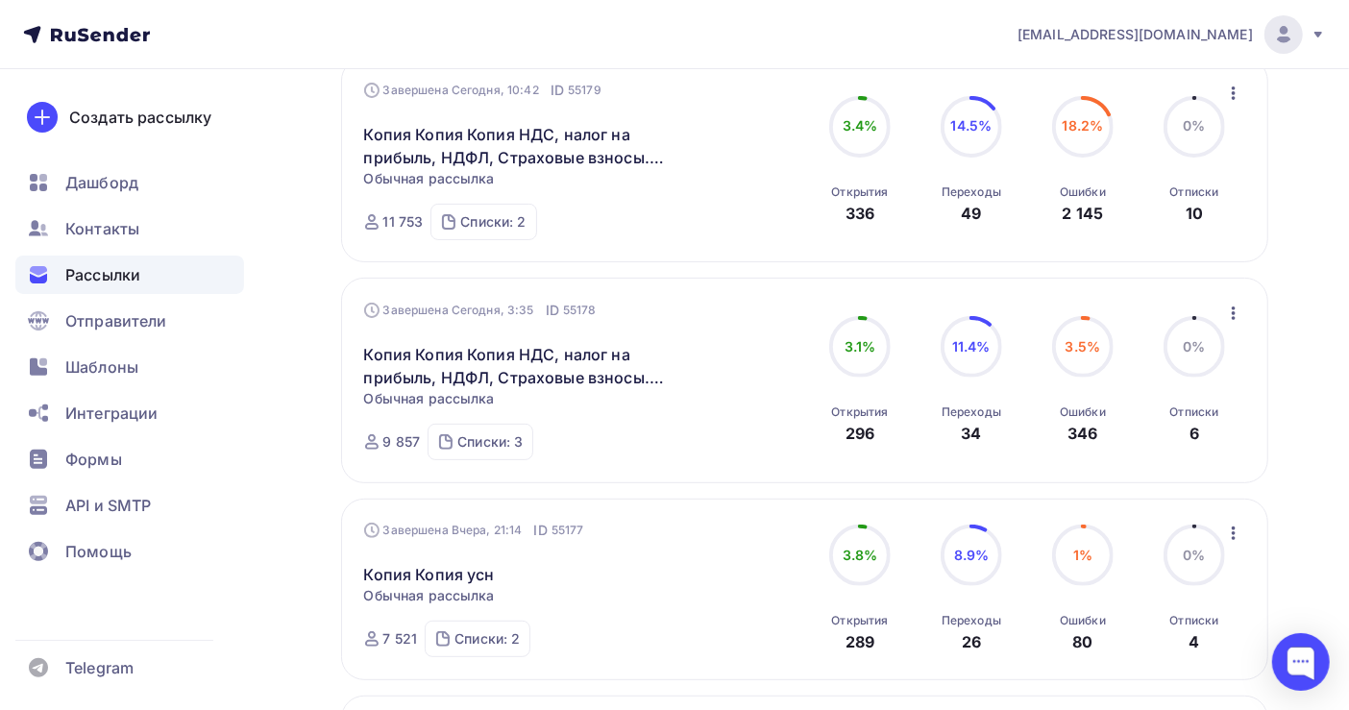
scroll to position [256, 0]
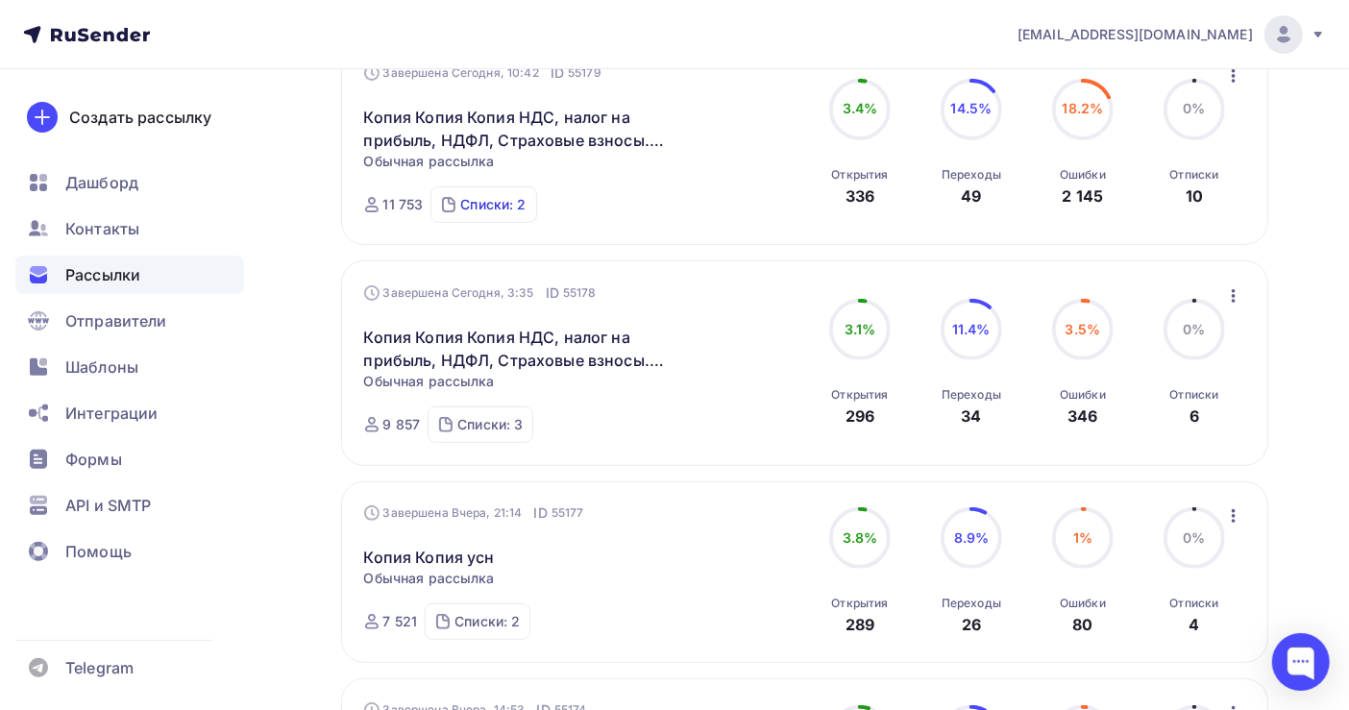
click at [493, 204] on div "Списки: 2" at bounding box center [492, 204] width 65 height 19
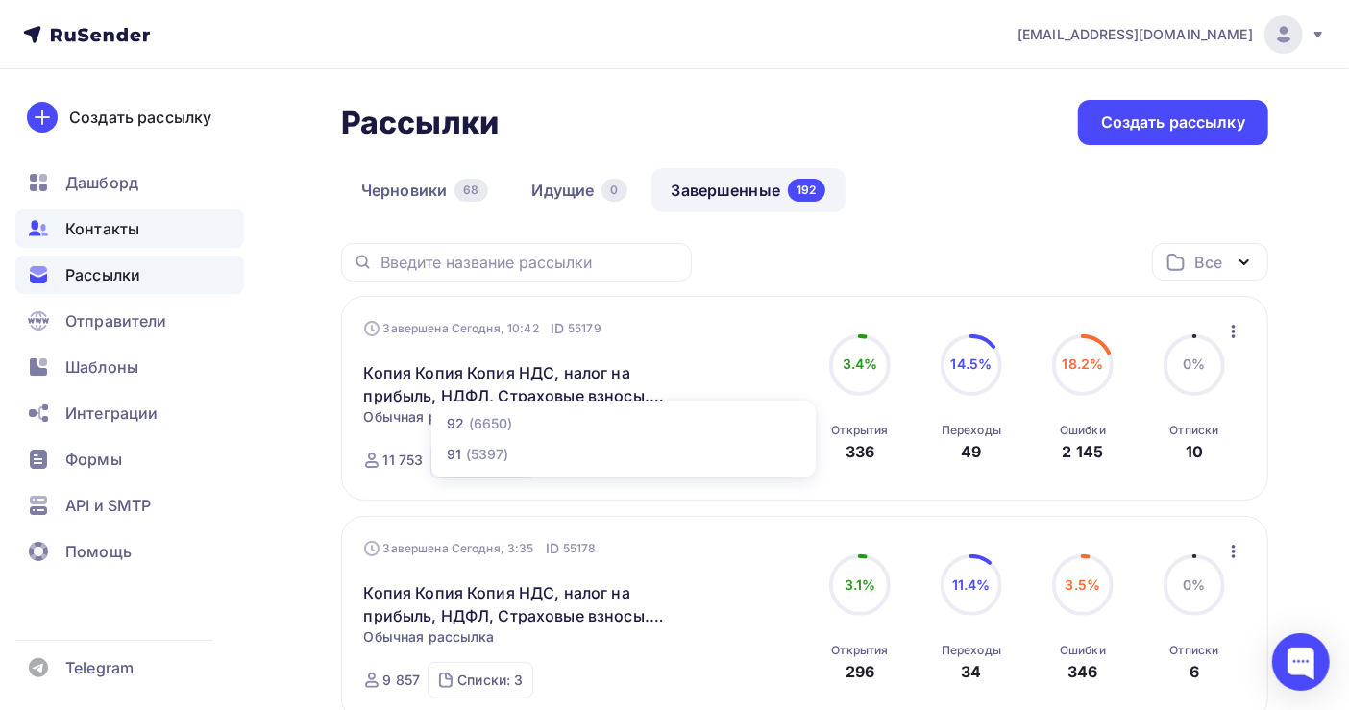
click at [117, 235] on span "Контакты" at bounding box center [102, 228] width 74 height 23
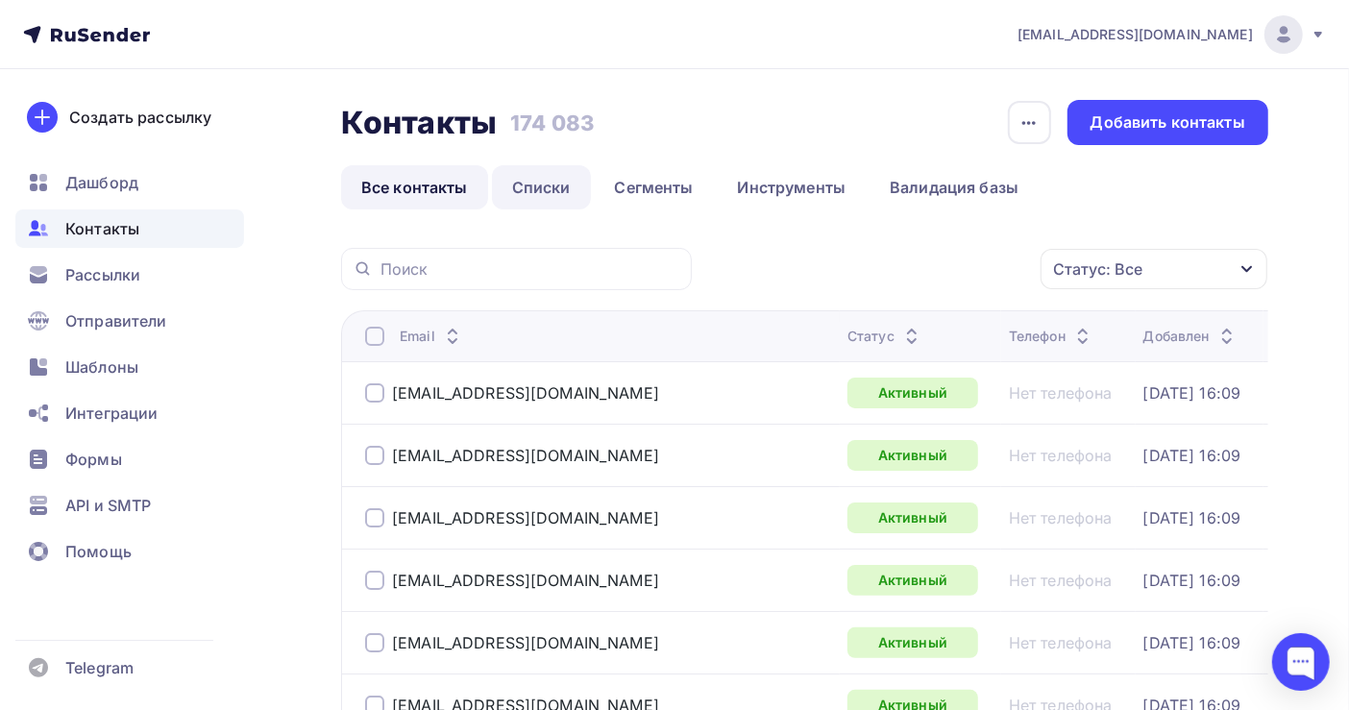
click at [524, 189] on link "Списки" at bounding box center [541, 187] width 99 height 44
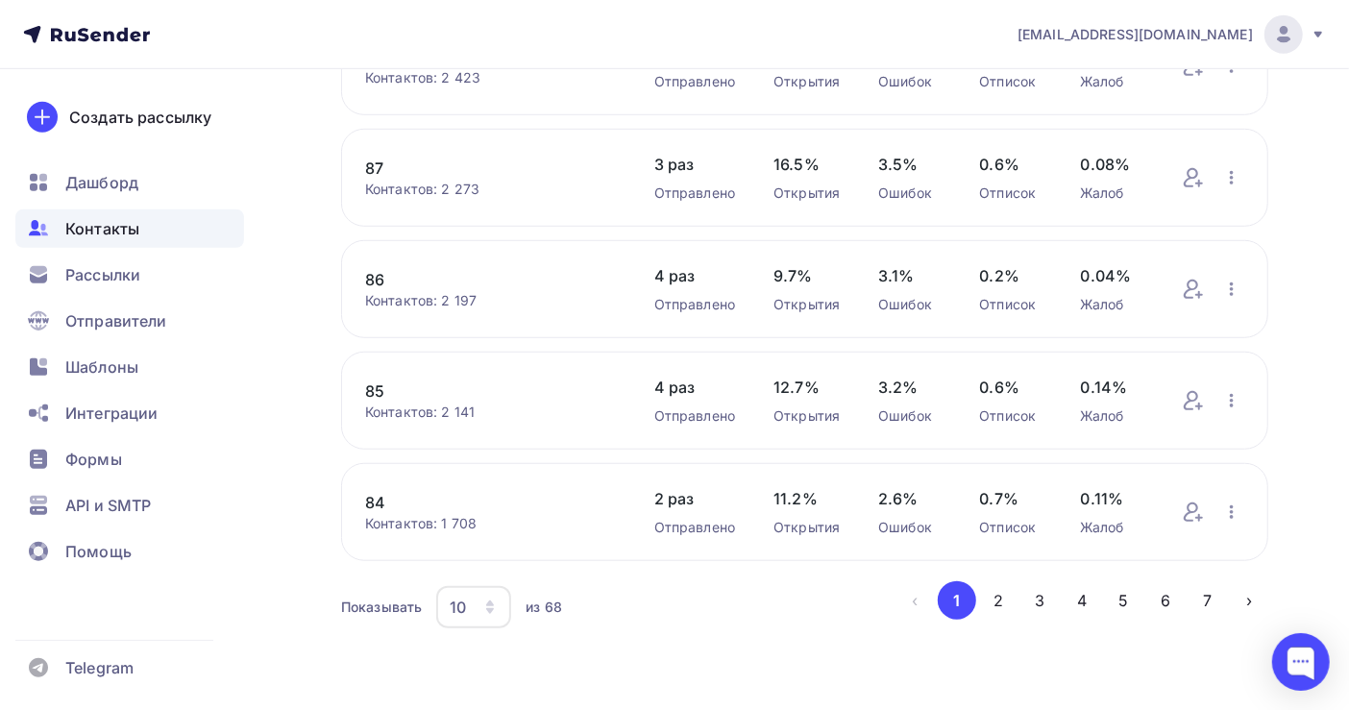
scroll to position [789, 0]
click at [989, 606] on button "2" at bounding box center [998, 600] width 38 height 38
click at [952, 604] on button "1" at bounding box center [957, 600] width 38 height 38
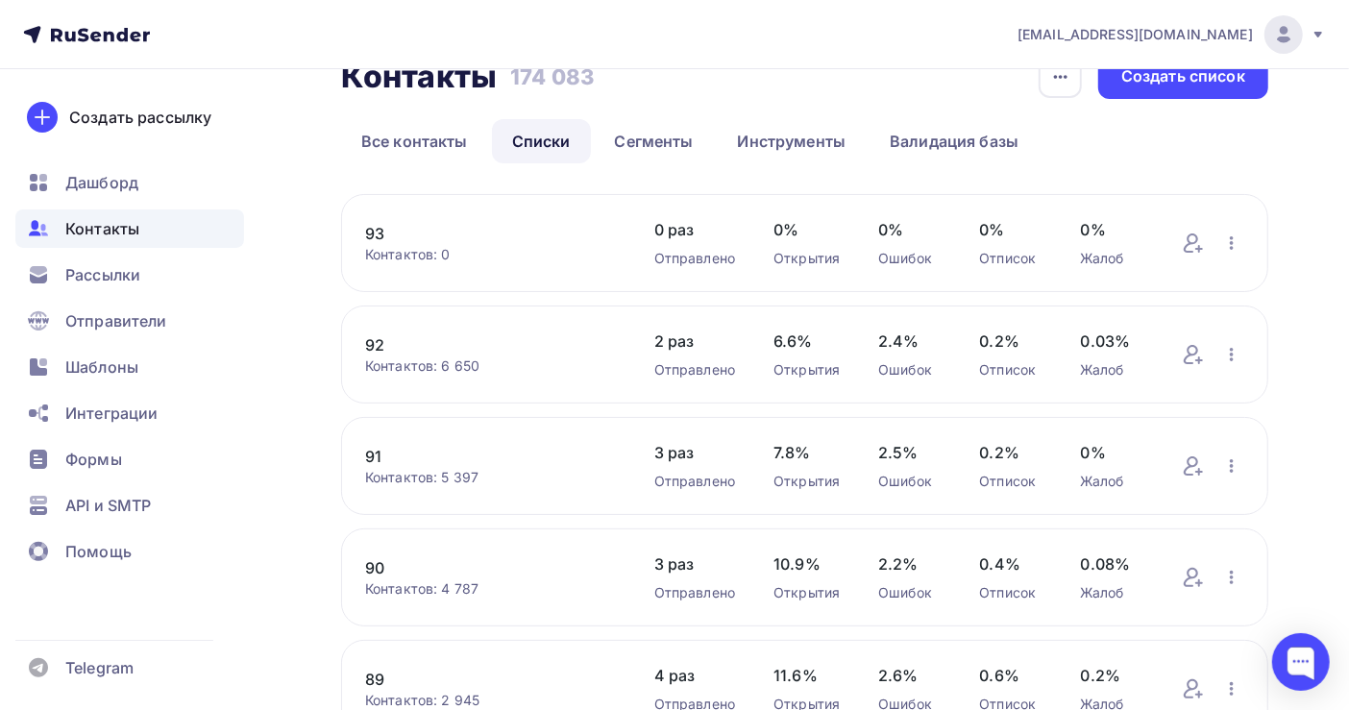
scroll to position [0, 0]
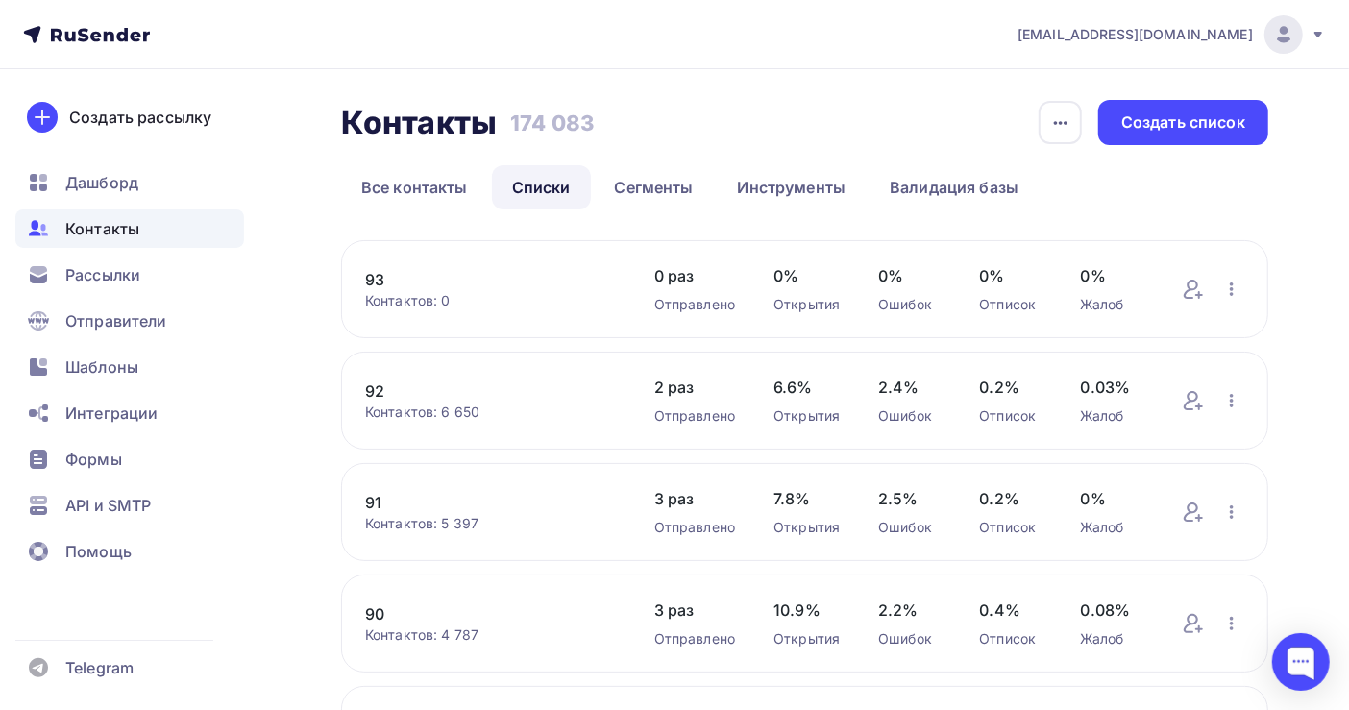
click at [374, 278] on link "93" at bounding box center [490, 279] width 251 height 23
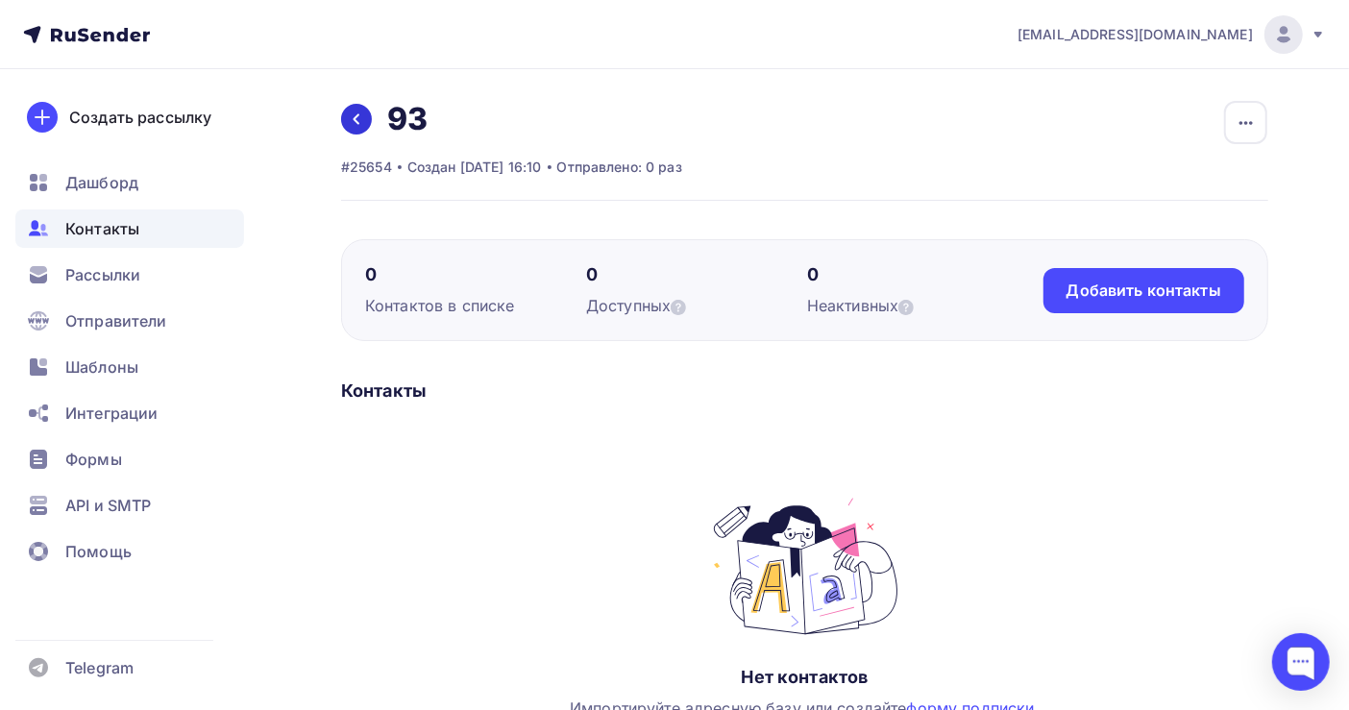
click at [367, 118] on link at bounding box center [356, 119] width 31 height 31
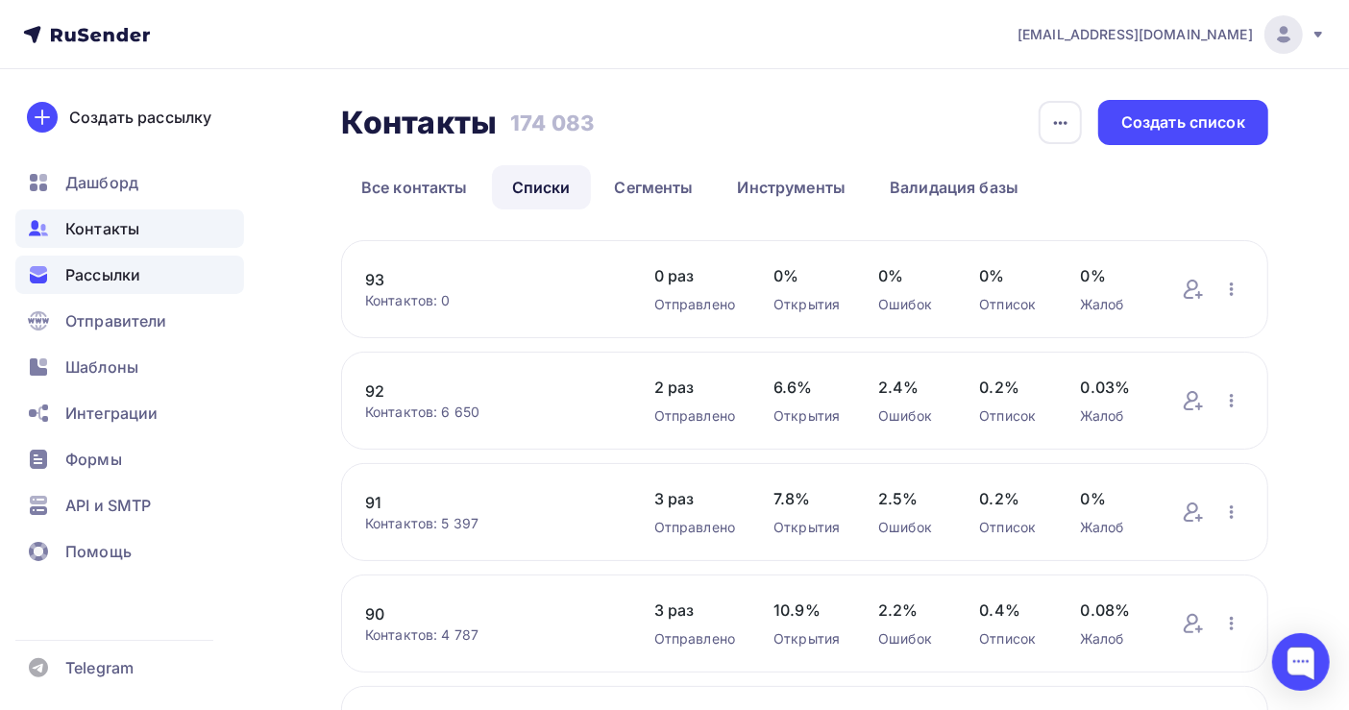
click at [96, 275] on span "Рассылки" at bounding box center [102, 274] width 75 height 23
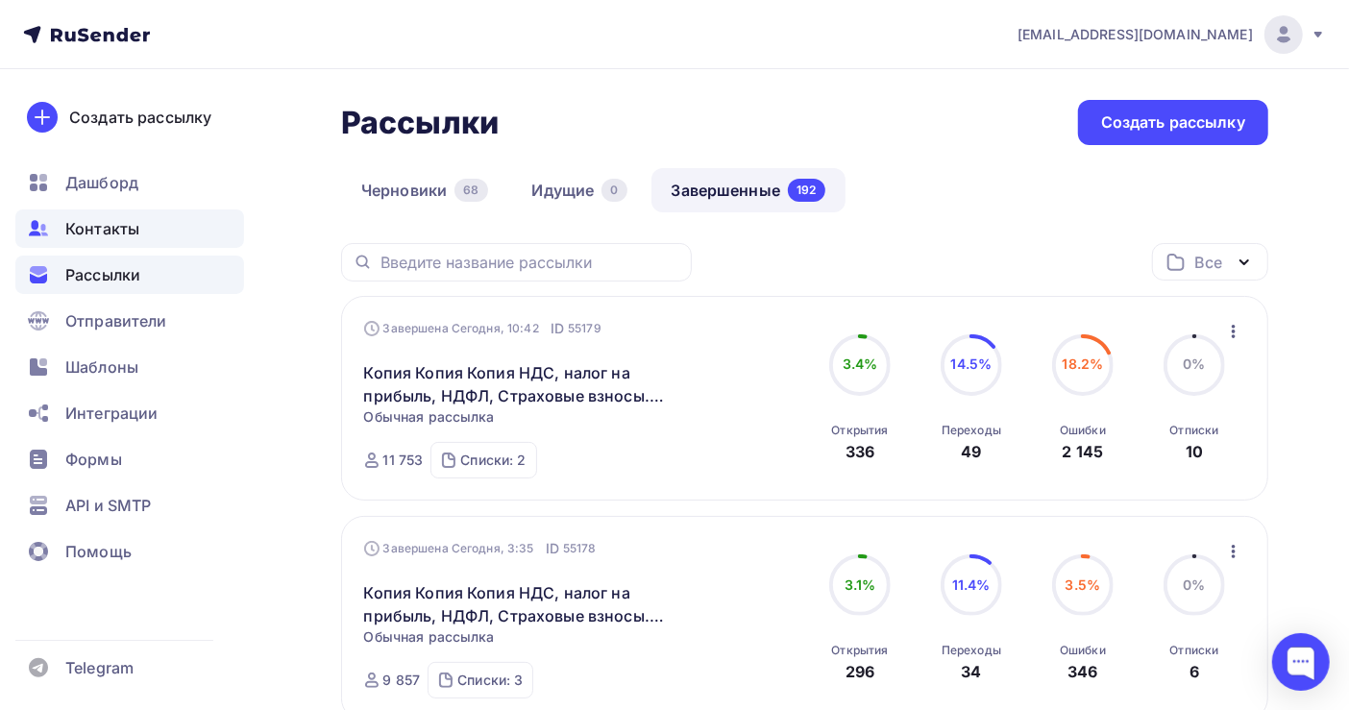
click at [124, 215] on div "Контакты" at bounding box center [129, 229] width 229 height 38
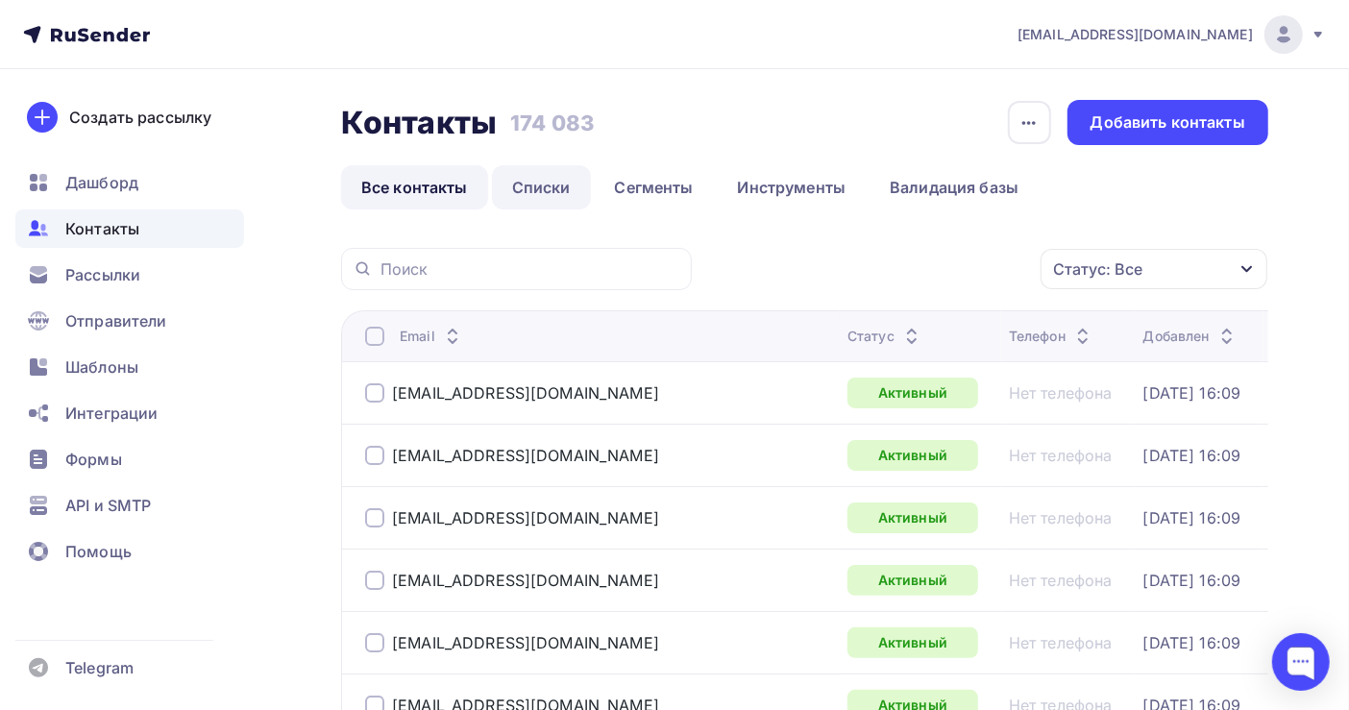
click at [526, 183] on link "Списки" at bounding box center [541, 187] width 99 height 44
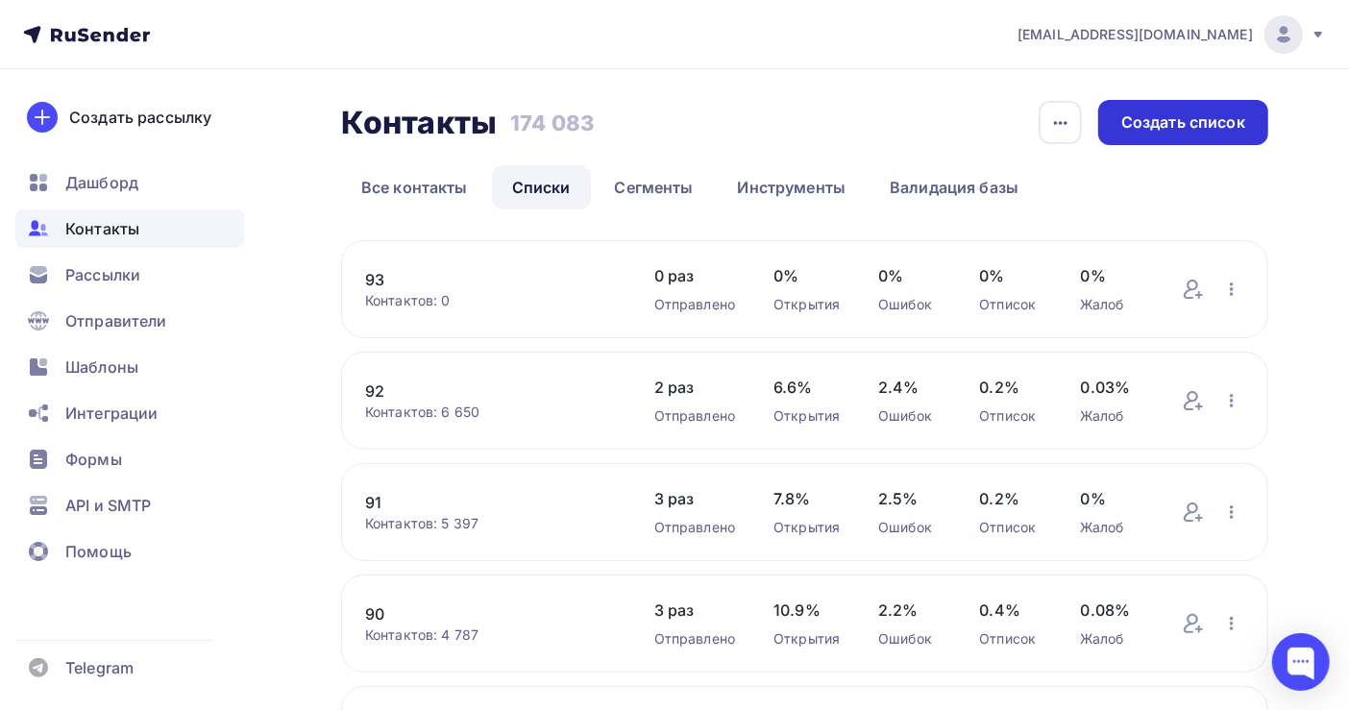
click at [1134, 122] on div "Создать список" at bounding box center [1184, 122] width 124 height 22
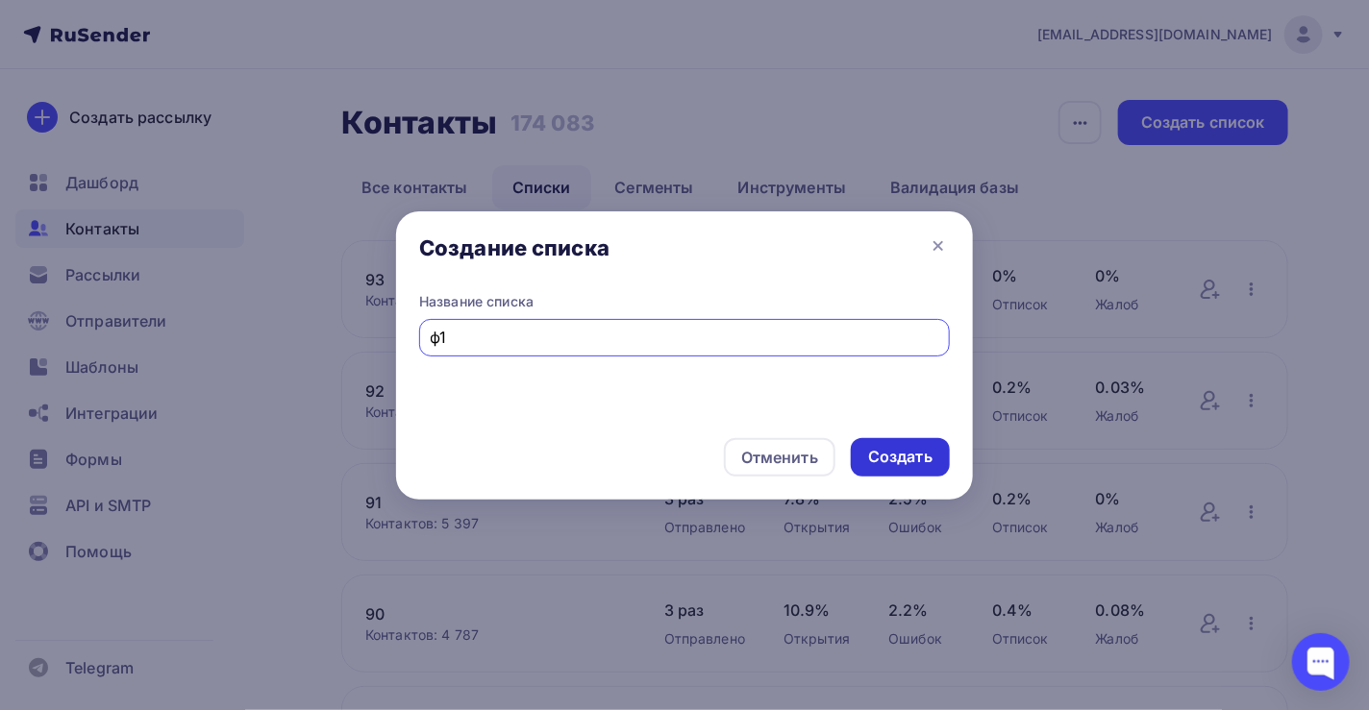
type input "ф1"
click at [894, 448] on div "Создать" at bounding box center [900, 457] width 64 height 22
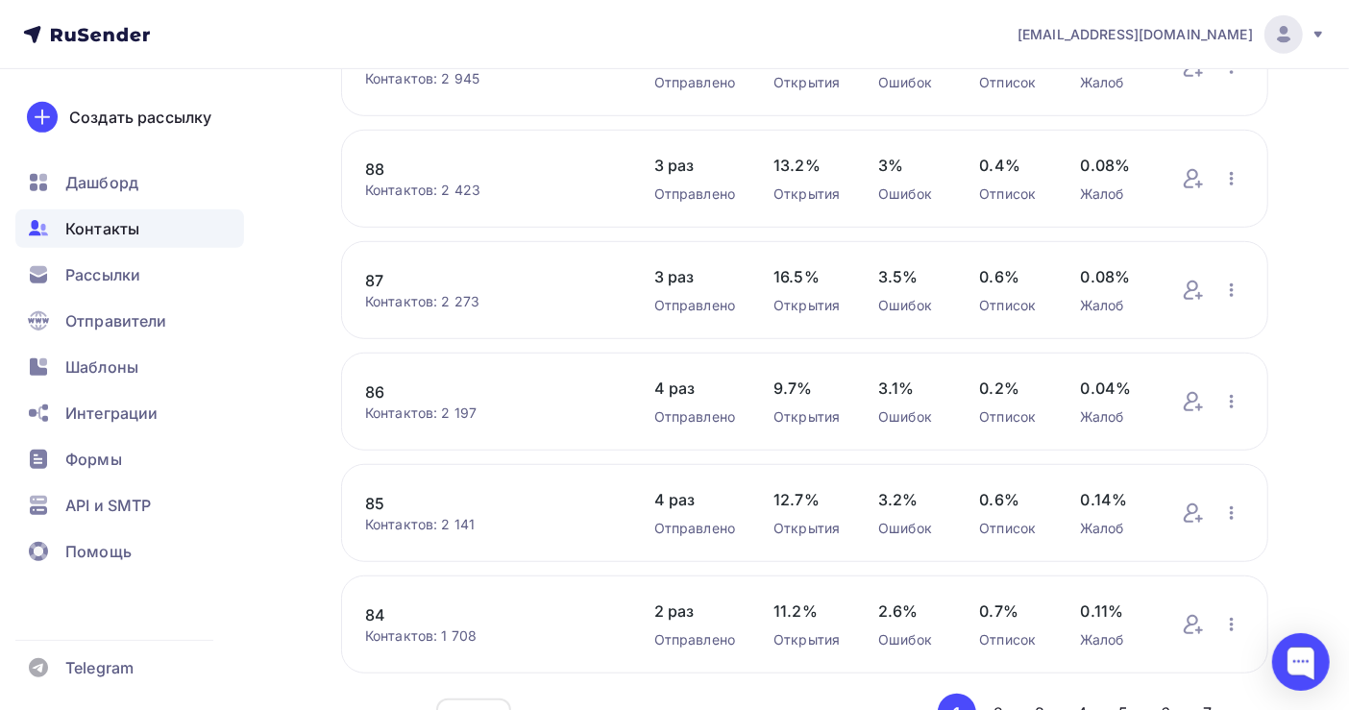
scroll to position [789, 0]
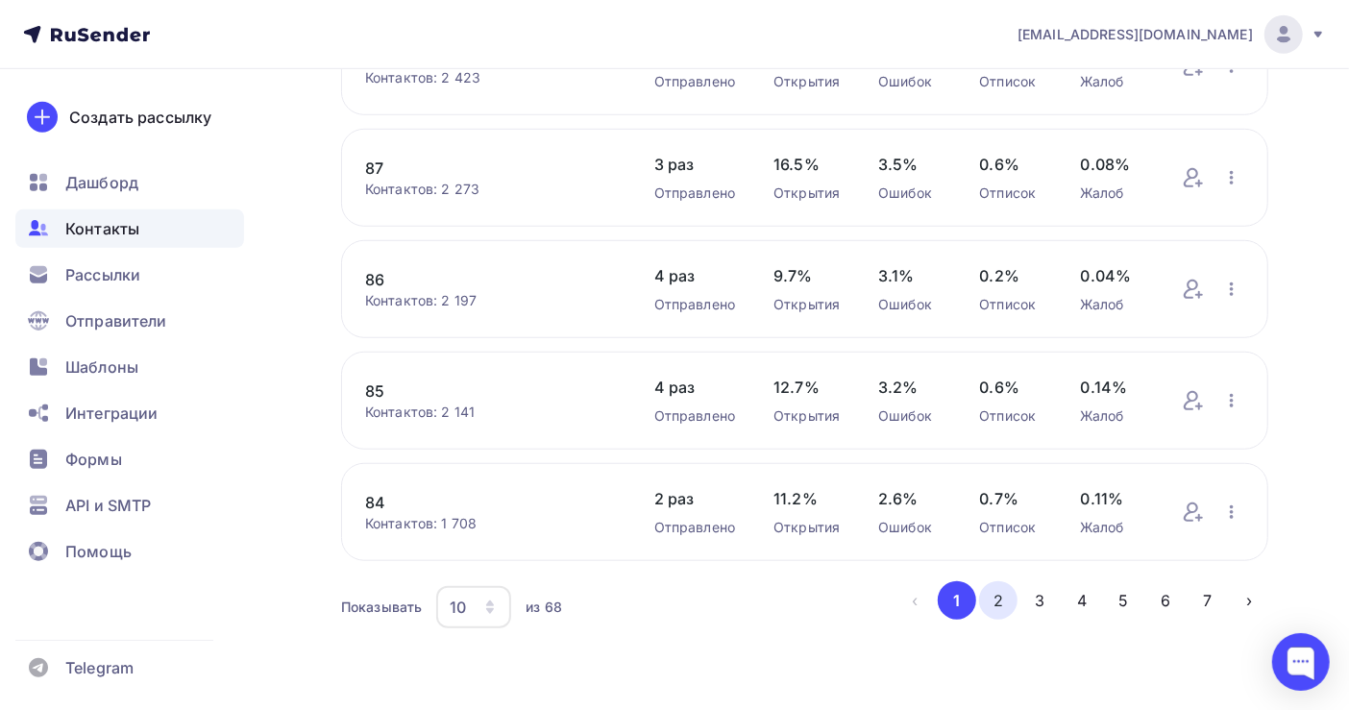
click at [1000, 598] on button "2" at bounding box center [998, 600] width 38 height 38
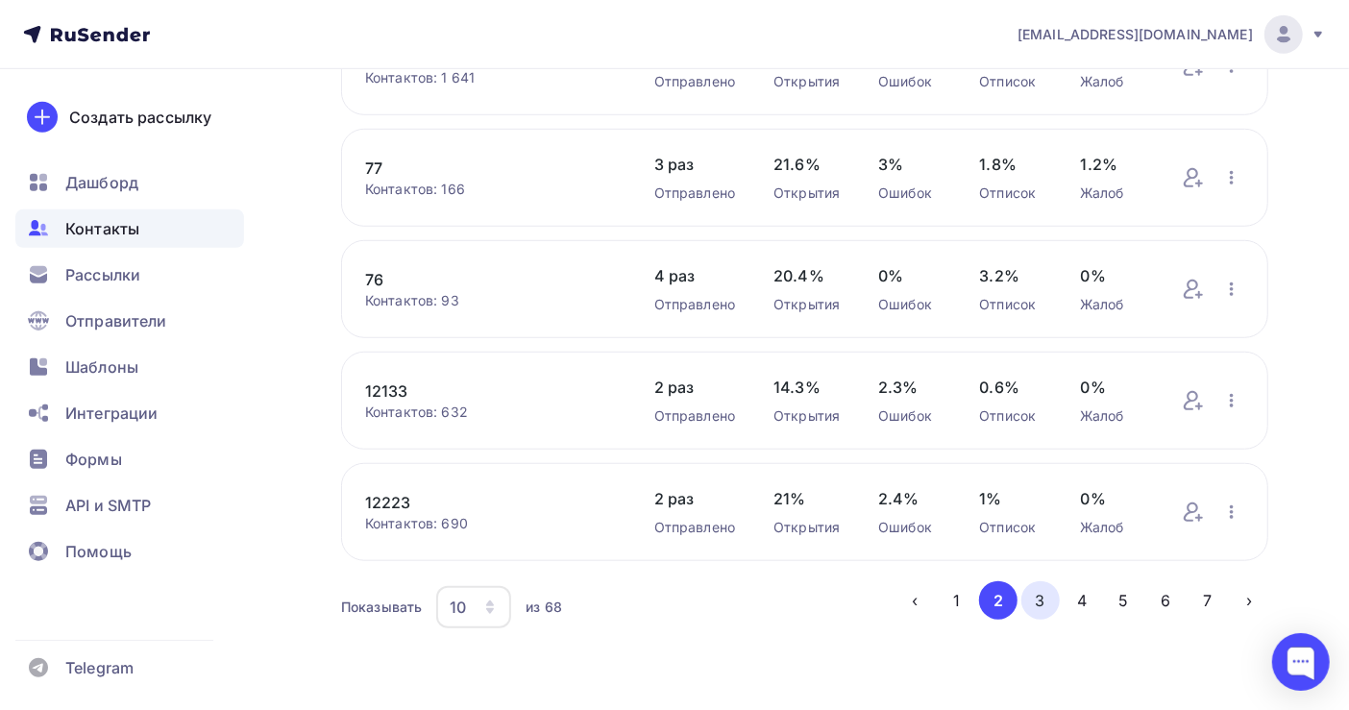
click at [1044, 601] on button "3" at bounding box center [1041, 600] width 38 height 38
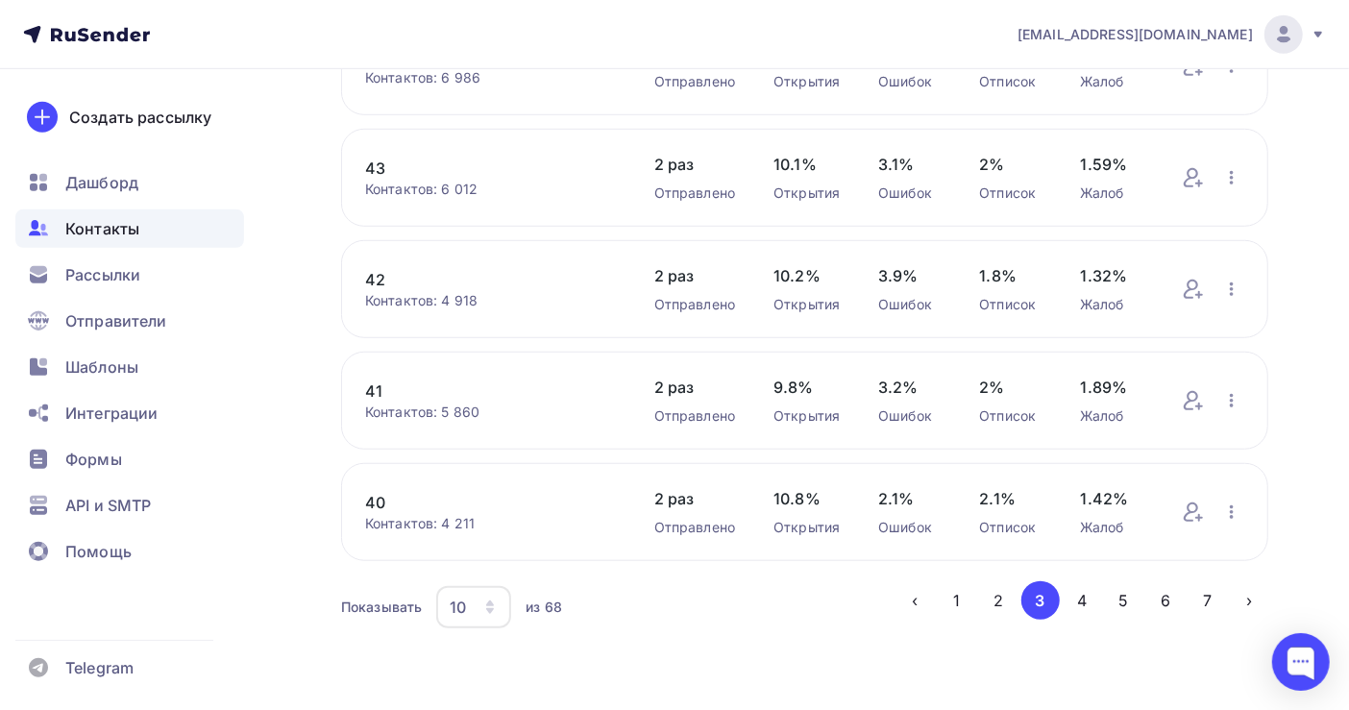
click at [1206, 606] on button "7" at bounding box center [1208, 600] width 38 height 38
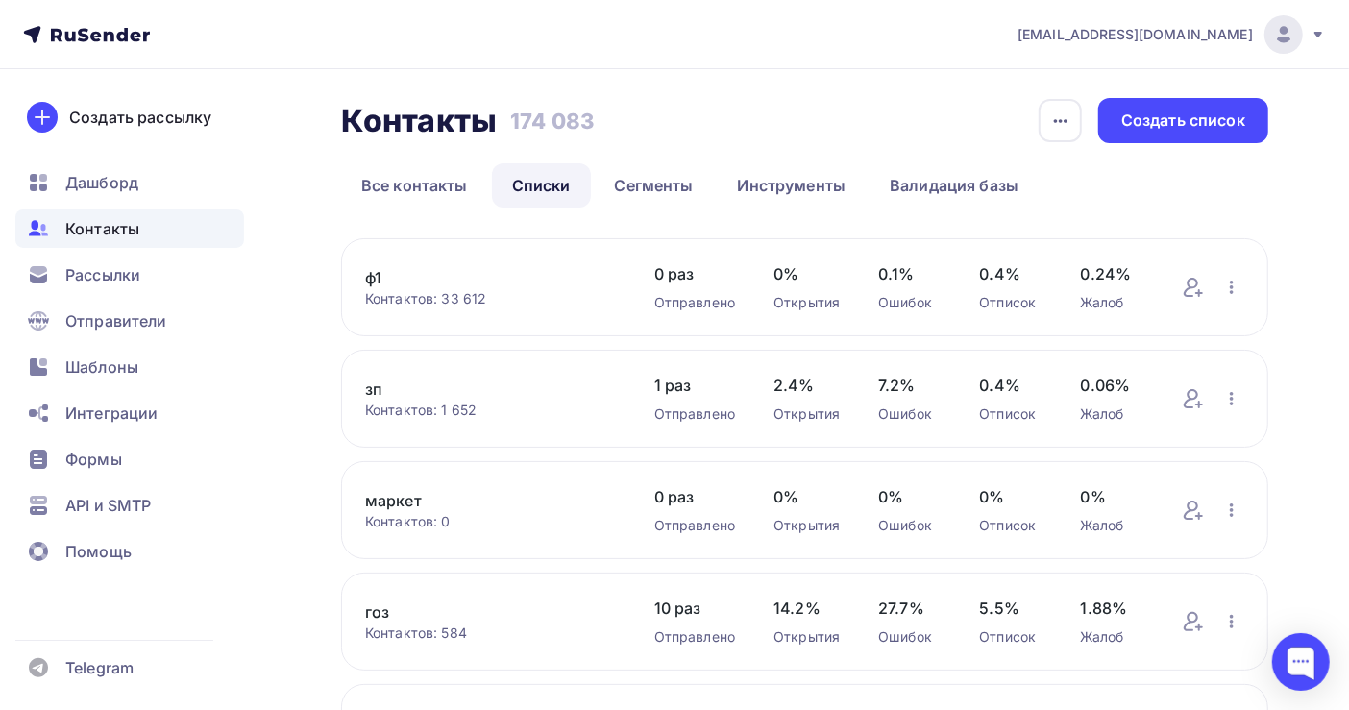
scroll to position [0, 0]
click at [372, 280] on link "ф1" at bounding box center [490, 279] width 251 height 23
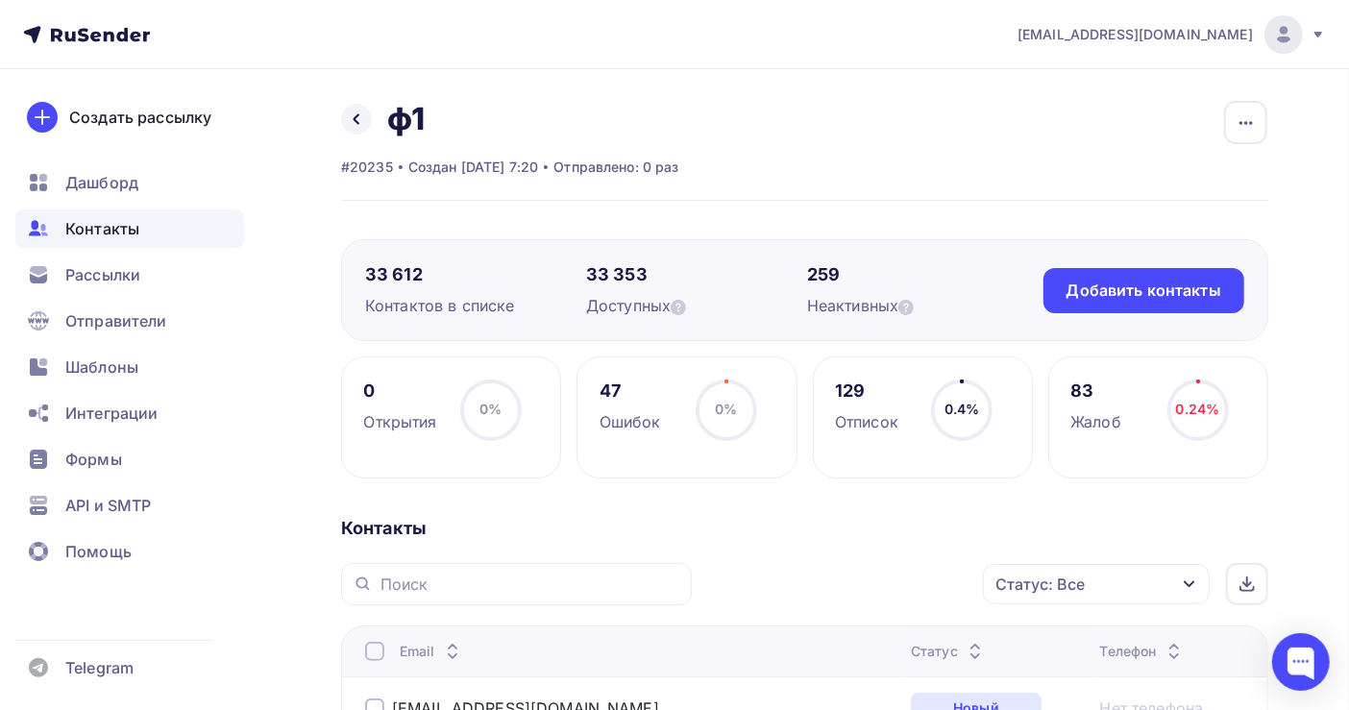
click at [95, 227] on span "Контакты" at bounding box center [102, 228] width 74 height 23
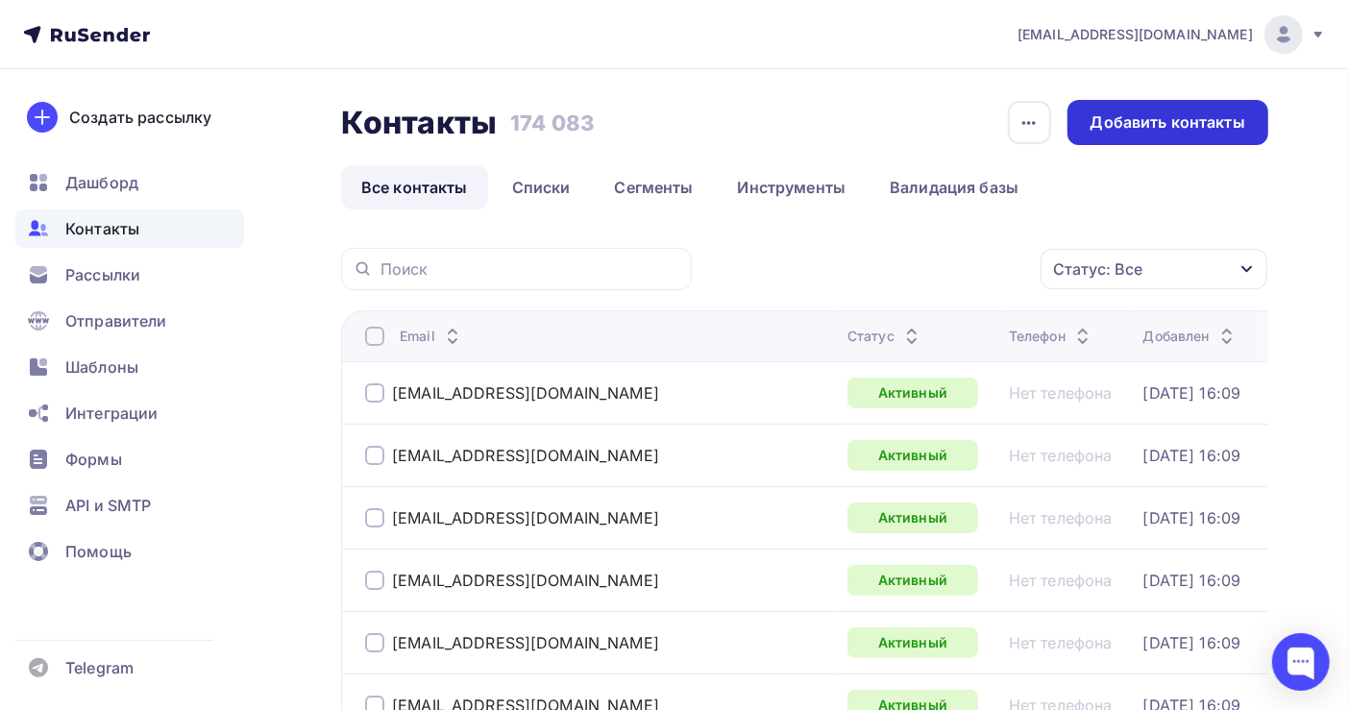
click at [1148, 127] on div "Добавить контакты" at bounding box center [1168, 122] width 155 height 22
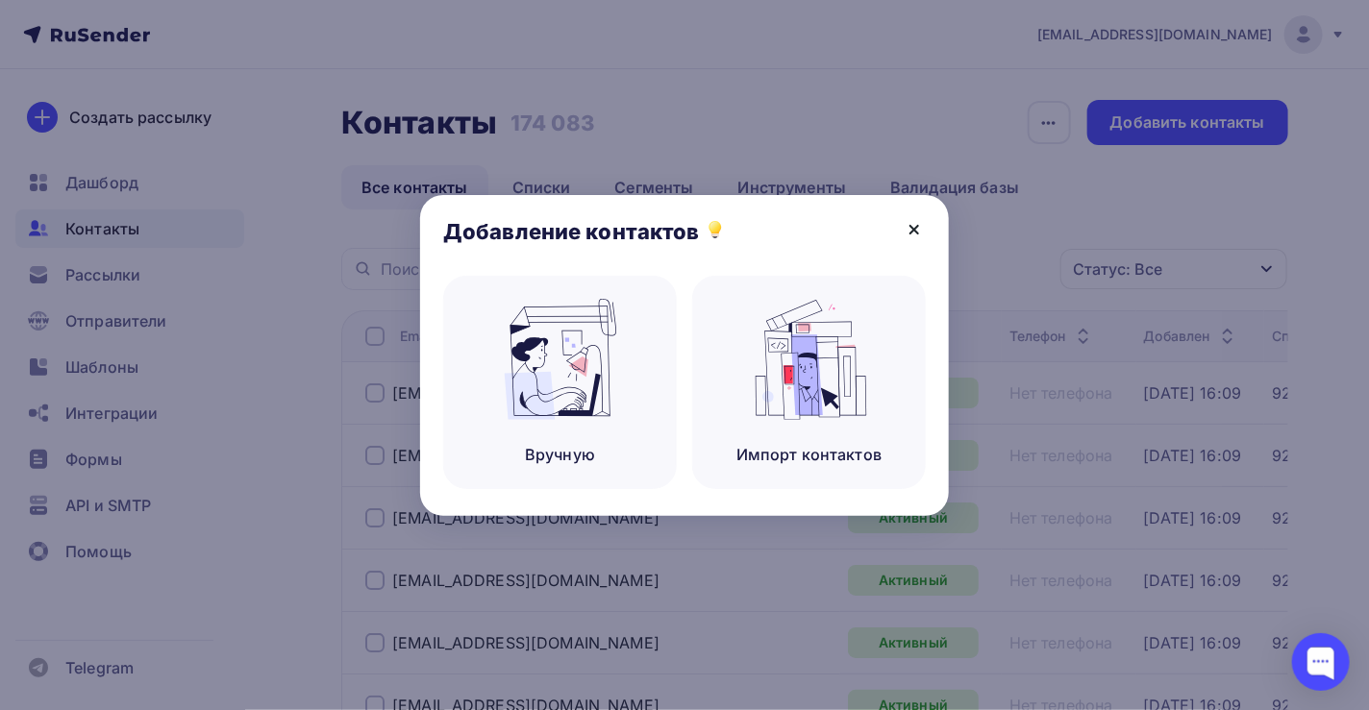
click at [916, 232] on icon at bounding box center [914, 230] width 8 height 8
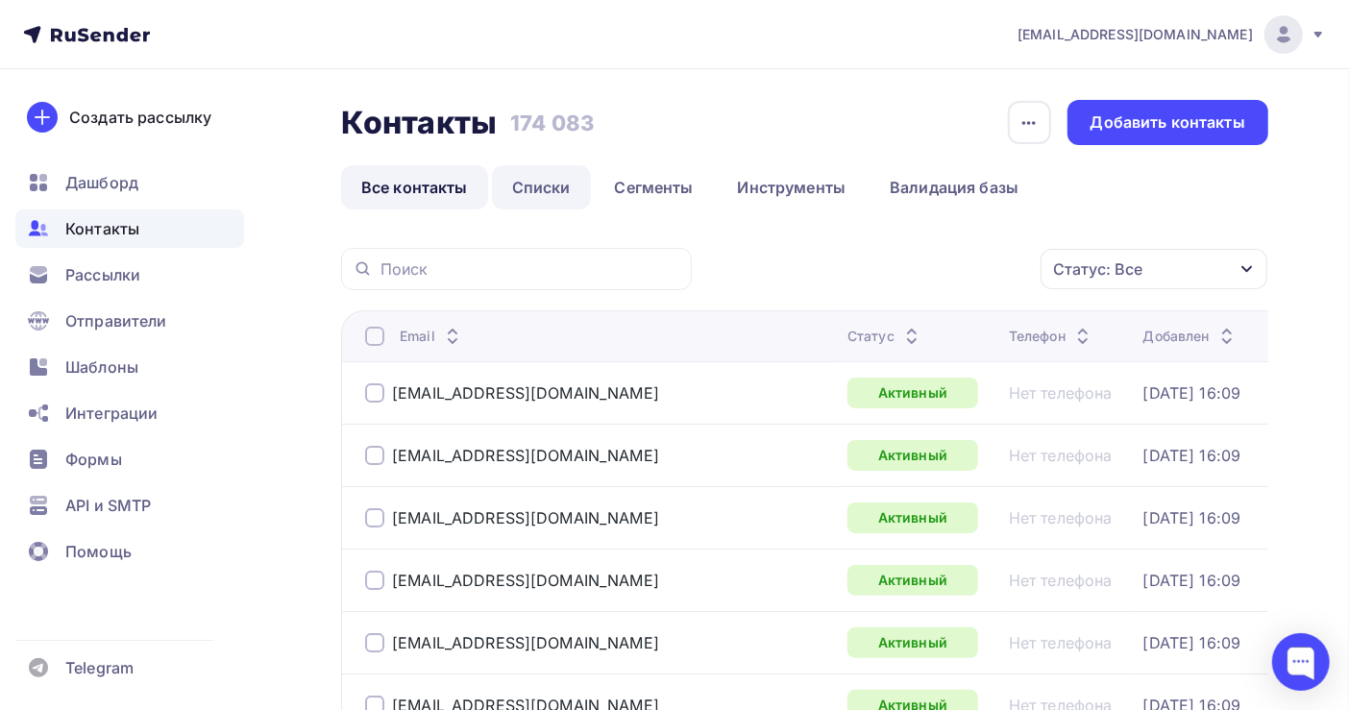
click at [524, 195] on link "Списки" at bounding box center [541, 187] width 99 height 44
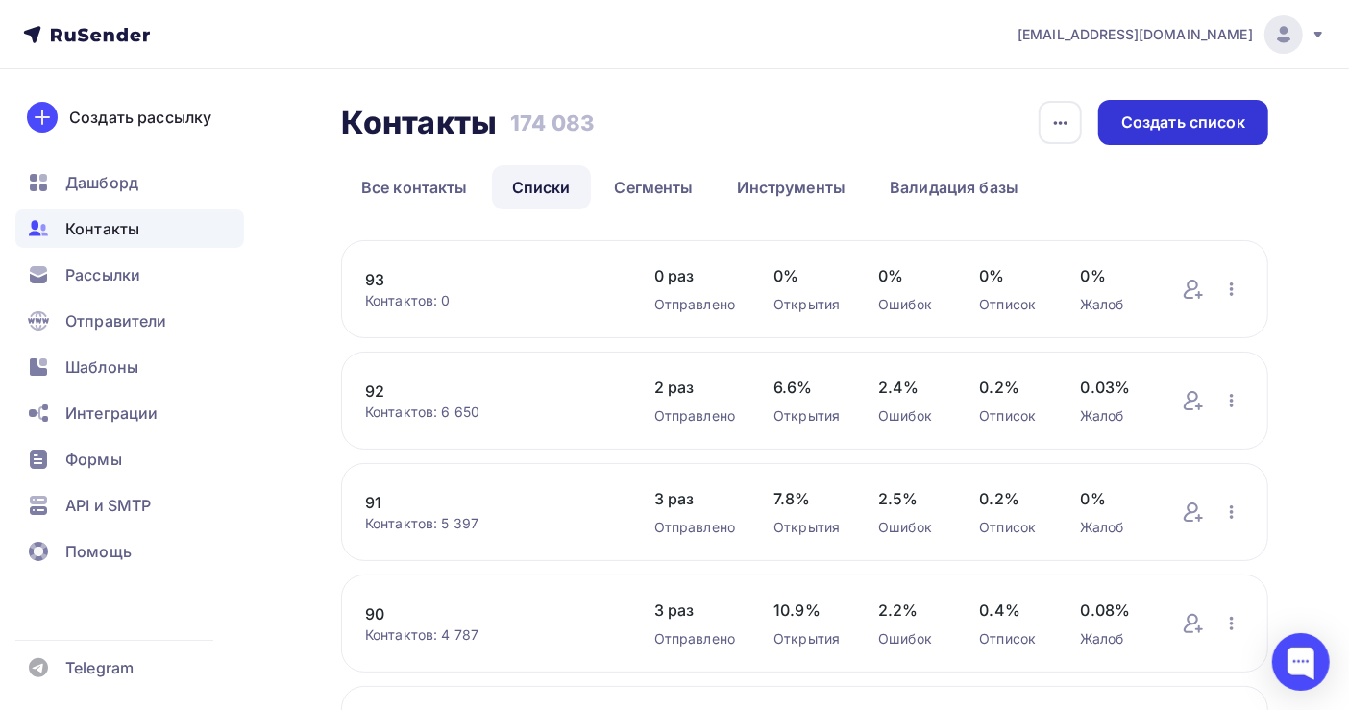
click at [1131, 121] on div "Создать список" at bounding box center [1184, 122] width 124 height 22
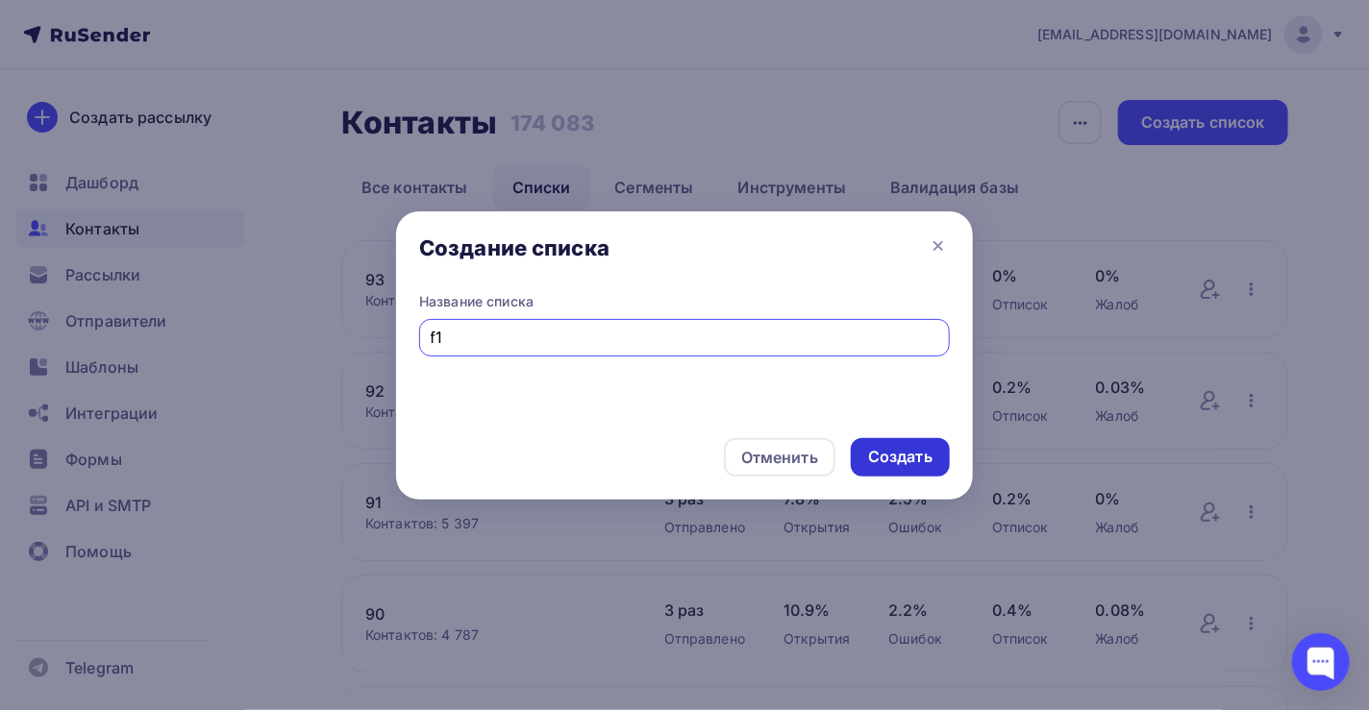
type input "f1"
click at [908, 457] on div "Создать" at bounding box center [900, 457] width 64 height 22
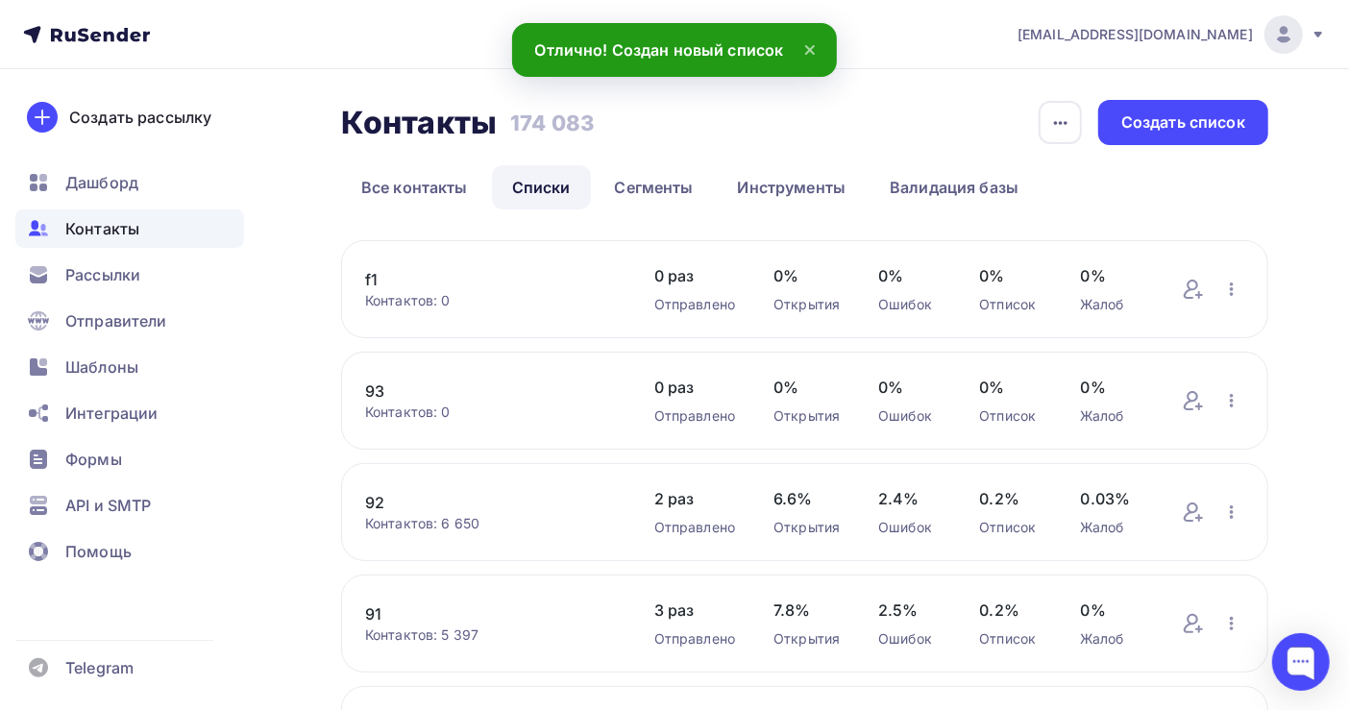
click at [380, 278] on link "f1" at bounding box center [490, 279] width 251 height 23
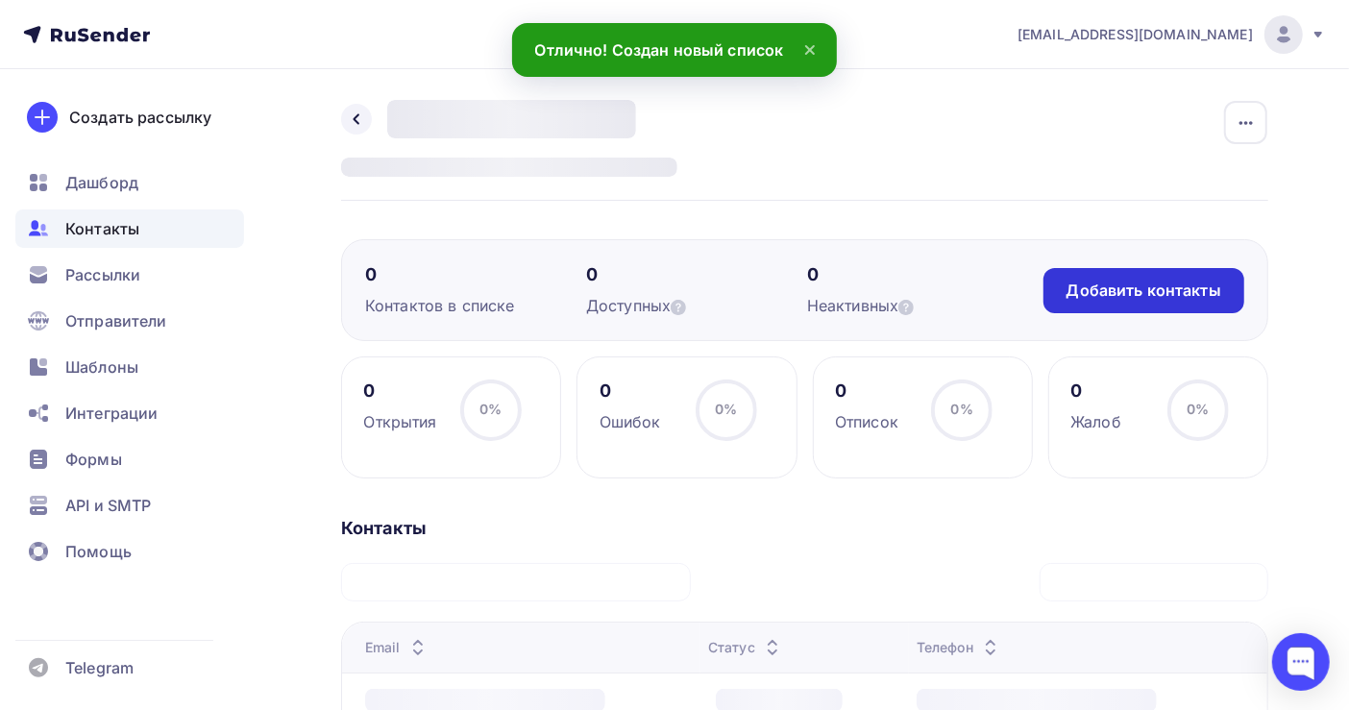
click at [1130, 288] on div "Добавить контакты" at bounding box center [1144, 291] width 155 height 22
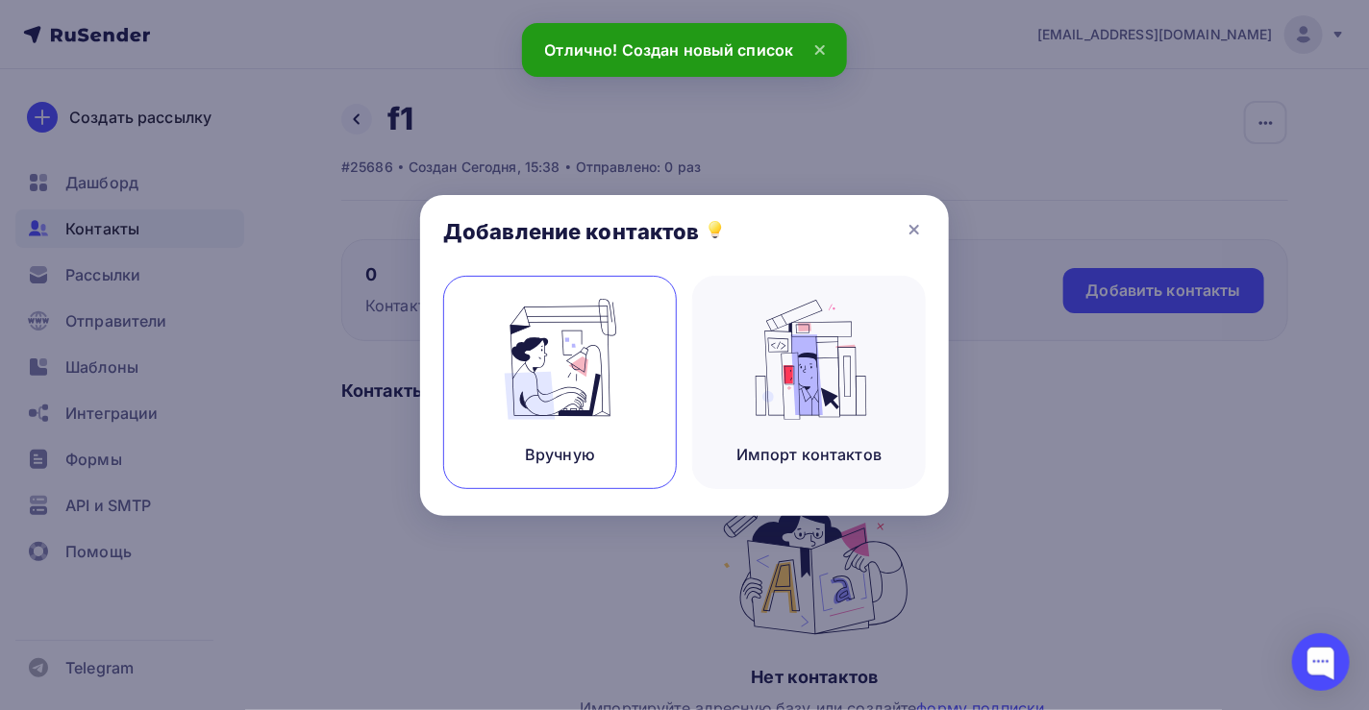
click at [596, 365] on img at bounding box center [560, 359] width 129 height 121
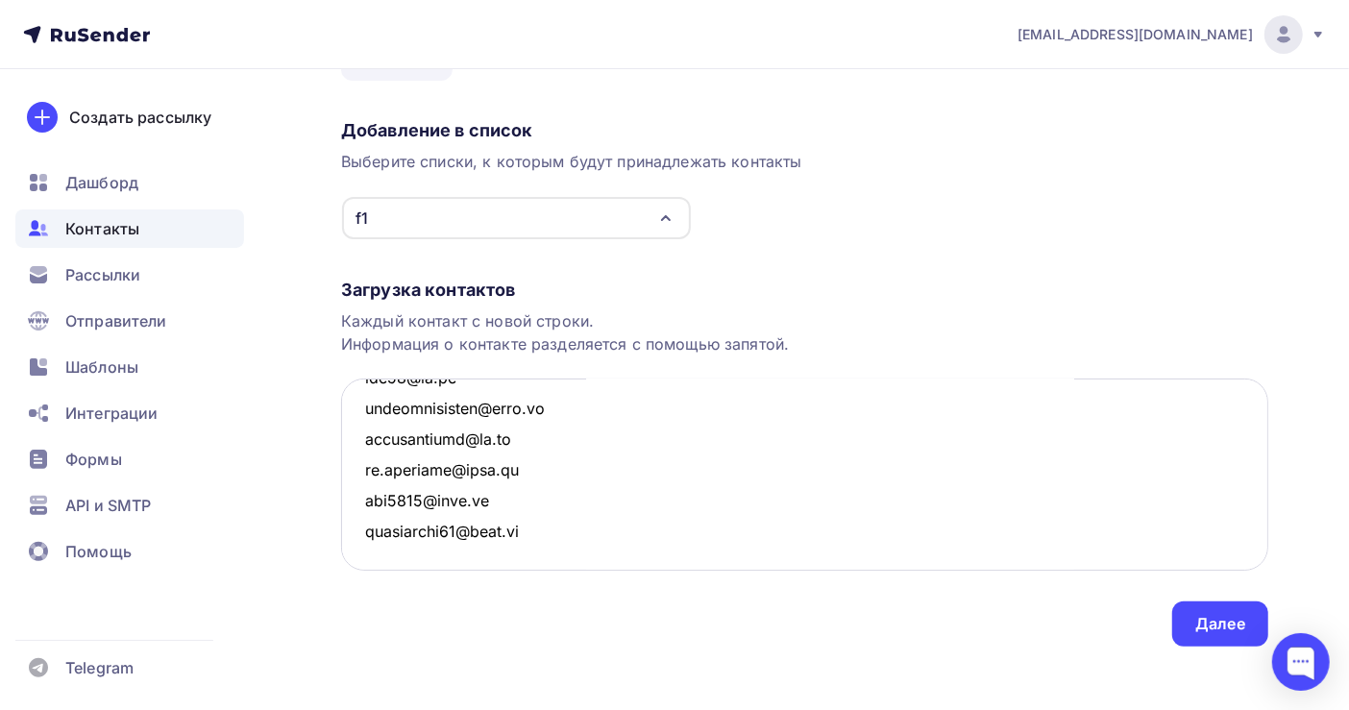
scroll to position [134, 0]
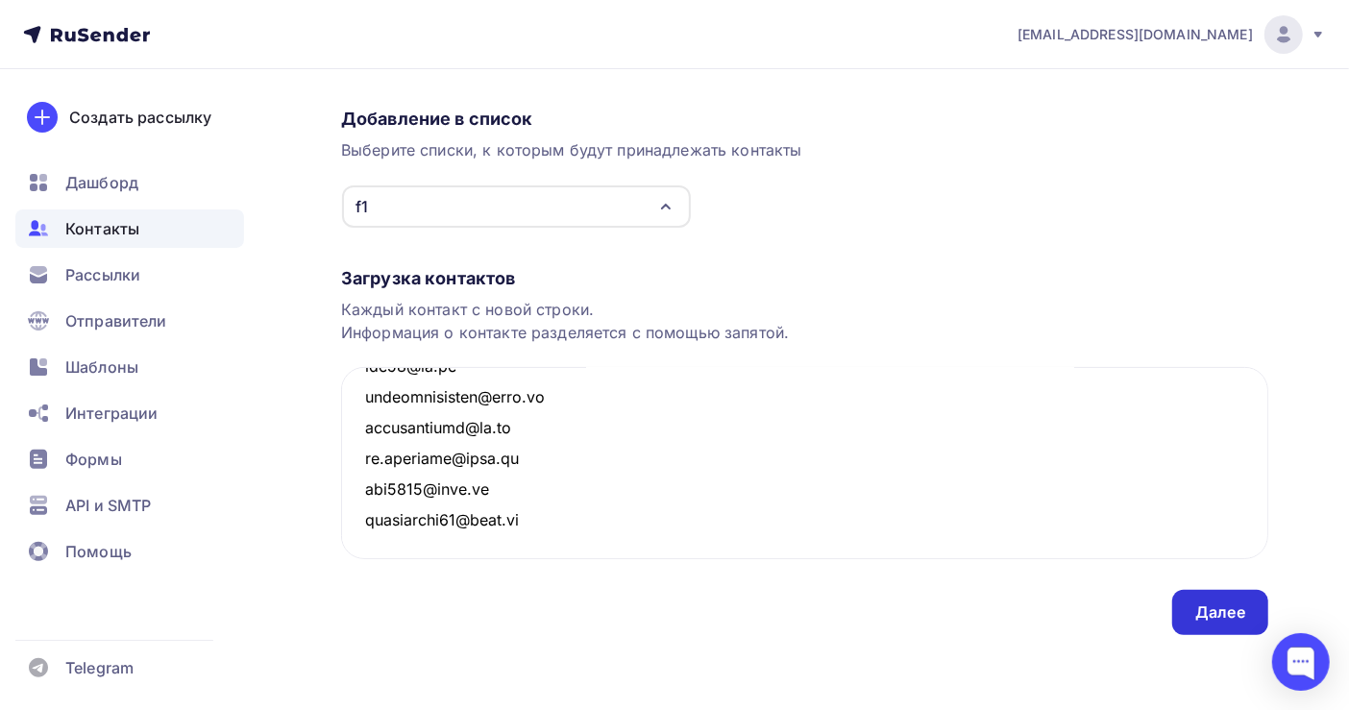
type textarea "010987@mail.ru 0220-ru@mail.ru 05mebel@mail.ru 1-yi@mail.ru 101@bauer45.ru 101@…"
click at [1213, 602] on div "Далее" at bounding box center [1221, 613] width 50 height 22
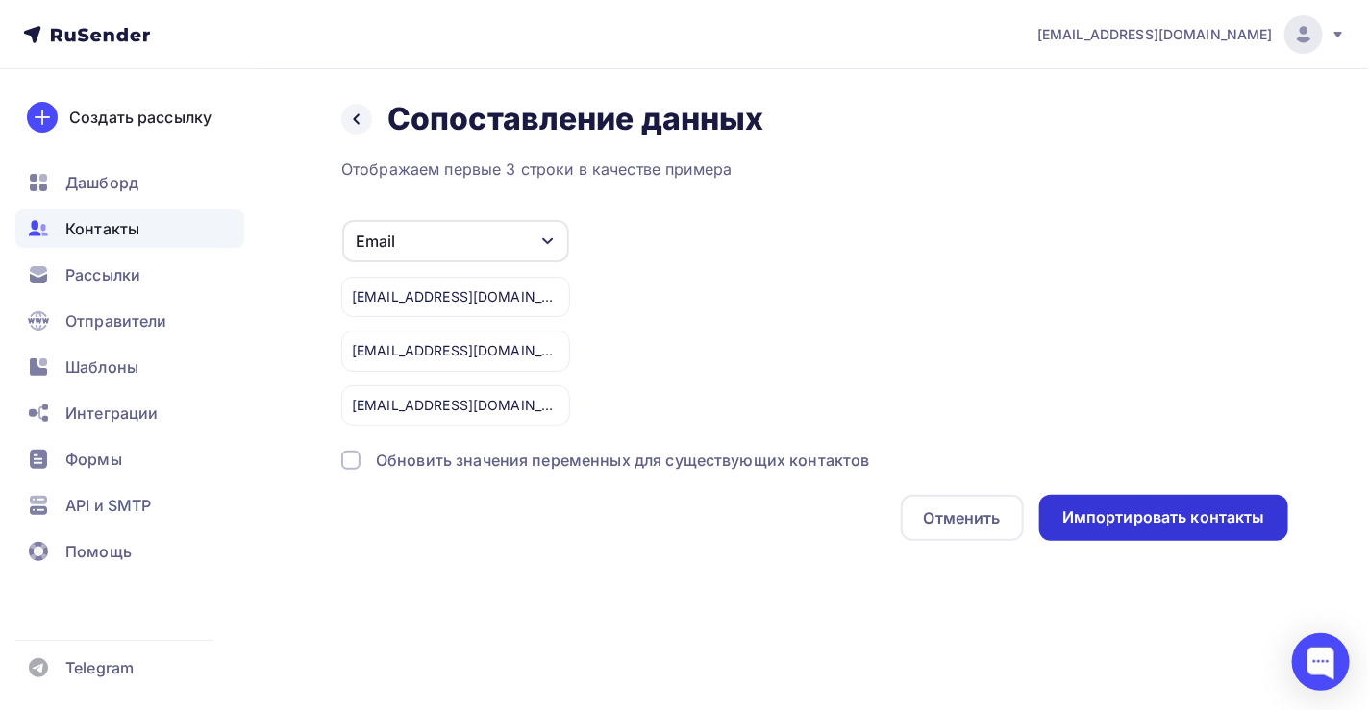
click at [1170, 517] on div "Импортировать контакты" at bounding box center [1163, 518] width 203 height 22
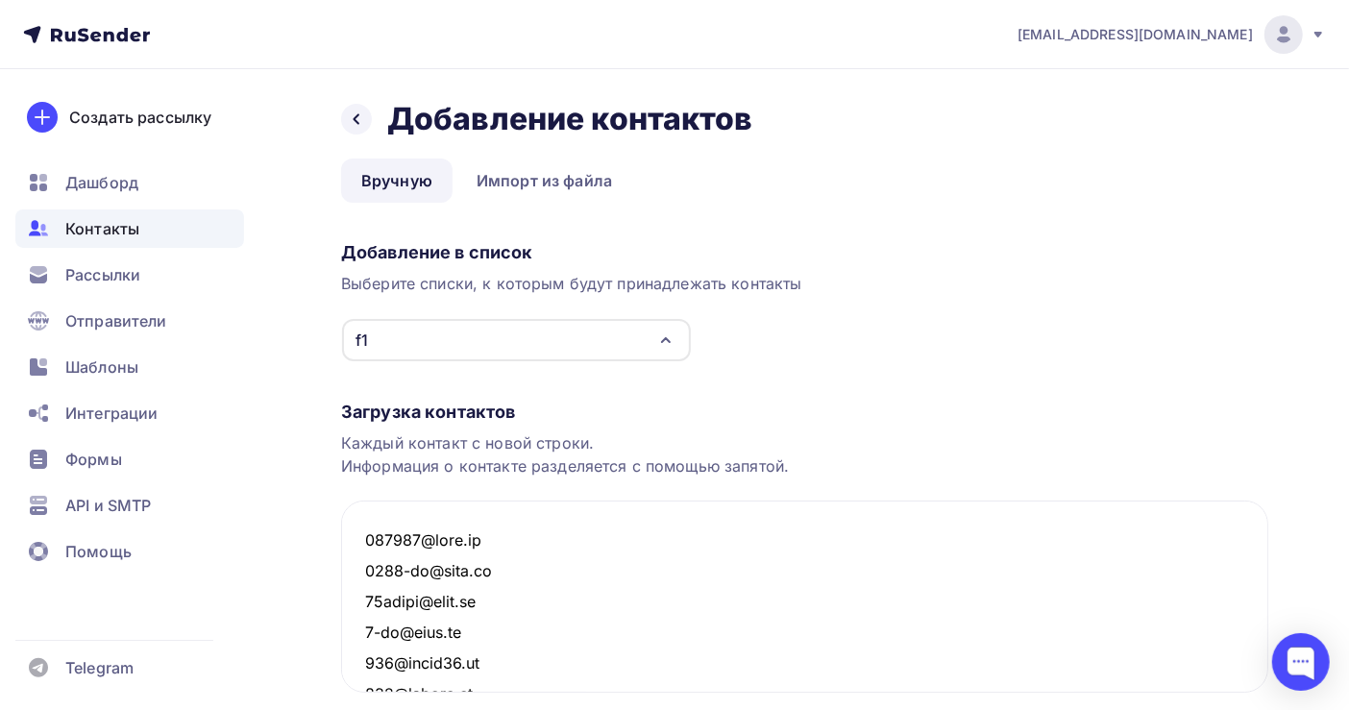
scroll to position [316054, 0]
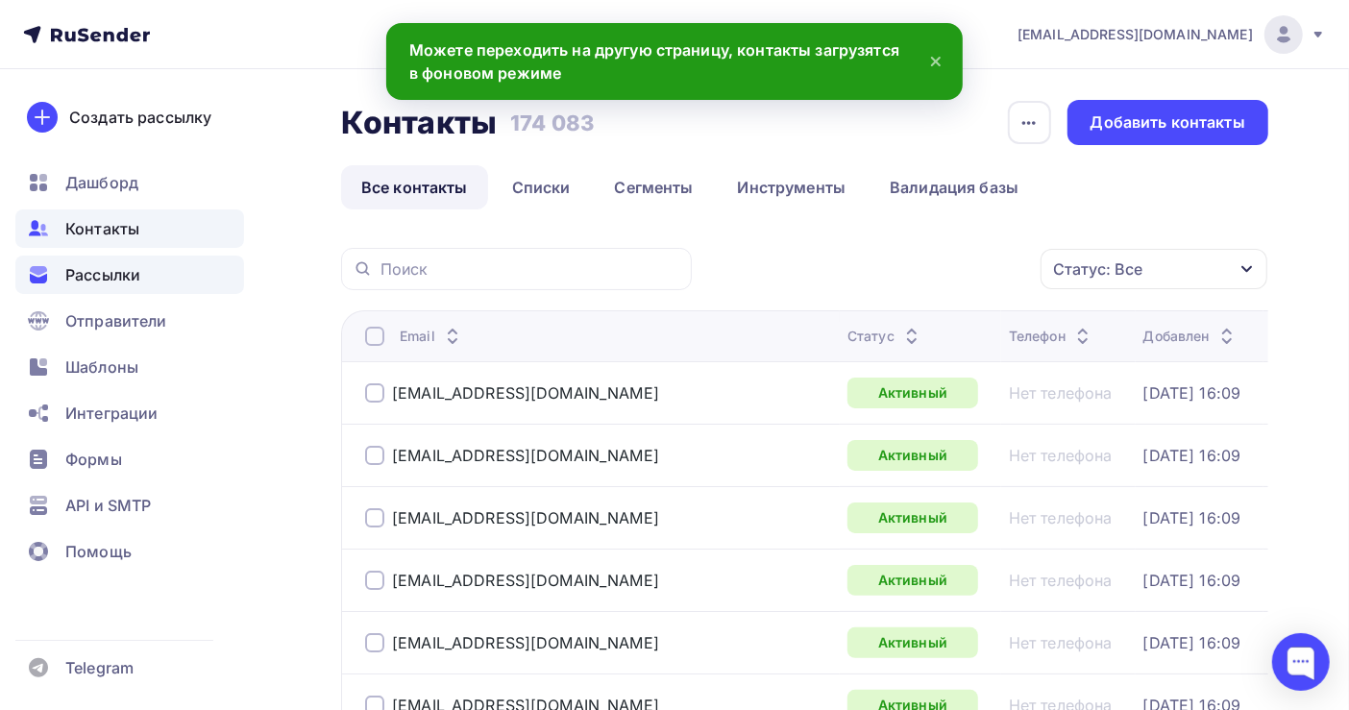
click at [103, 281] on span "Рассылки" at bounding box center [102, 274] width 75 height 23
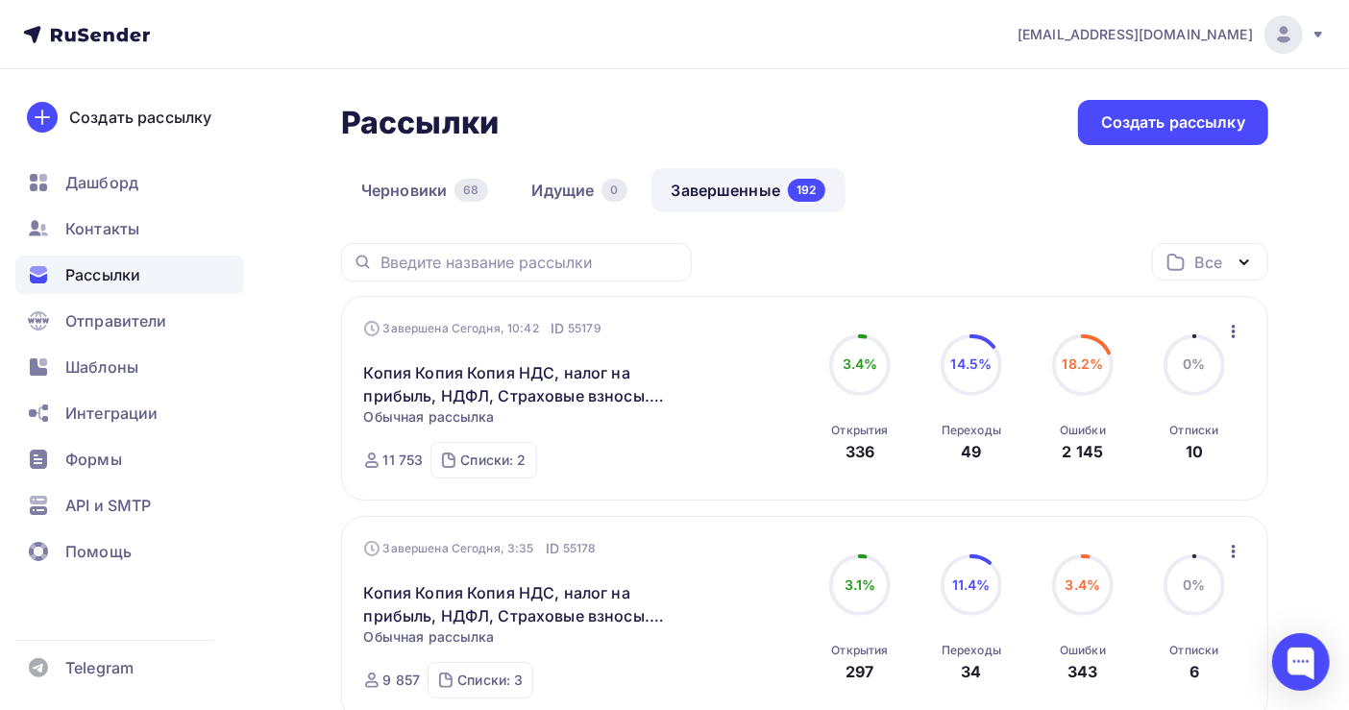
click at [1230, 334] on icon "button" at bounding box center [1234, 331] width 23 height 23
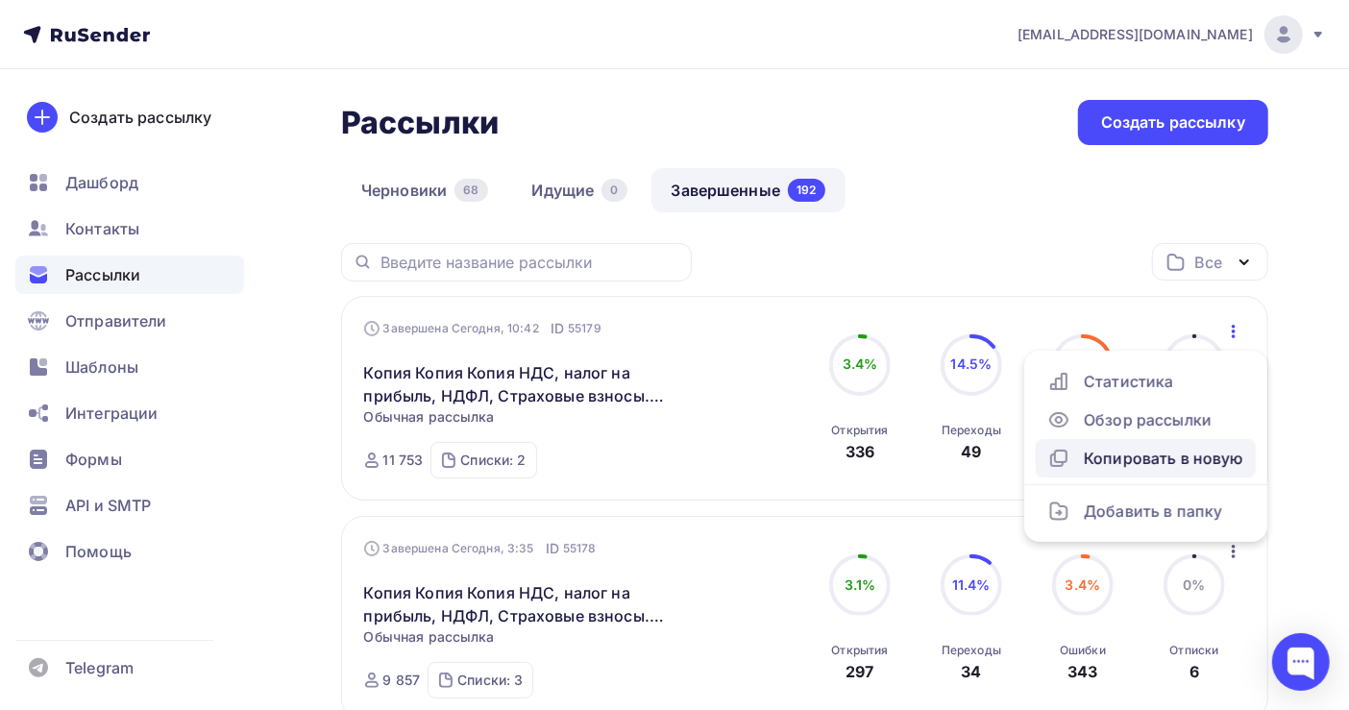
click at [1174, 450] on div "Копировать в новую" at bounding box center [1146, 458] width 197 height 23
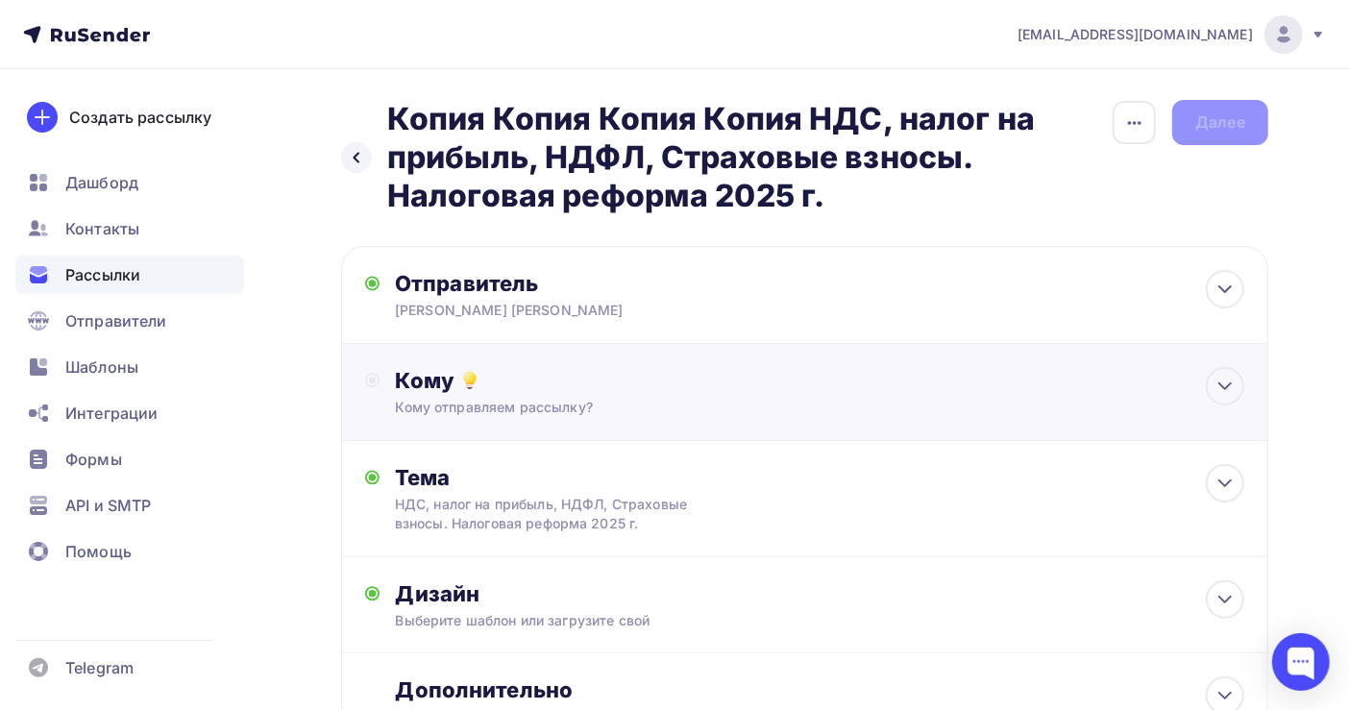
click at [486, 395] on div "Кому Кому отправляем рассылку? Списки получателей Выберите список Все списки id…" at bounding box center [820, 392] width 850 height 50
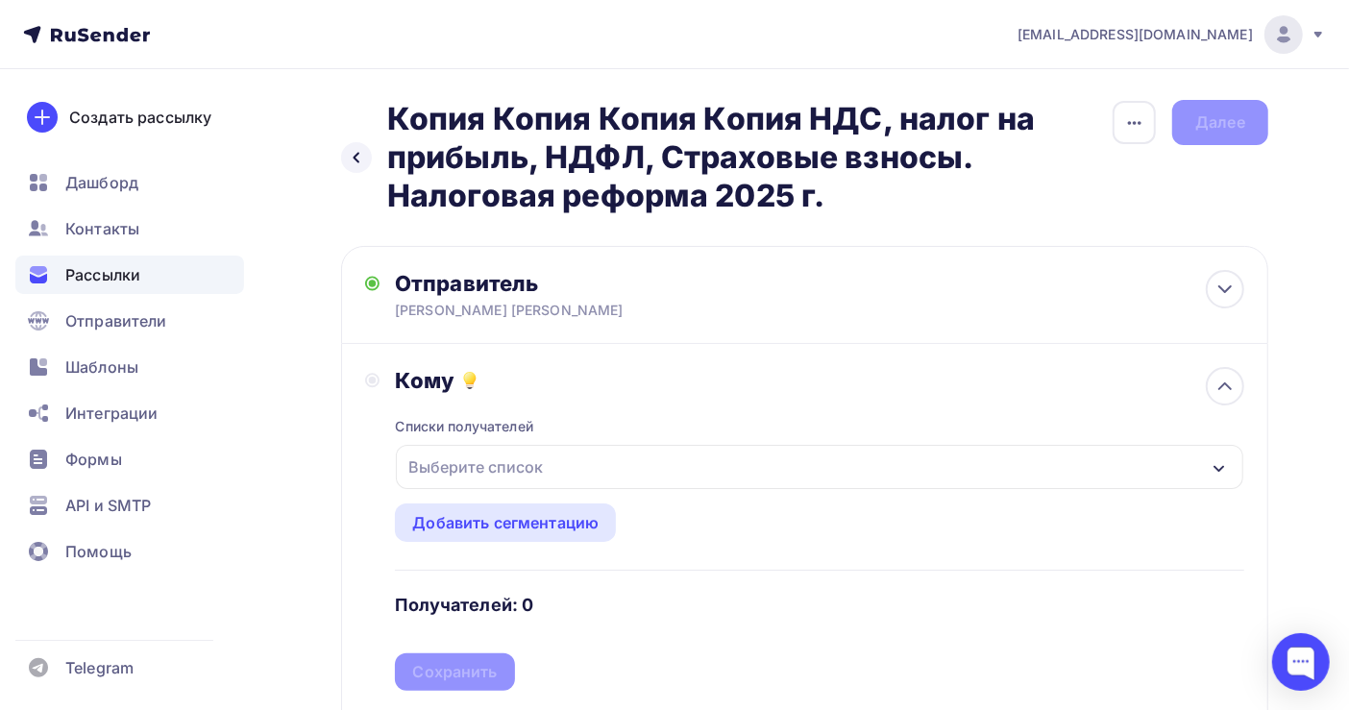
click at [491, 464] on div "Выберите список" at bounding box center [476, 467] width 150 height 35
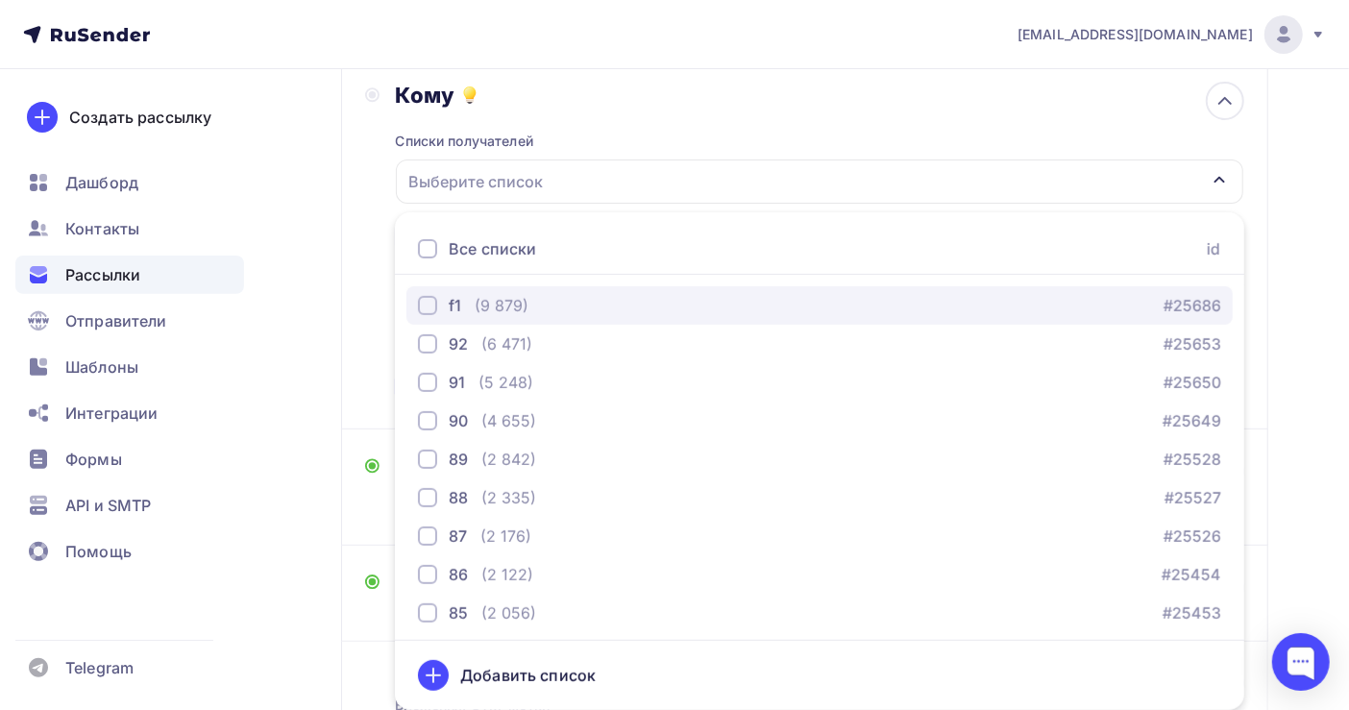
click at [521, 303] on div "(9 879)" at bounding box center [502, 305] width 54 height 23
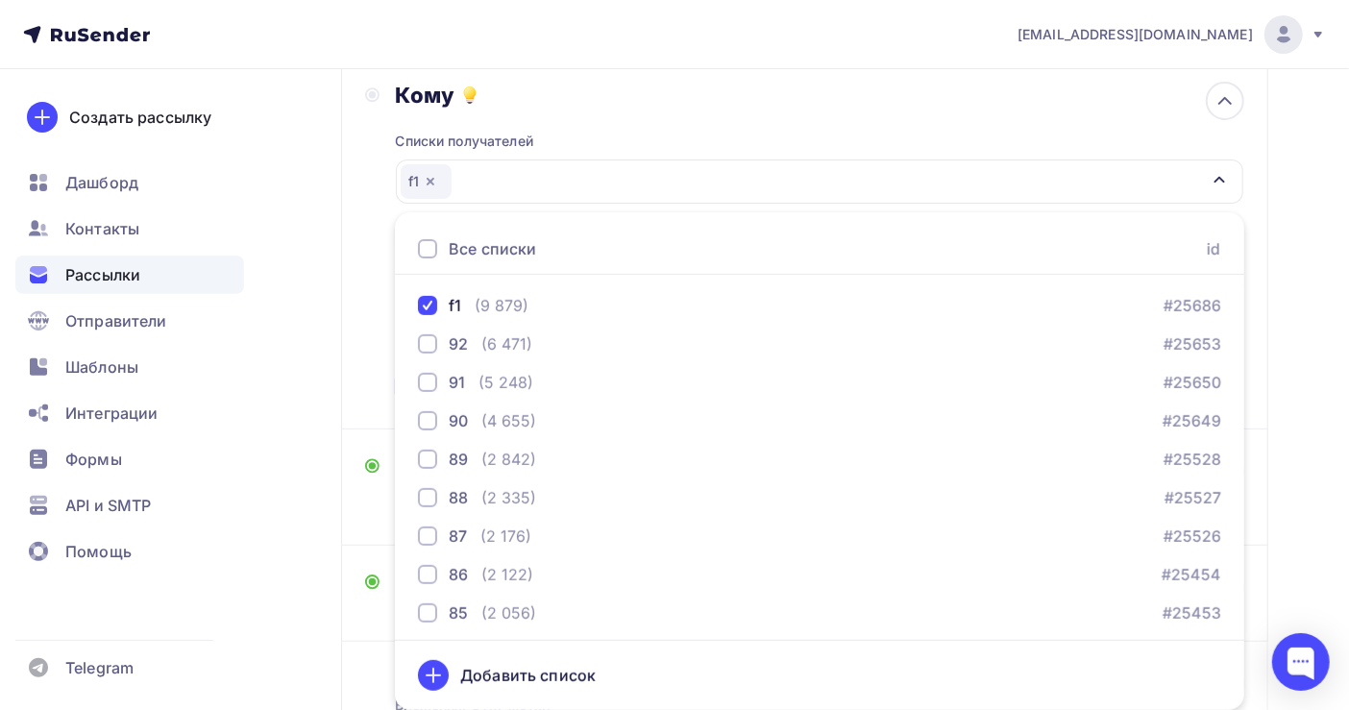
click at [1296, 384] on div "Назад Копия Копия Копия Копия НДС, налог на прибыль, НДФЛ, Страховые взносы. На…" at bounding box center [674, 323] width 1349 height 1079
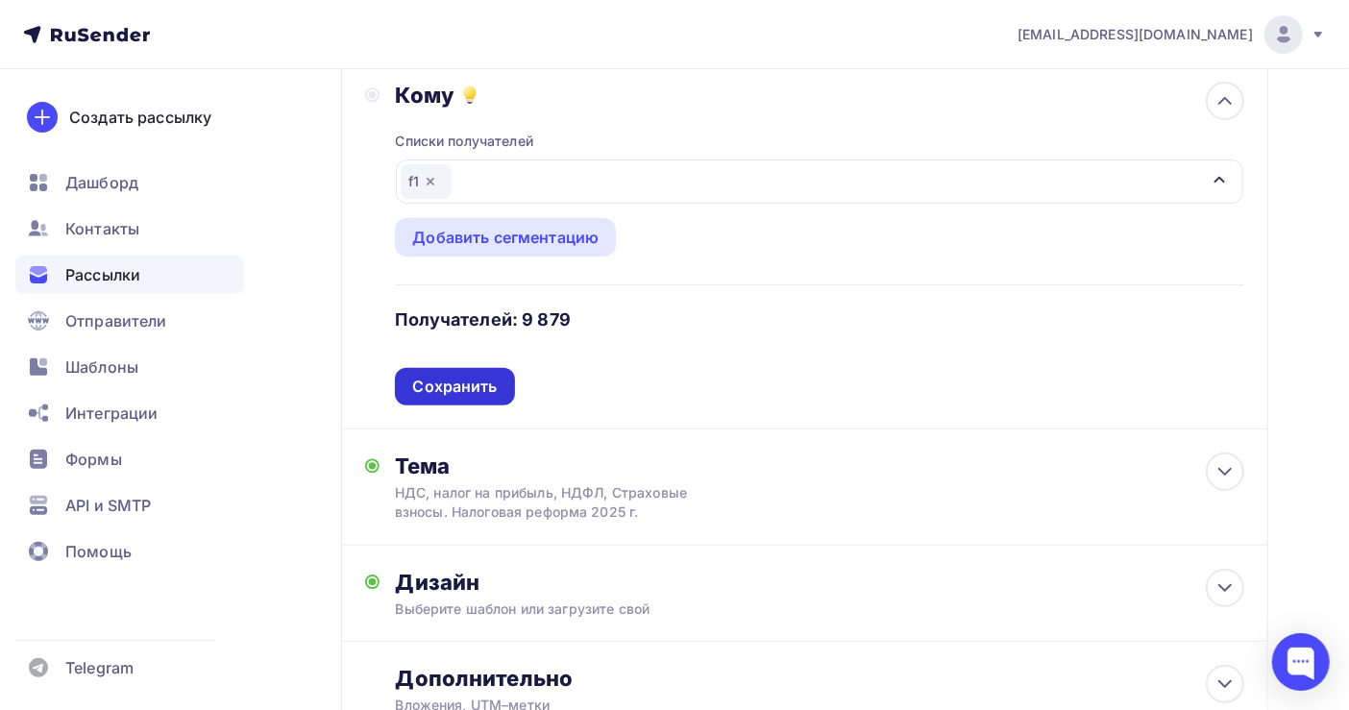
click at [461, 382] on div "Сохранить" at bounding box center [454, 387] width 85 height 22
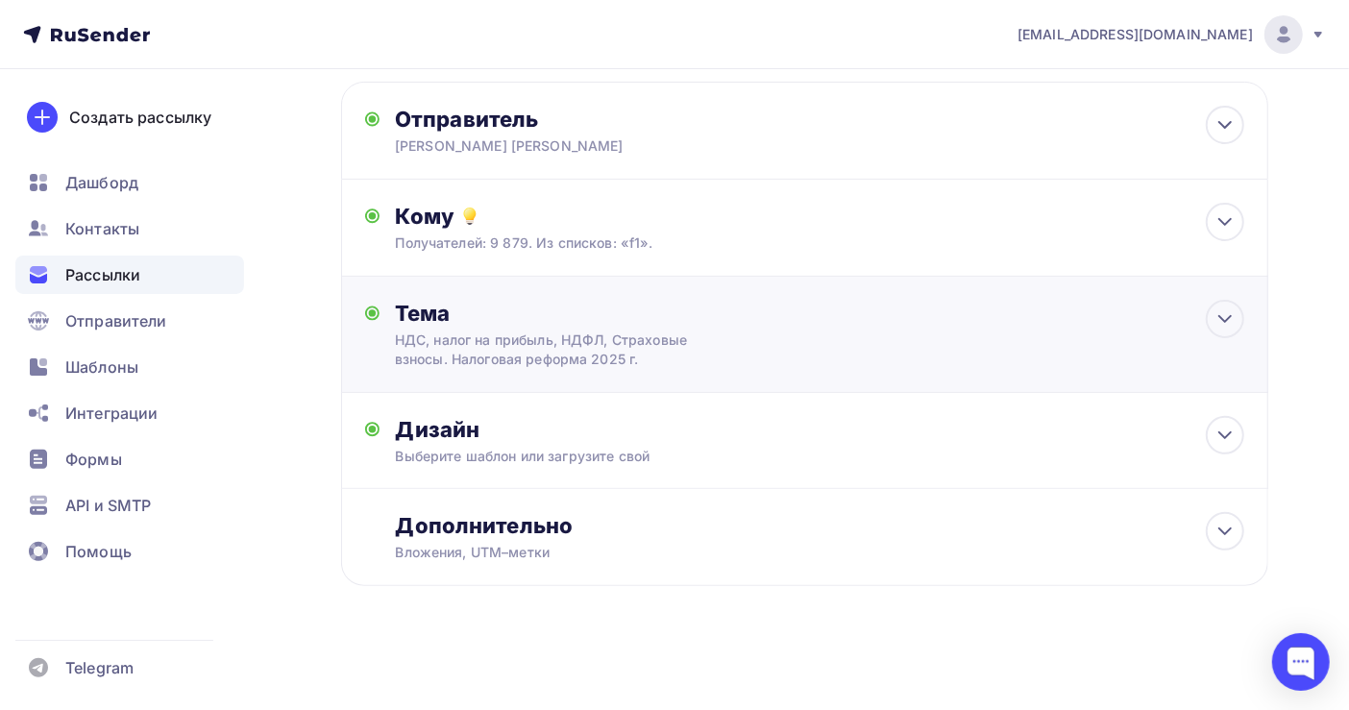
scroll to position [166, 0]
click at [1225, 325] on icon at bounding box center [1225, 319] width 23 height 23
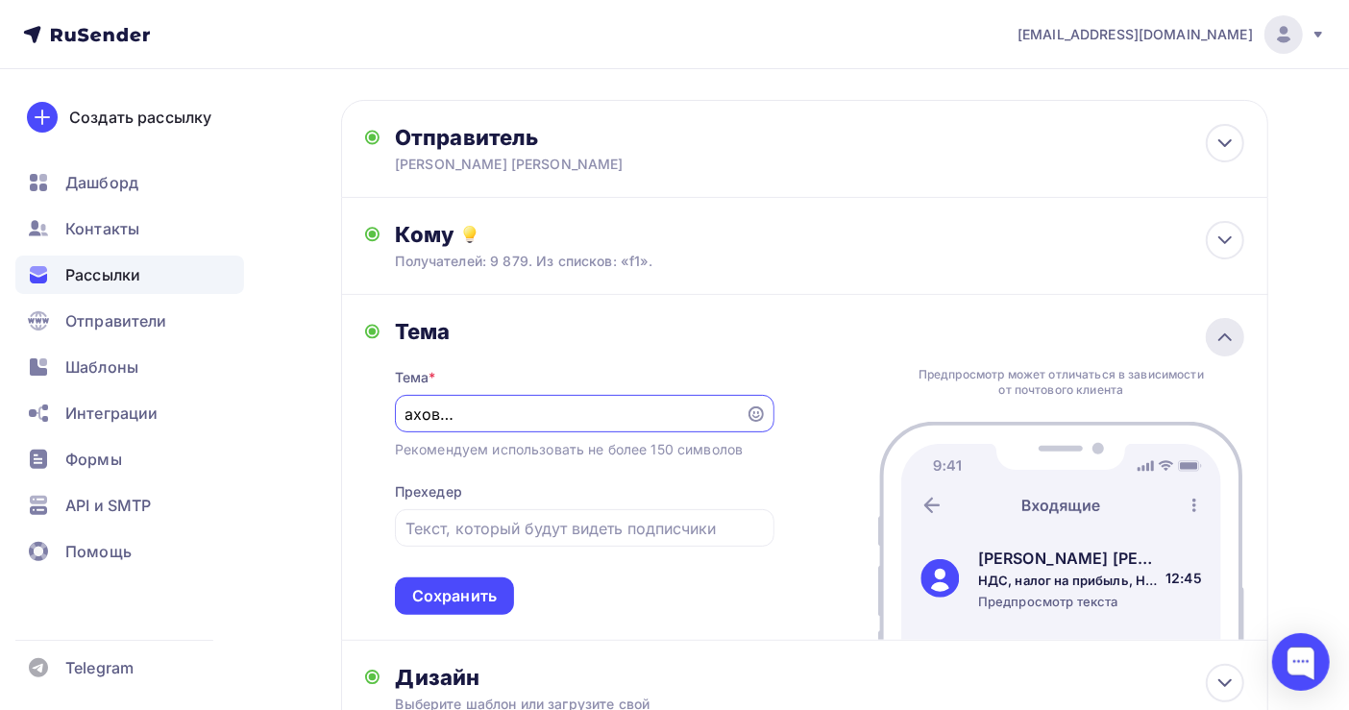
scroll to position [0, 0]
click at [452, 588] on div "Сохранить" at bounding box center [454, 596] width 85 height 22
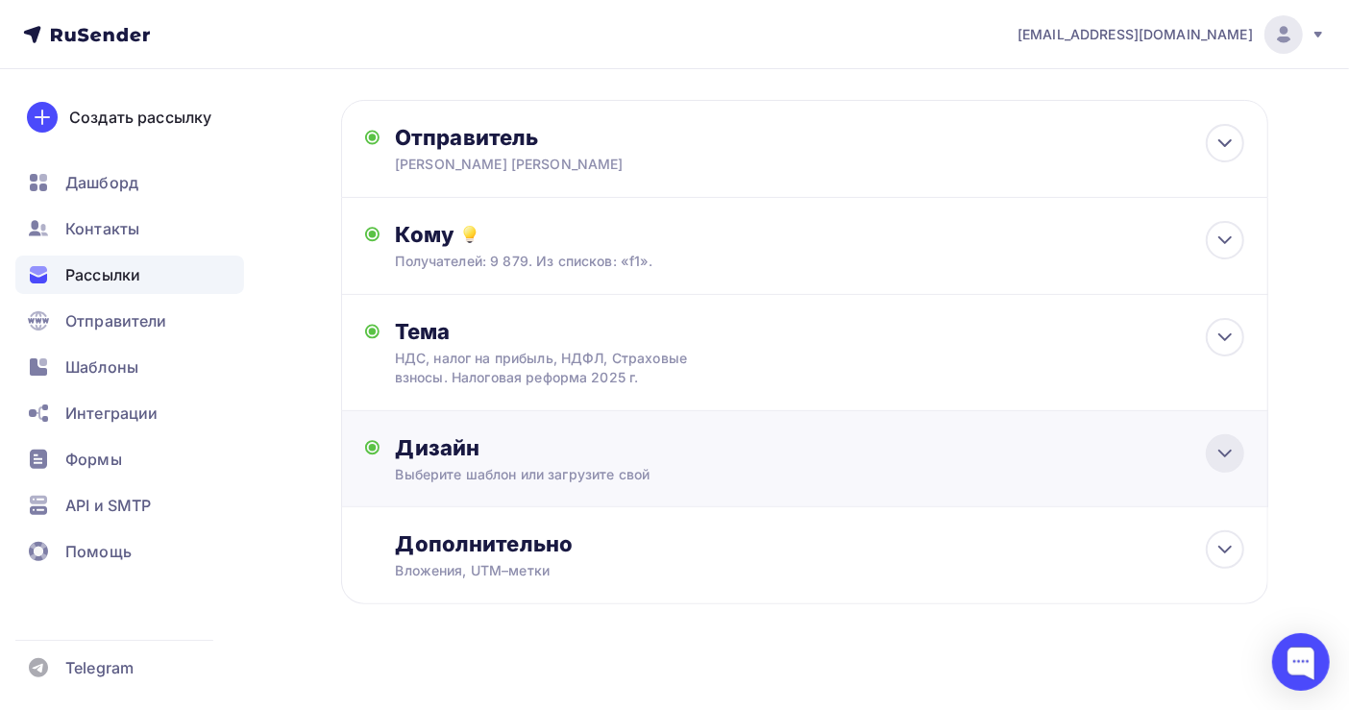
click at [1212, 456] on div at bounding box center [1225, 453] width 38 height 38
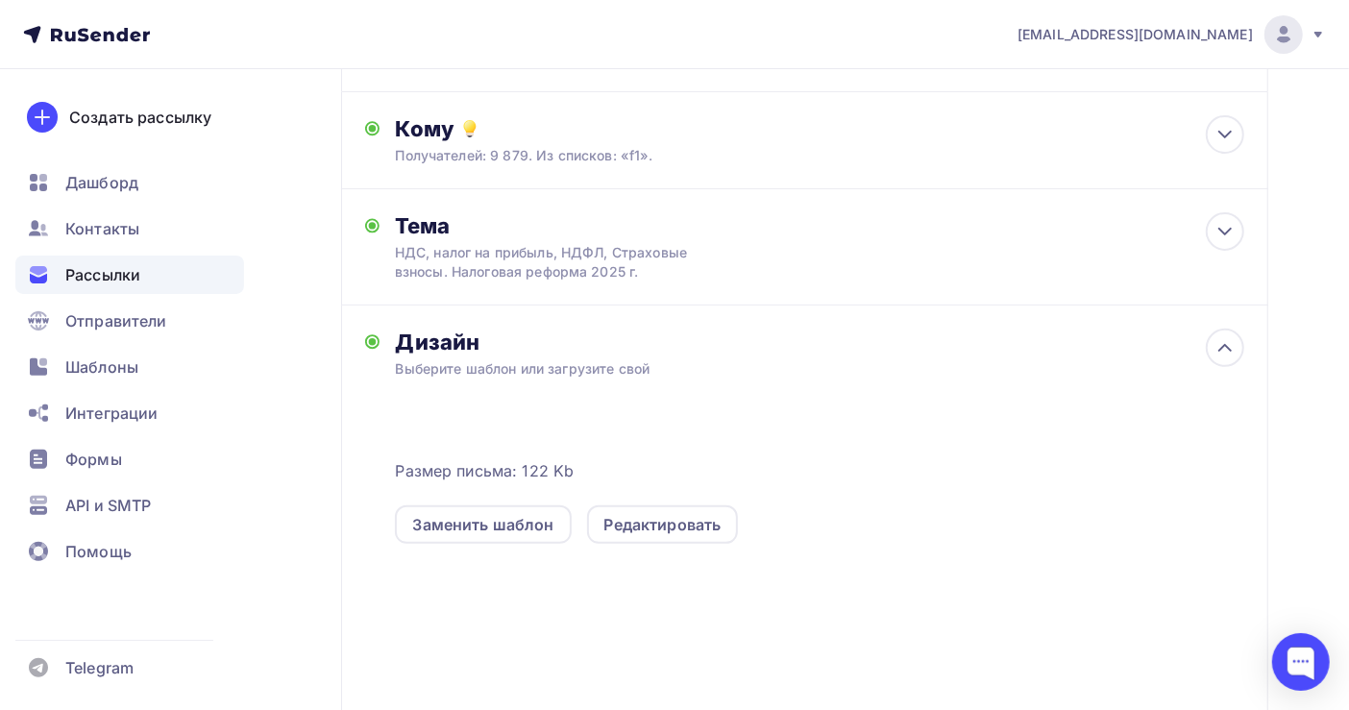
scroll to position [403, 0]
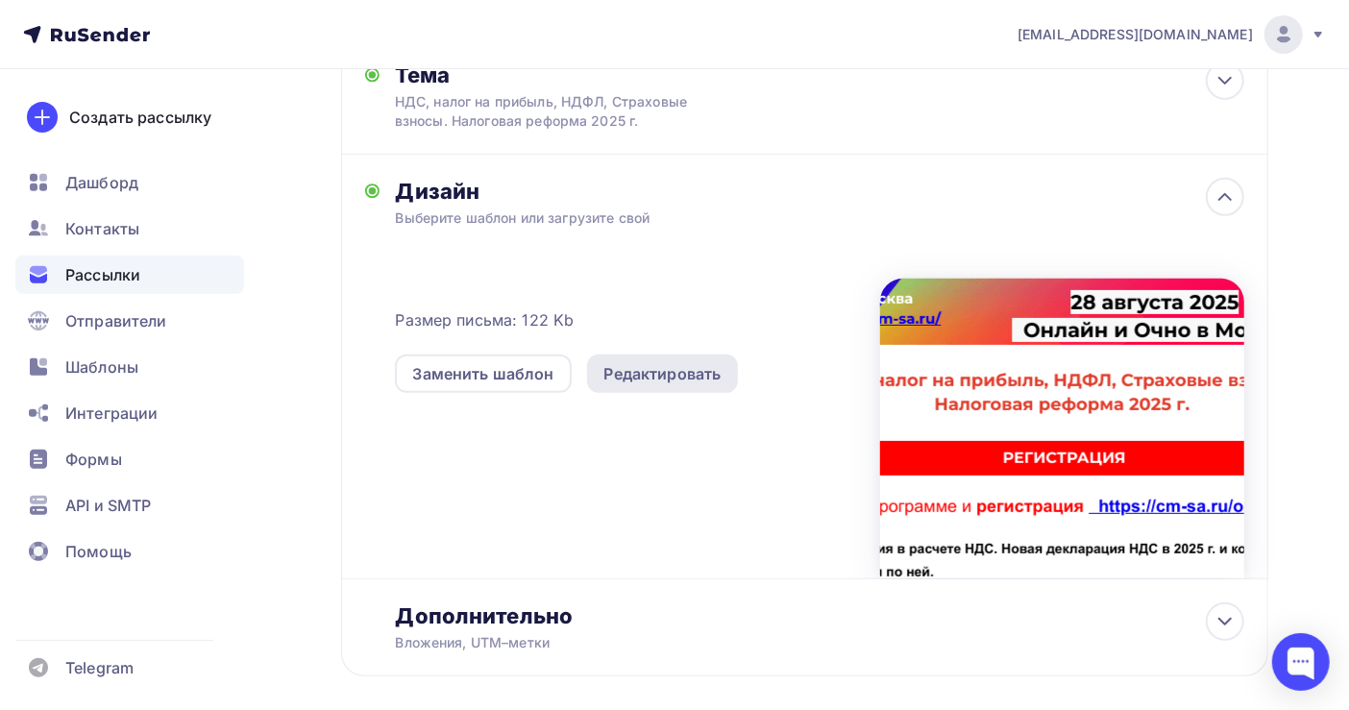
click at [680, 374] on div "Редактировать" at bounding box center [663, 373] width 117 height 23
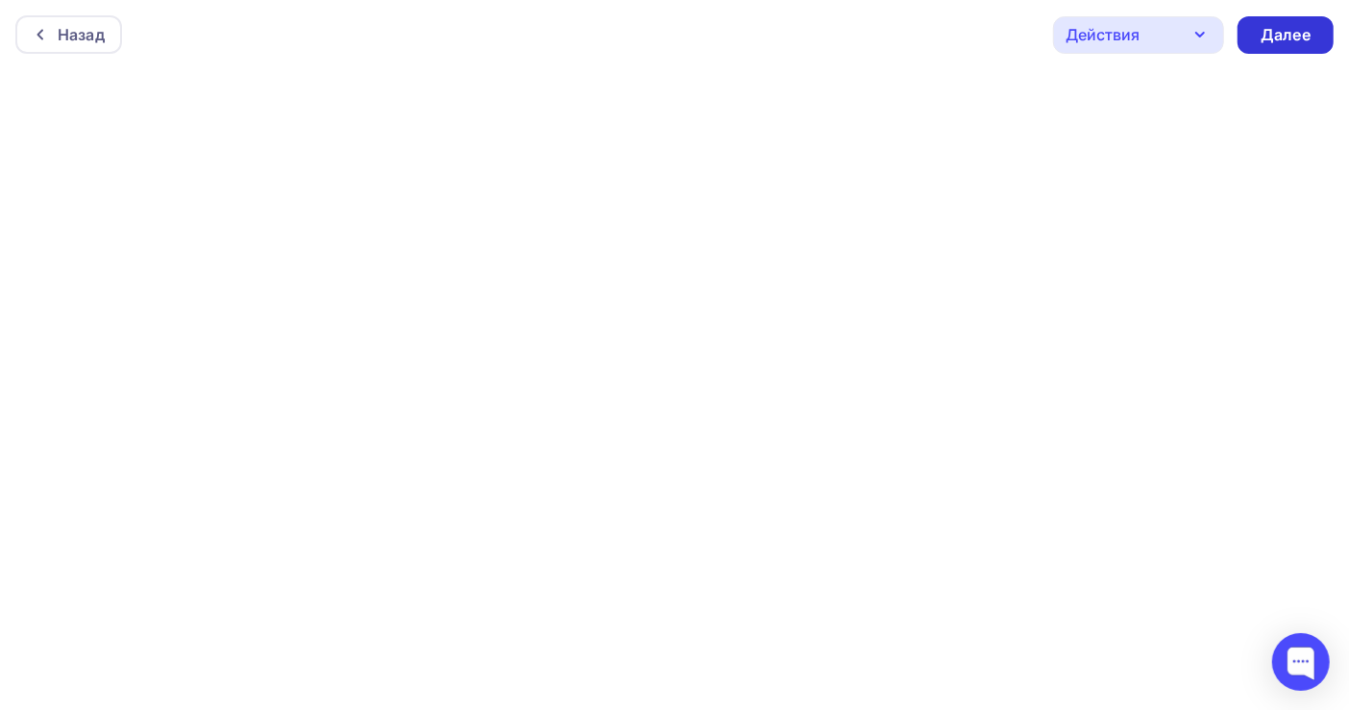
click at [1291, 26] on div "Далее" at bounding box center [1286, 35] width 50 height 22
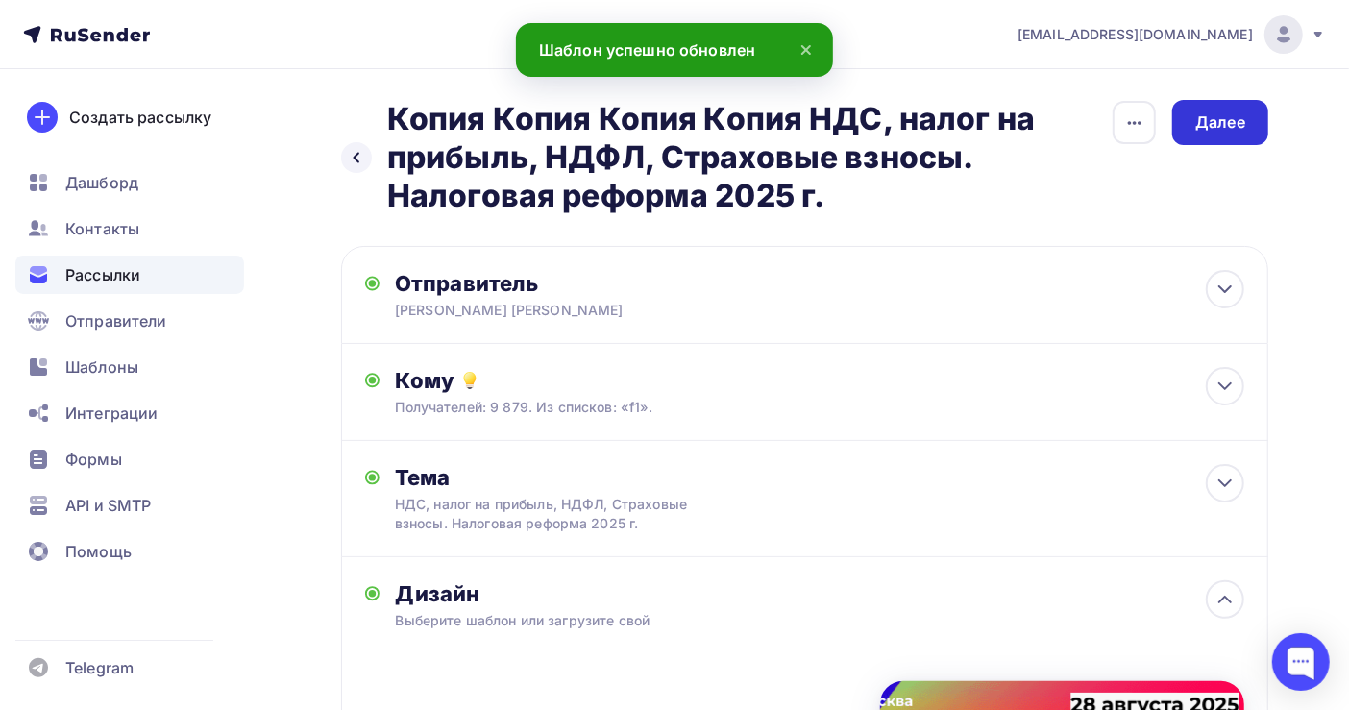
click at [1221, 118] on div "Далее" at bounding box center [1221, 122] width 50 height 22
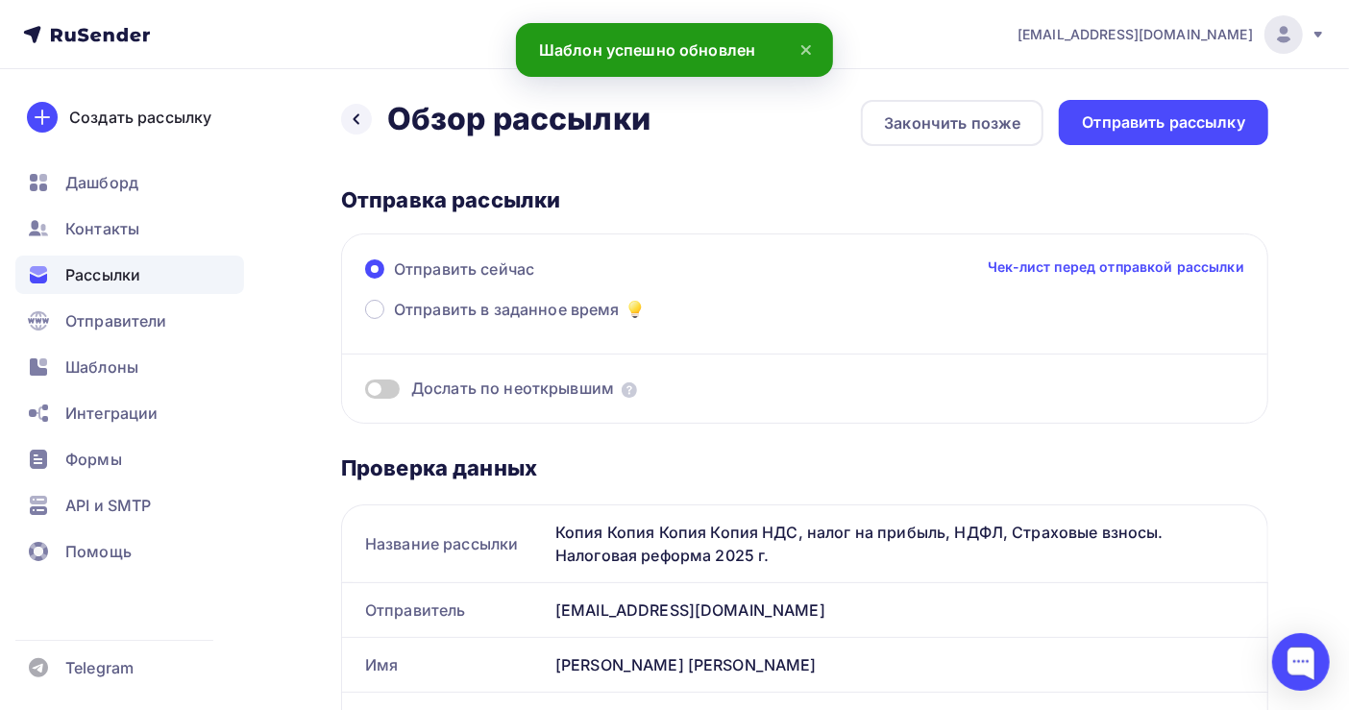
click at [1221, 118] on div "Отправить рассылку" at bounding box center [1163, 122] width 163 height 22
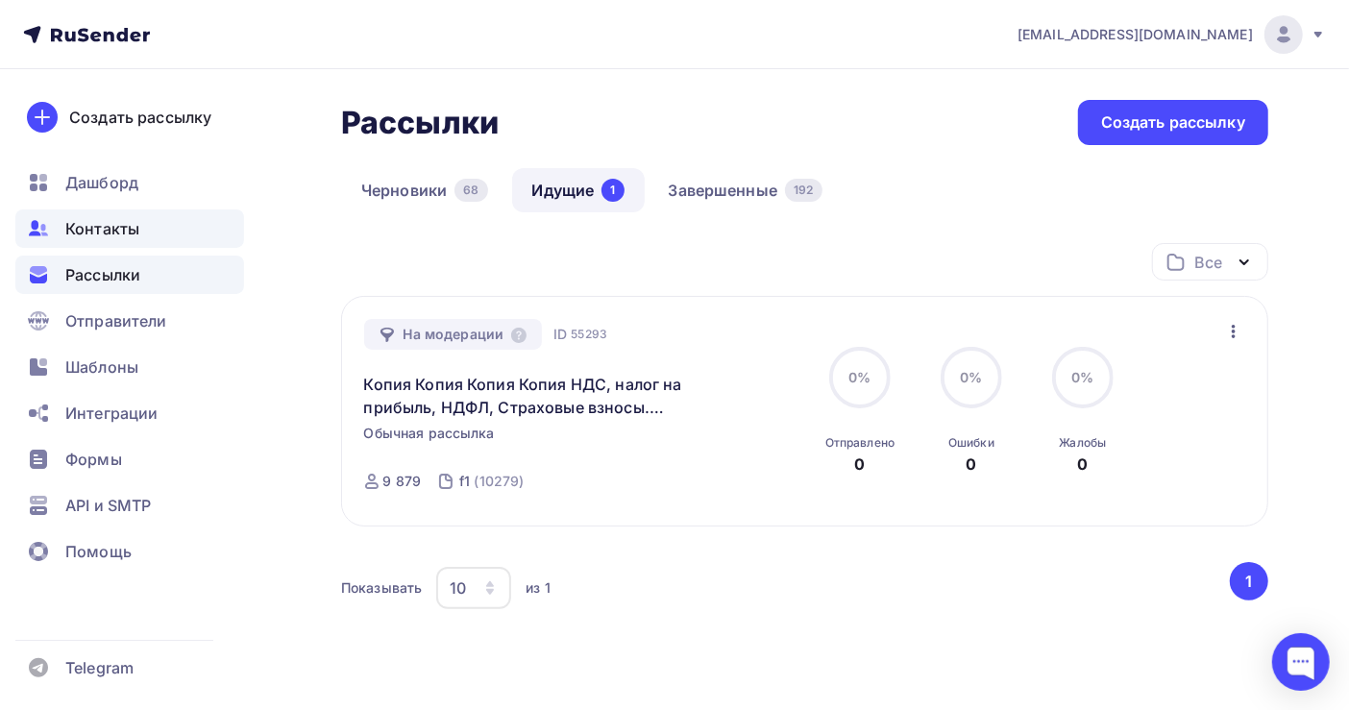
click at [108, 220] on span "Контакты" at bounding box center [102, 228] width 74 height 23
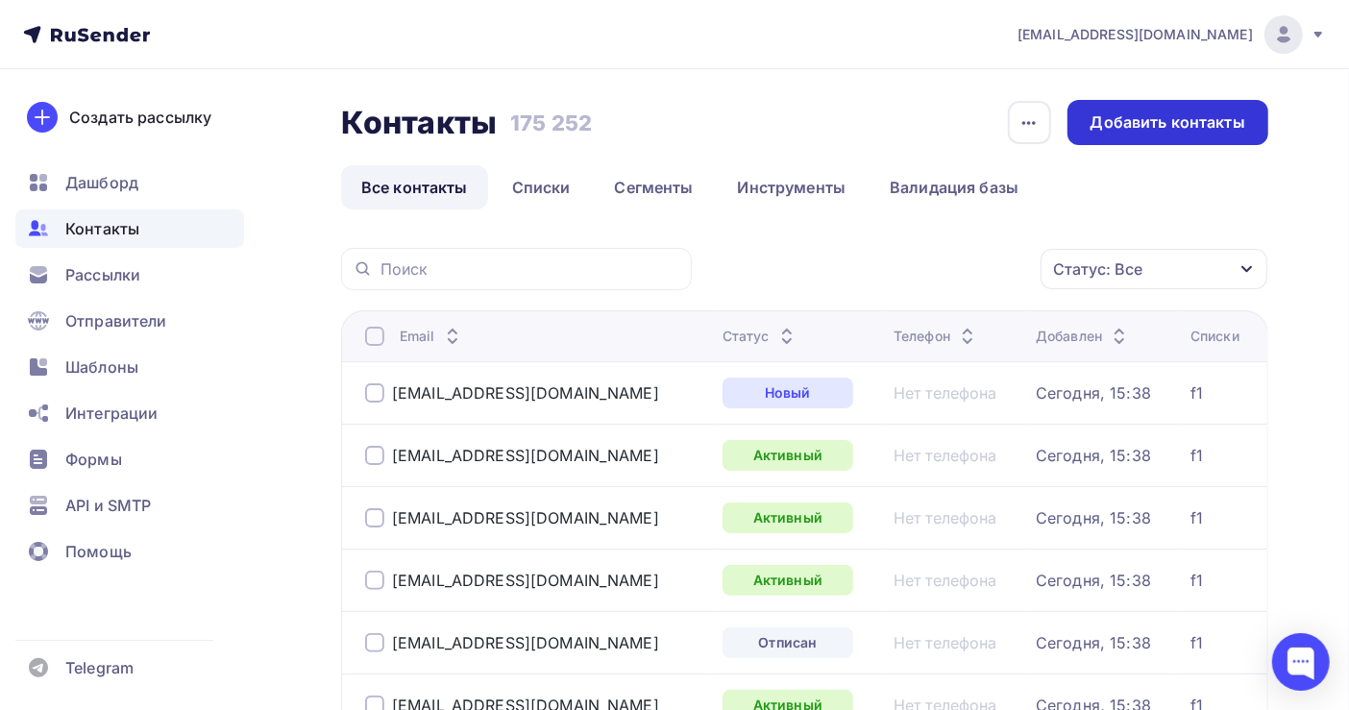
click at [1195, 127] on div "Добавить контакты" at bounding box center [1168, 122] width 155 height 22
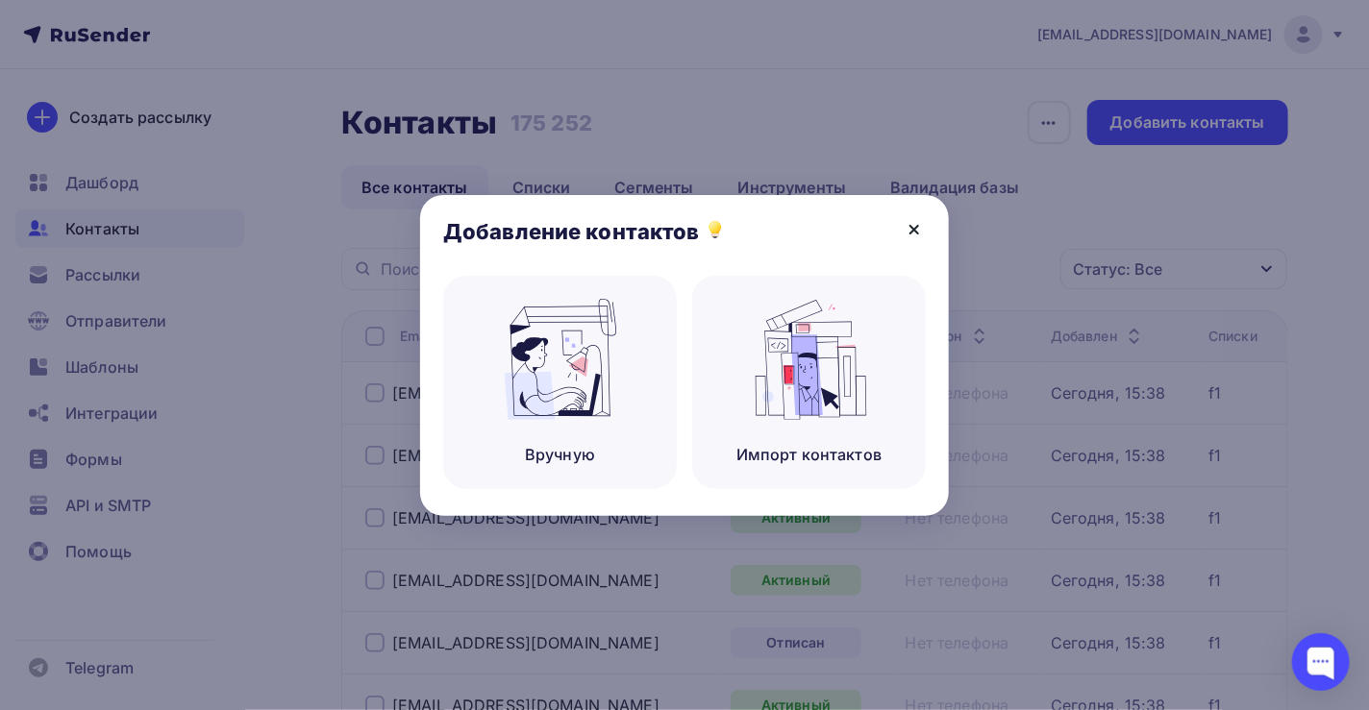
click at [907, 228] on icon at bounding box center [913, 229] width 23 height 23
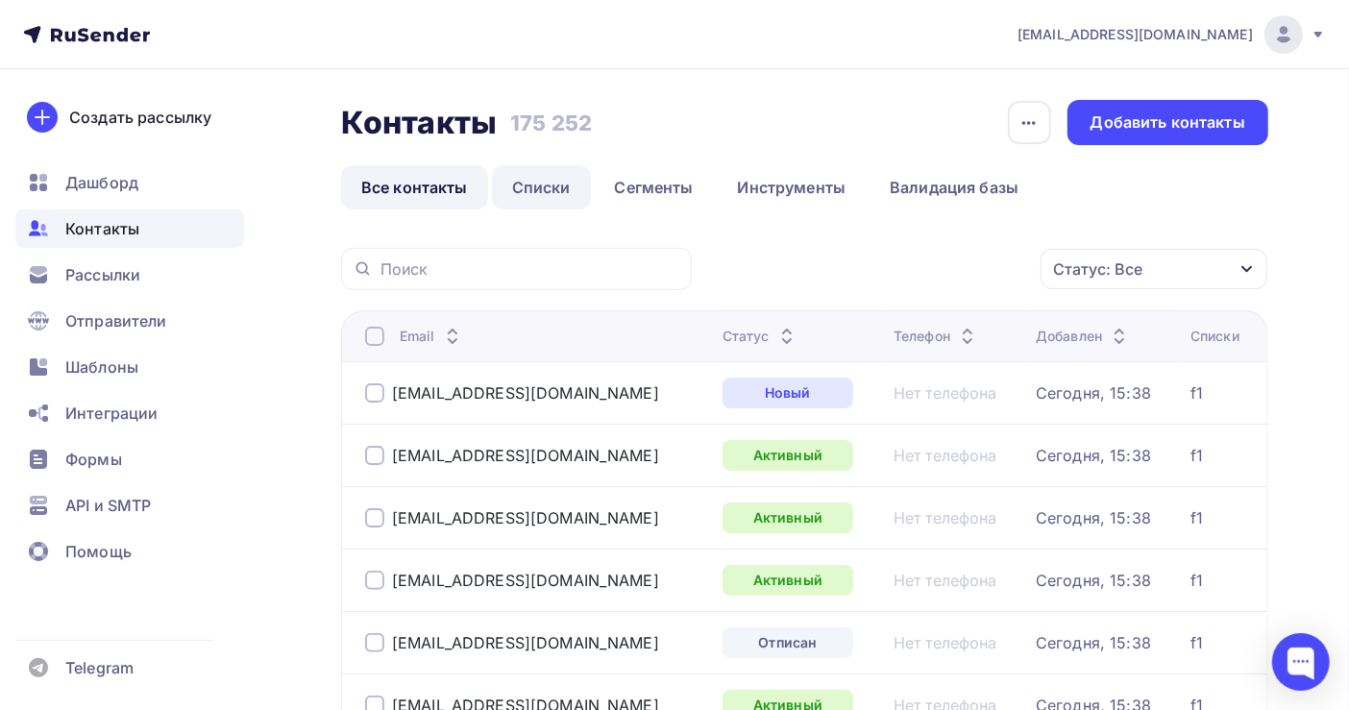
click at [538, 181] on link "Списки" at bounding box center [541, 187] width 99 height 44
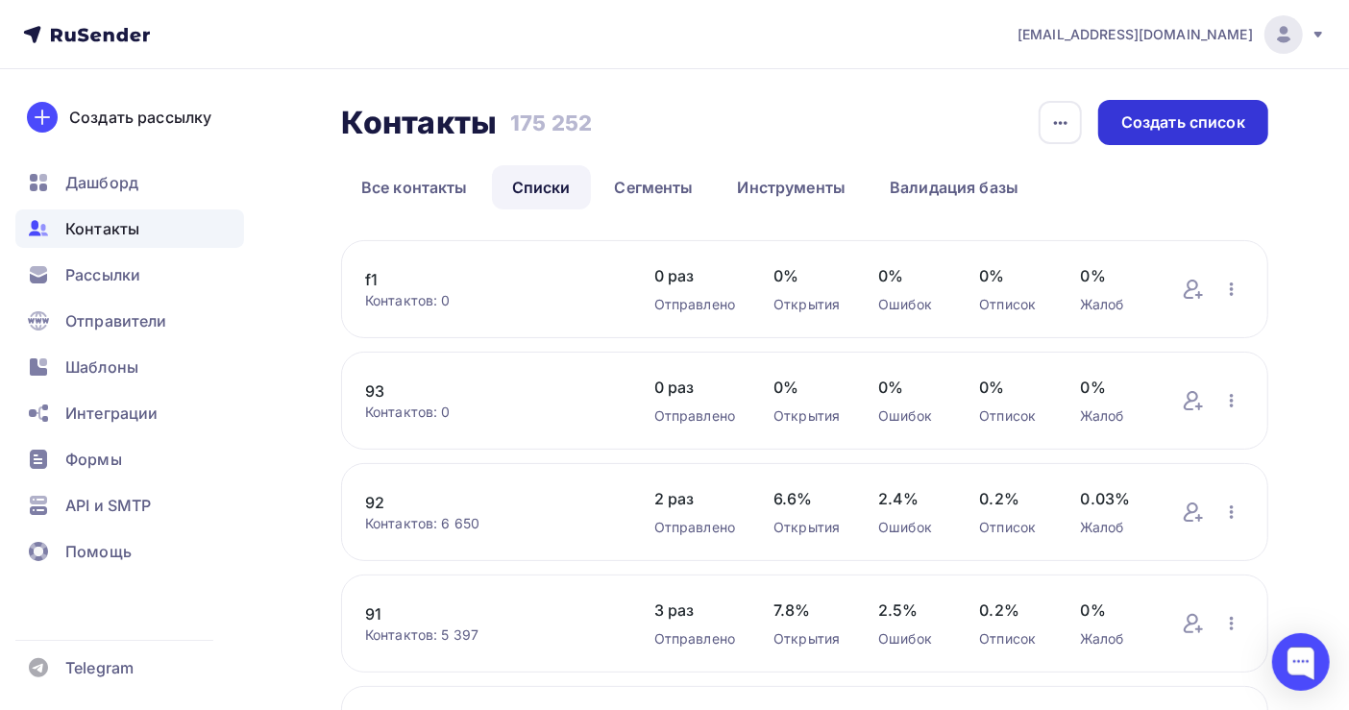
click at [1161, 124] on div "Создать список" at bounding box center [1184, 122] width 124 height 22
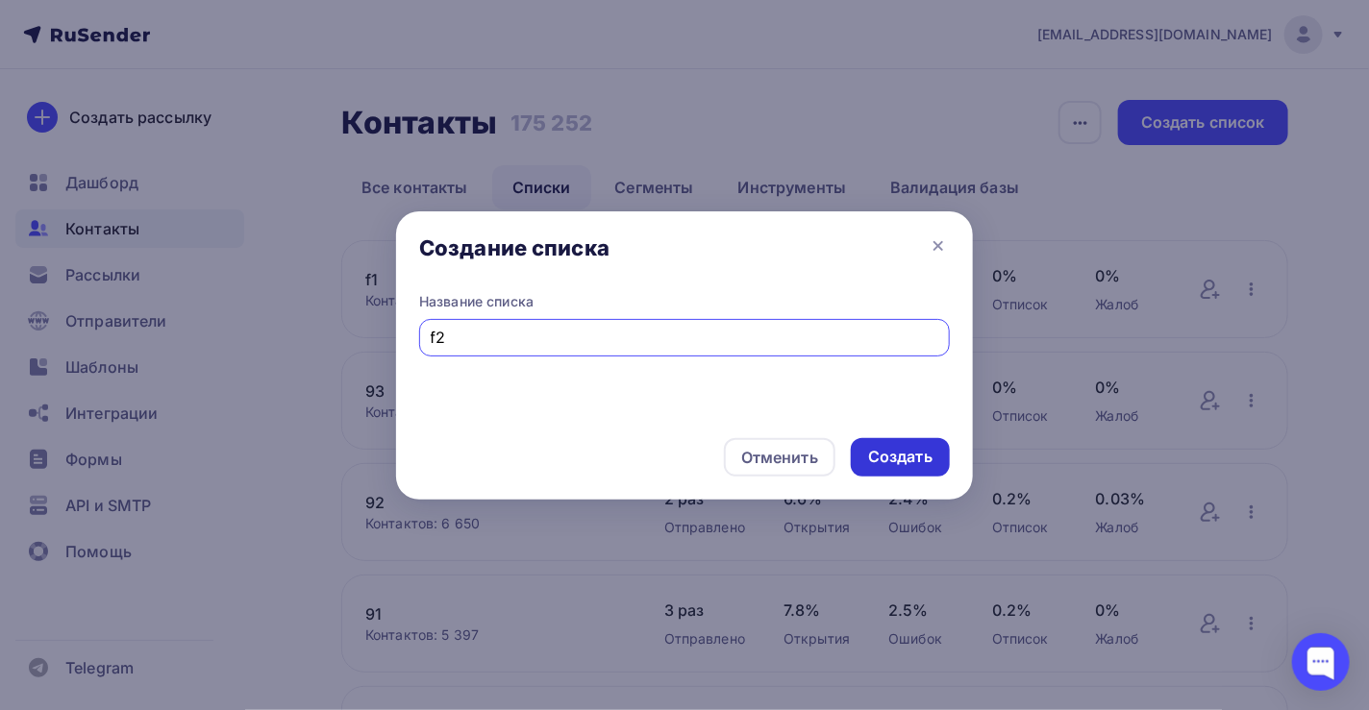
type input "f2"
click at [903, 456] on div "Создать" at bounding box center [900, 457] width 64 height 22
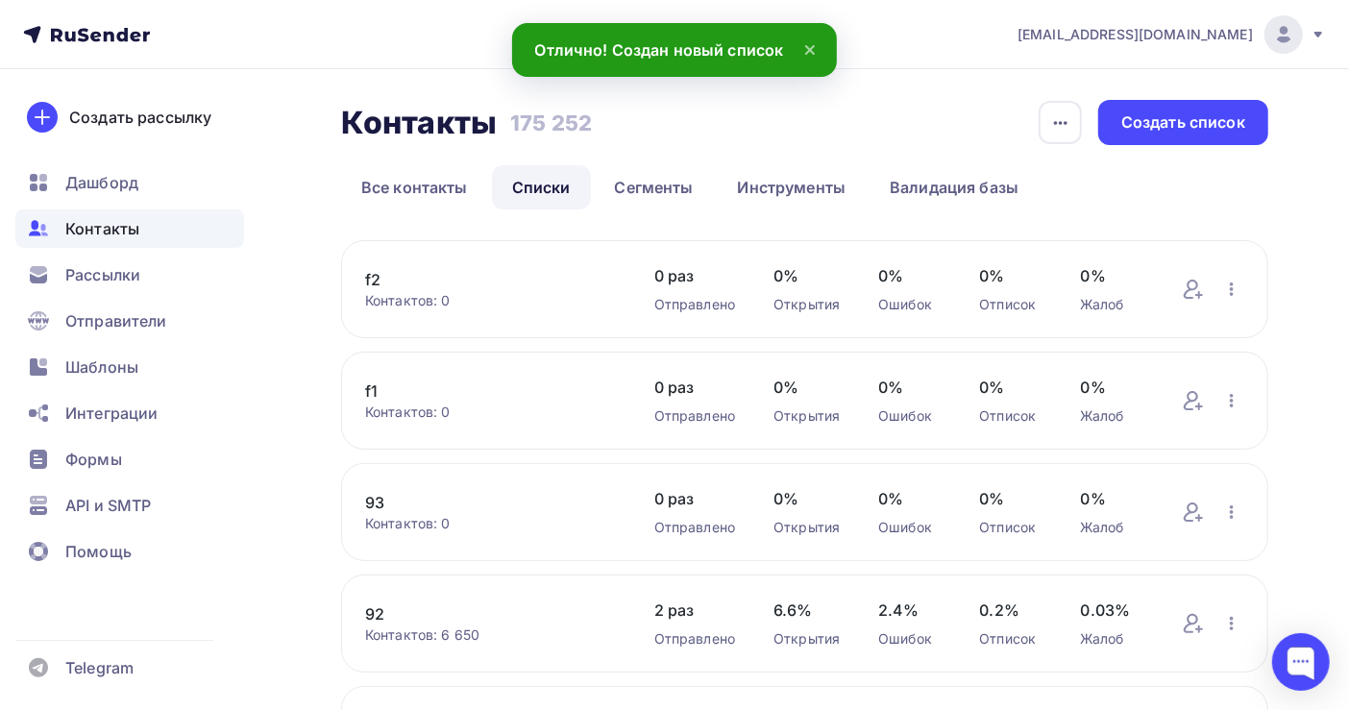
click at [377, 277] on link "f2" at bounding box center [490, 279] width 251 height 23
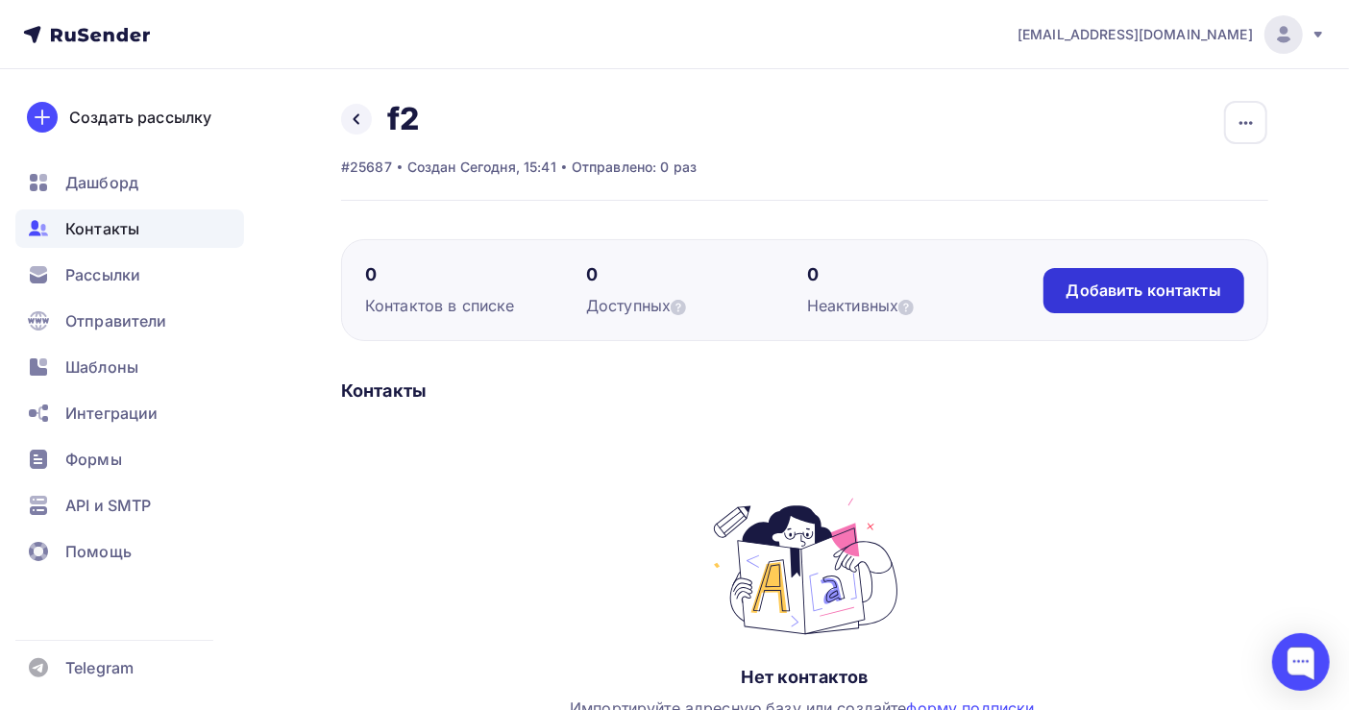
click at [1134, 282] on div "Добавить контакты" at bounding box center [1144, 291] width 155 height 22
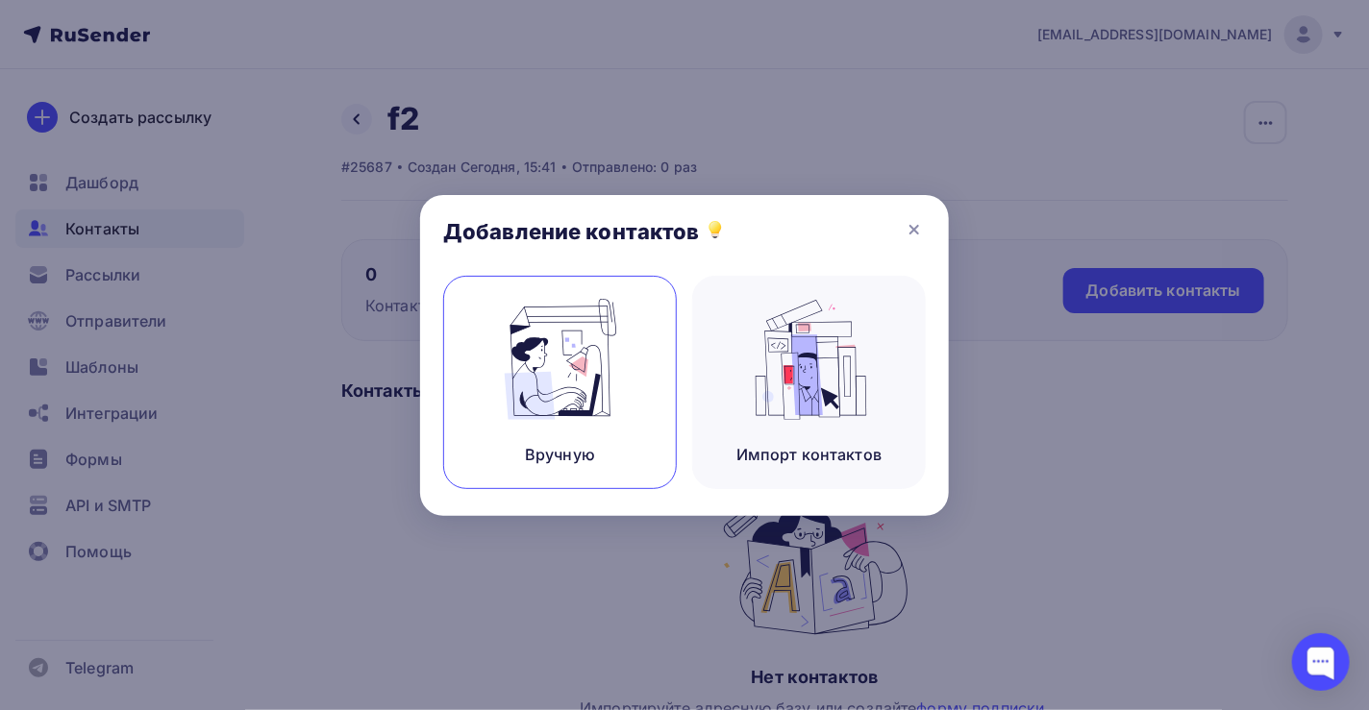
click at [535, 430] on div "Вручную" at bounding box center [560, 382] width 234 height 213
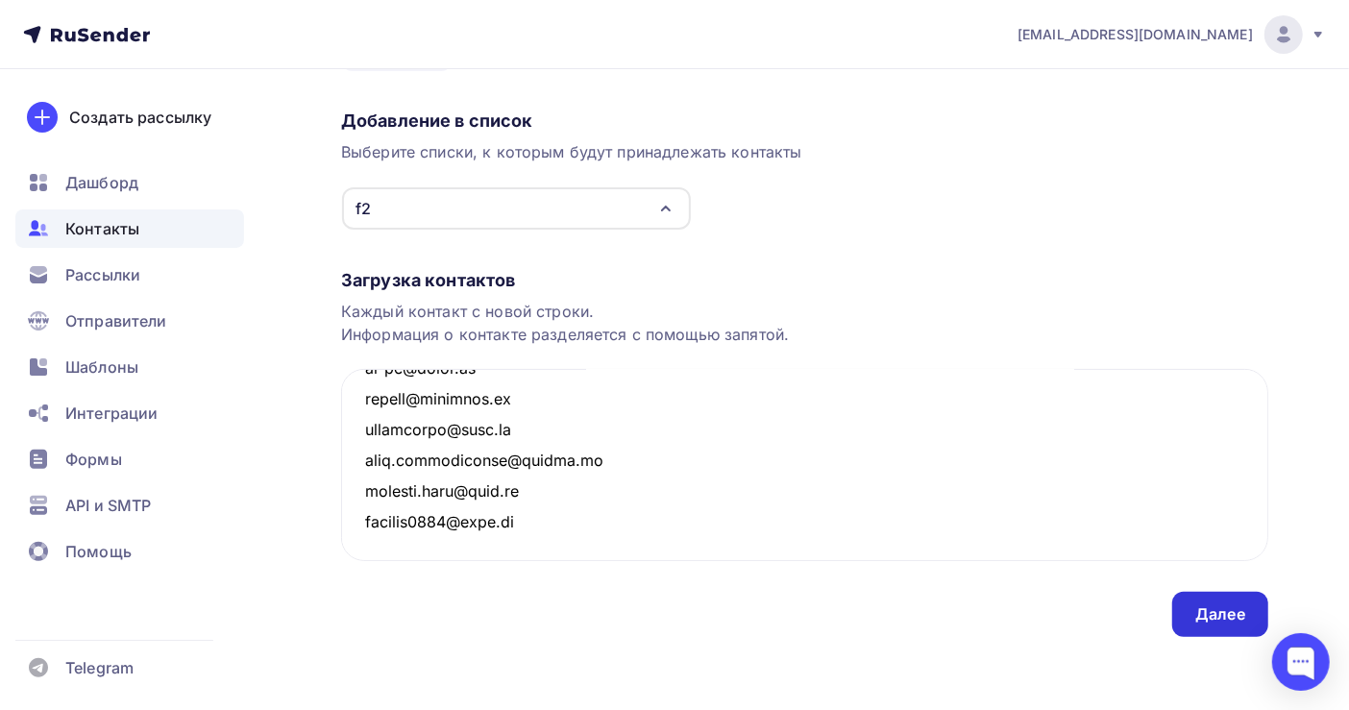
scroll to position [134, 0]
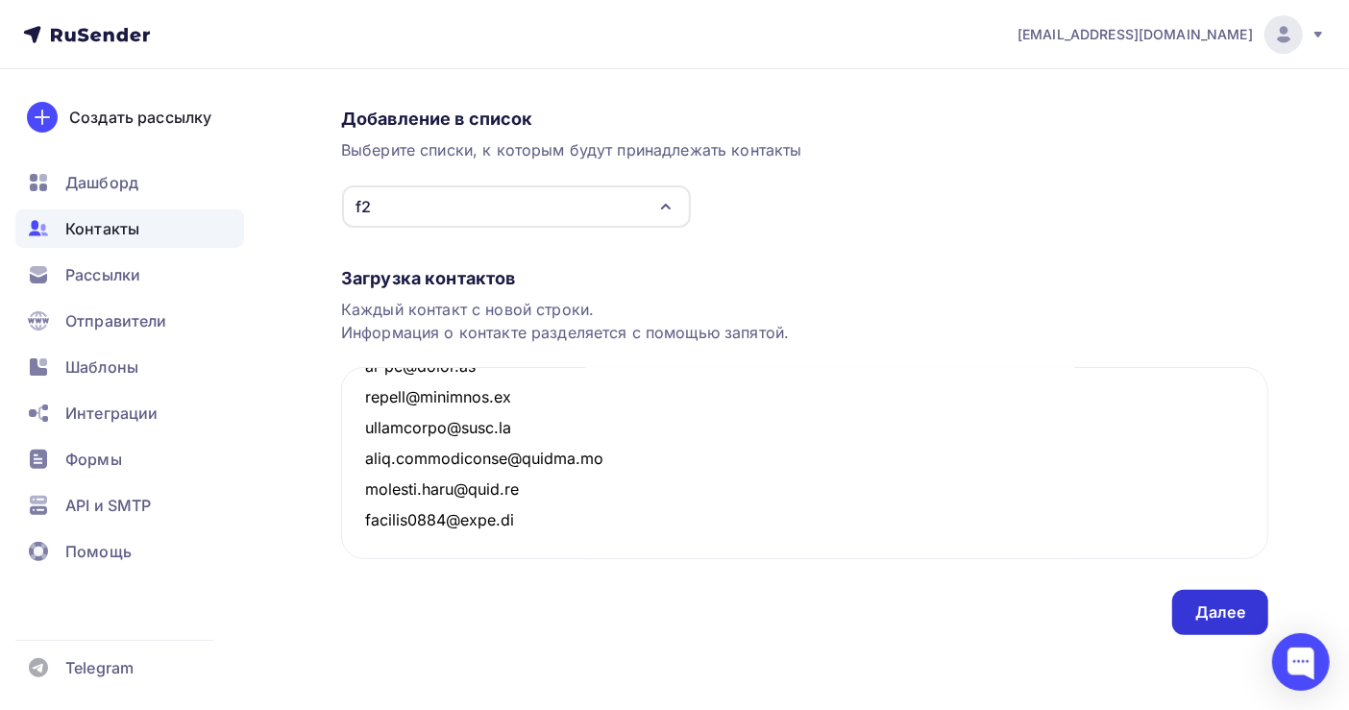
type textarea "galaxytravel@mail.ru galileo.ivanovo@mail.ru galina-kondor@mail.ru gallery-am3@…"
click at [1211, 607] on div "Далее" at bounding box center [1221, 613] width 50 height 22
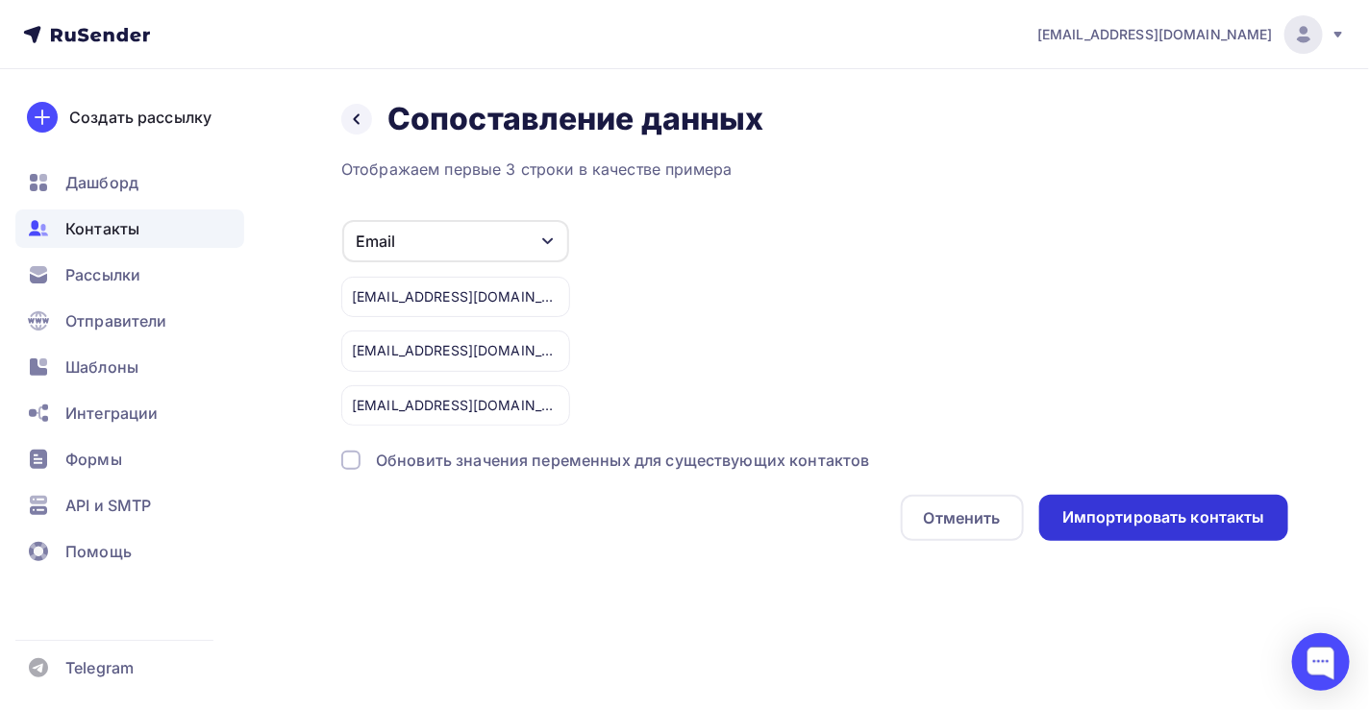
click at [1135, 512] on div "Импортировать контакты" at bounding box center [1163, 518] width 203 height 22
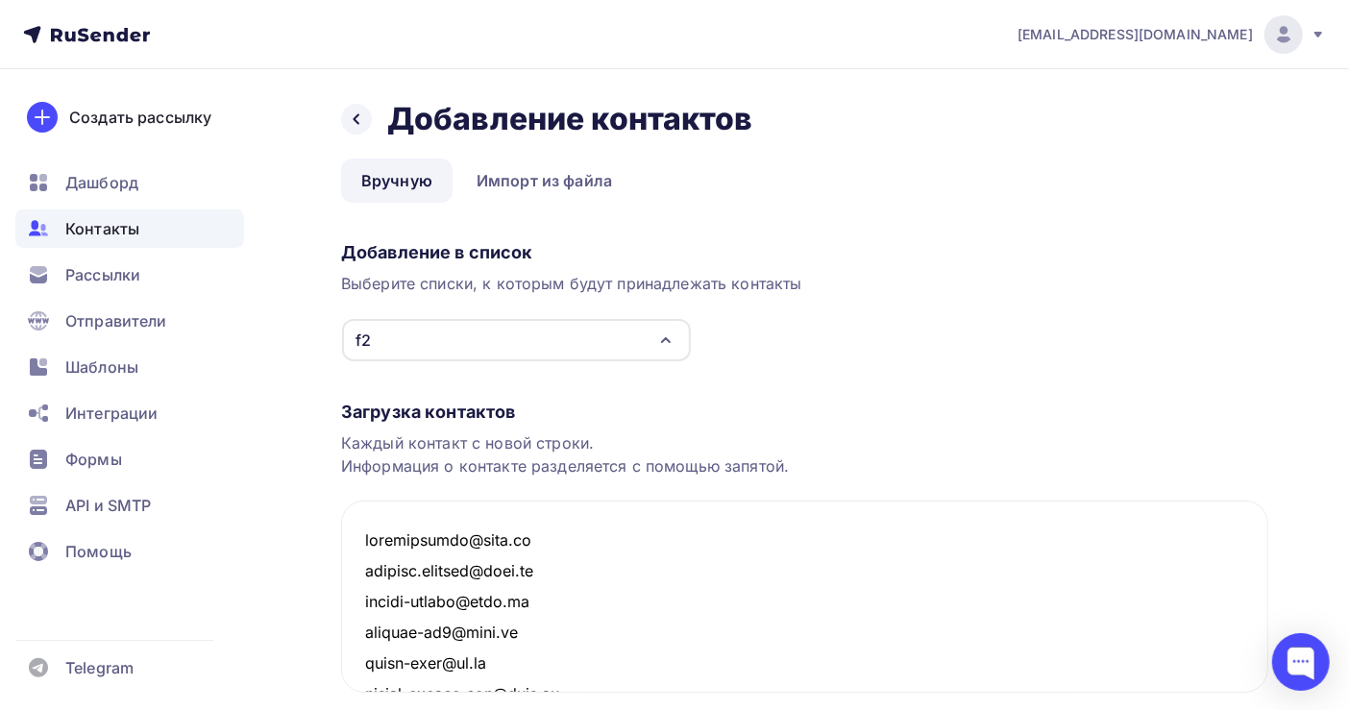
scroll to position [315962, 0]
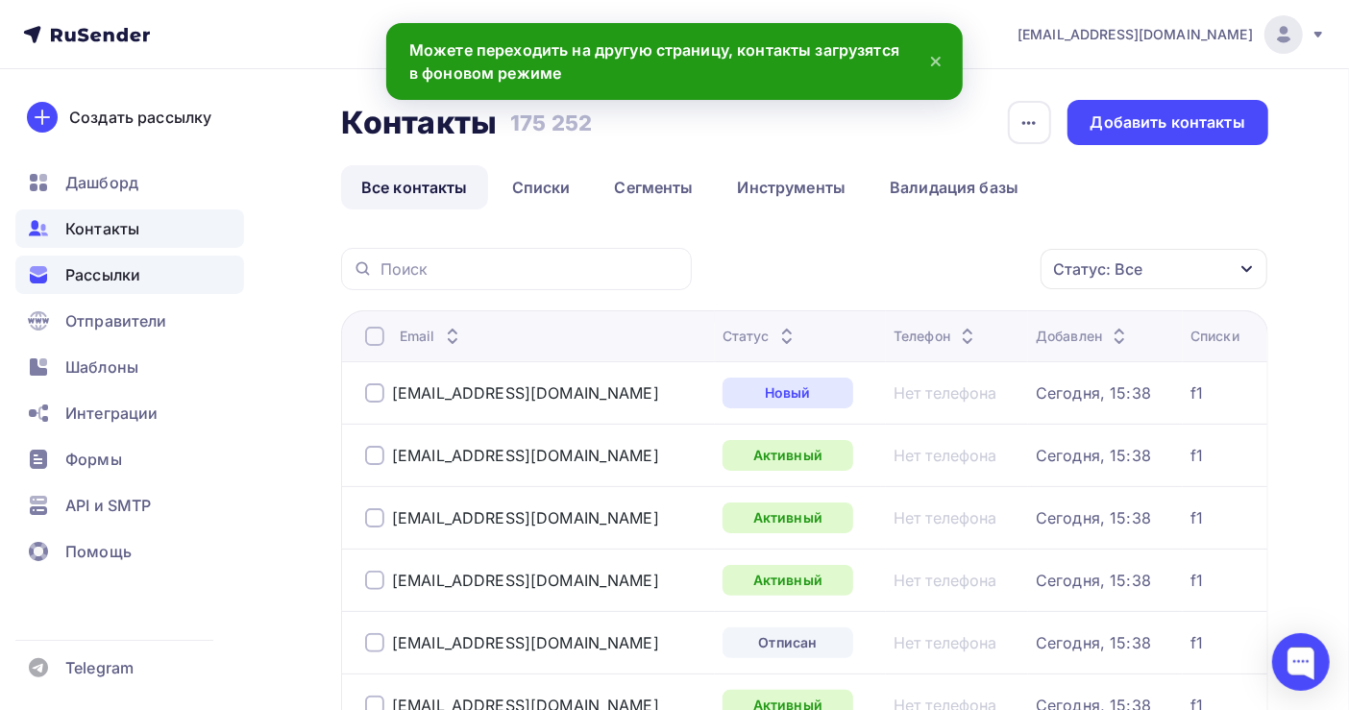
click at [92, 267] on span "Рассылки" at bounding box center [102, 274] width 75 height 23
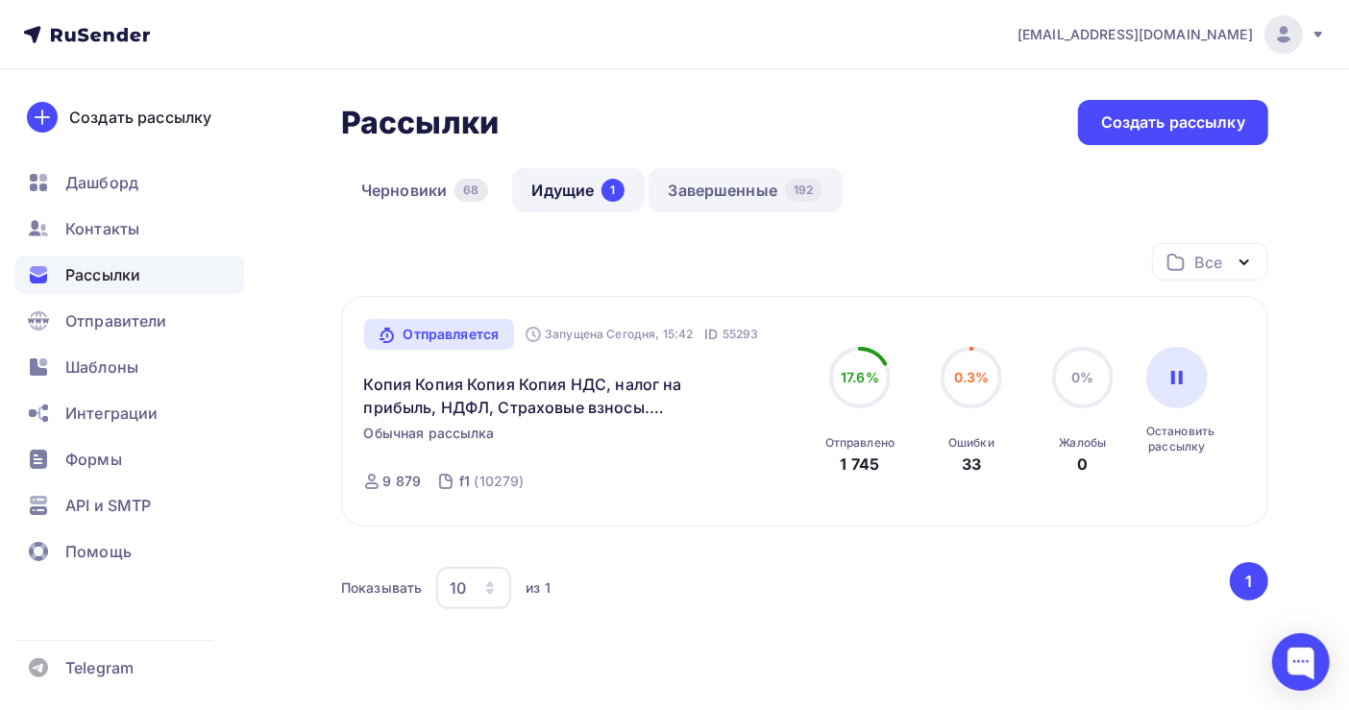
click at [727, 195] on link "Завершенные 192" at bounding box center [746, 190] width 194 height 44
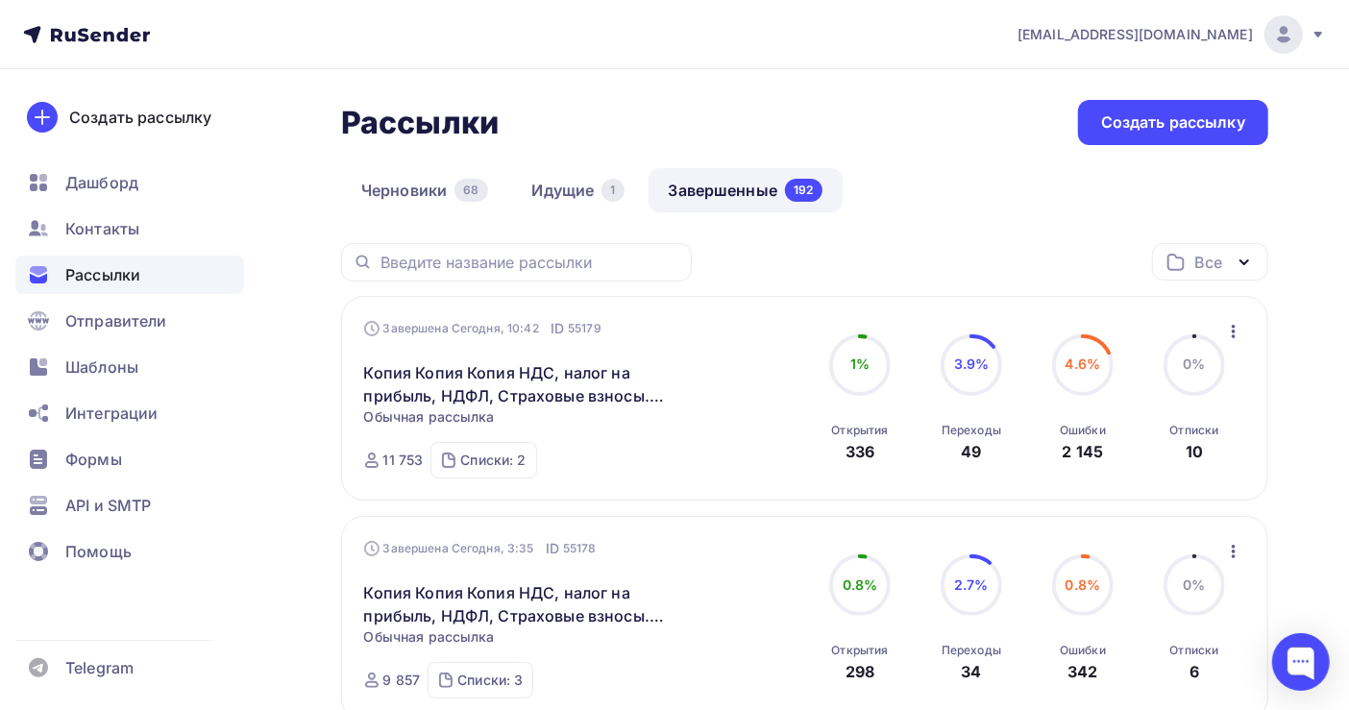
click at [1225, 334] on icon "button" at bounding box center [1234, 331] width 23 height 23
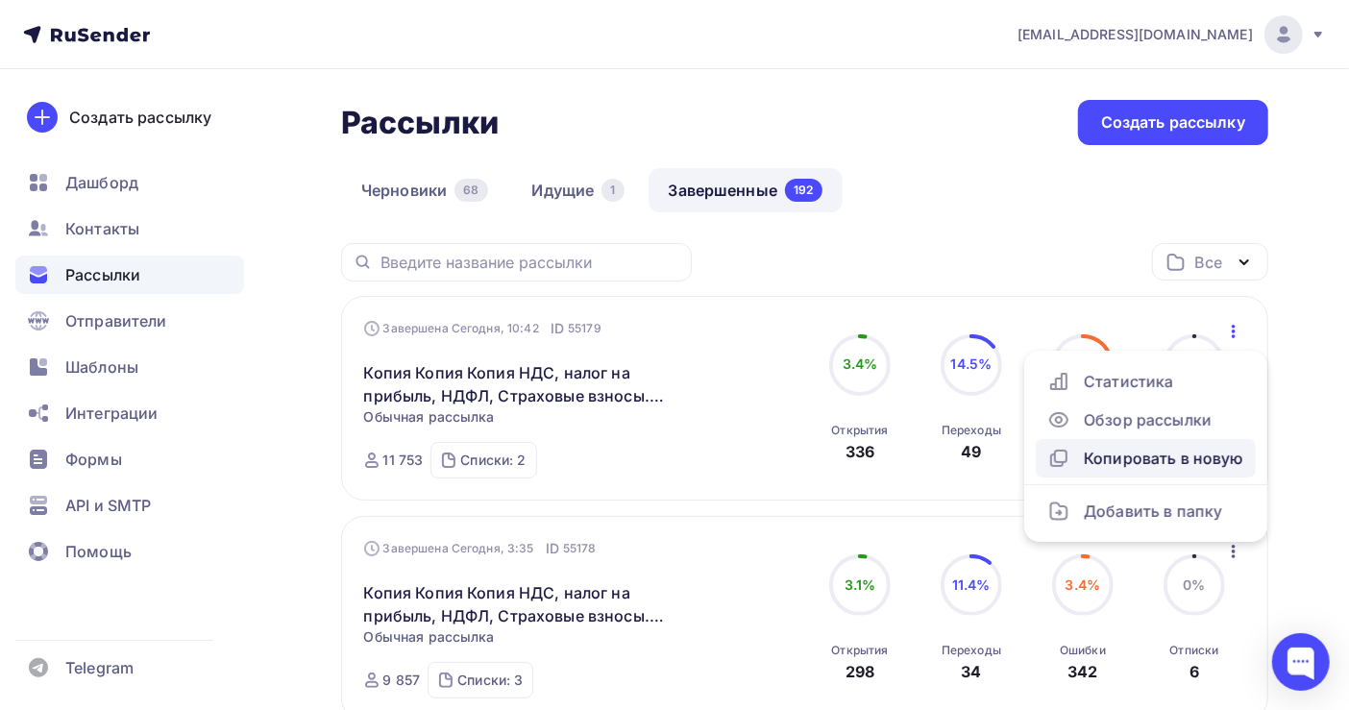
click at [1201, 461] on div "Копировать в новую" at bounding box center [1146, 458] width 197 height 23
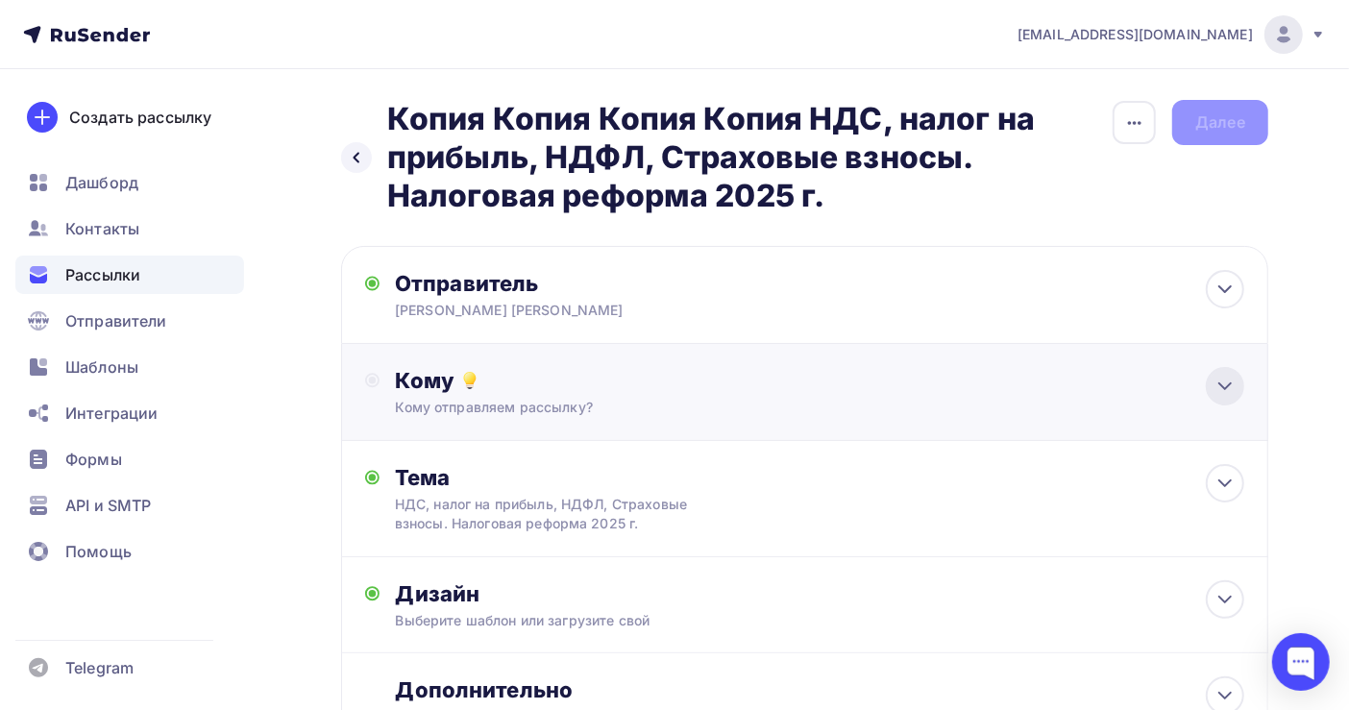
click at [1229, 379] on icon at bounding box center [1225, 386] width 23 height 23
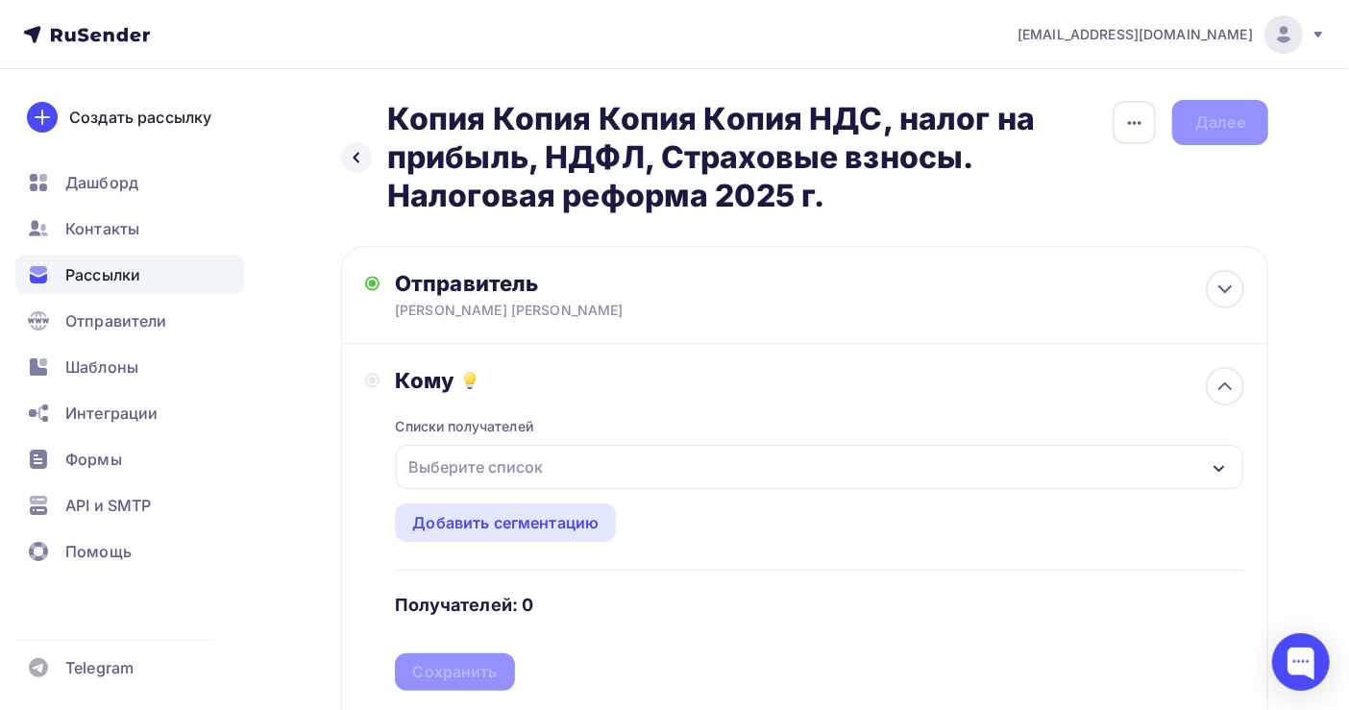
click at [547, 463] on div "Выберите список" at bounding box center [476, 467] width 150 height 35
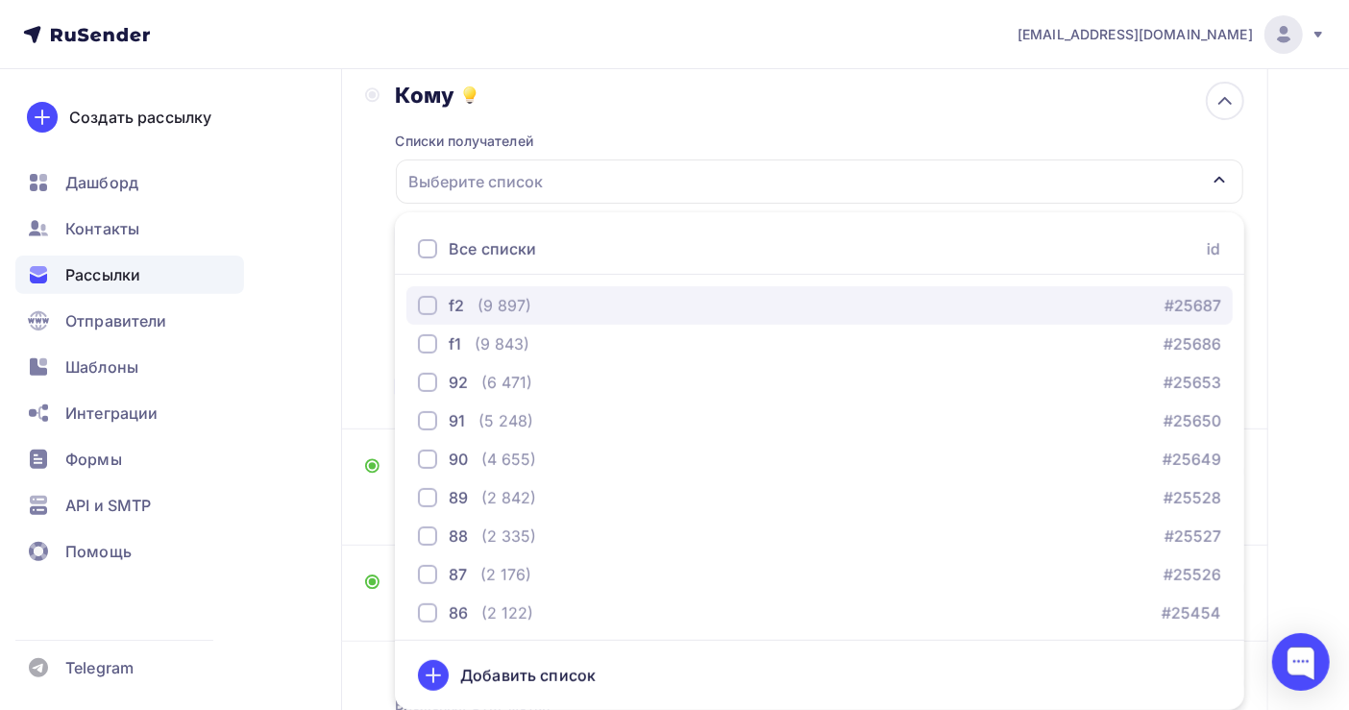
click at [540, 307] on div "f2 (9 897) #25687" at bounding box center [819, 305] width 803 height 23
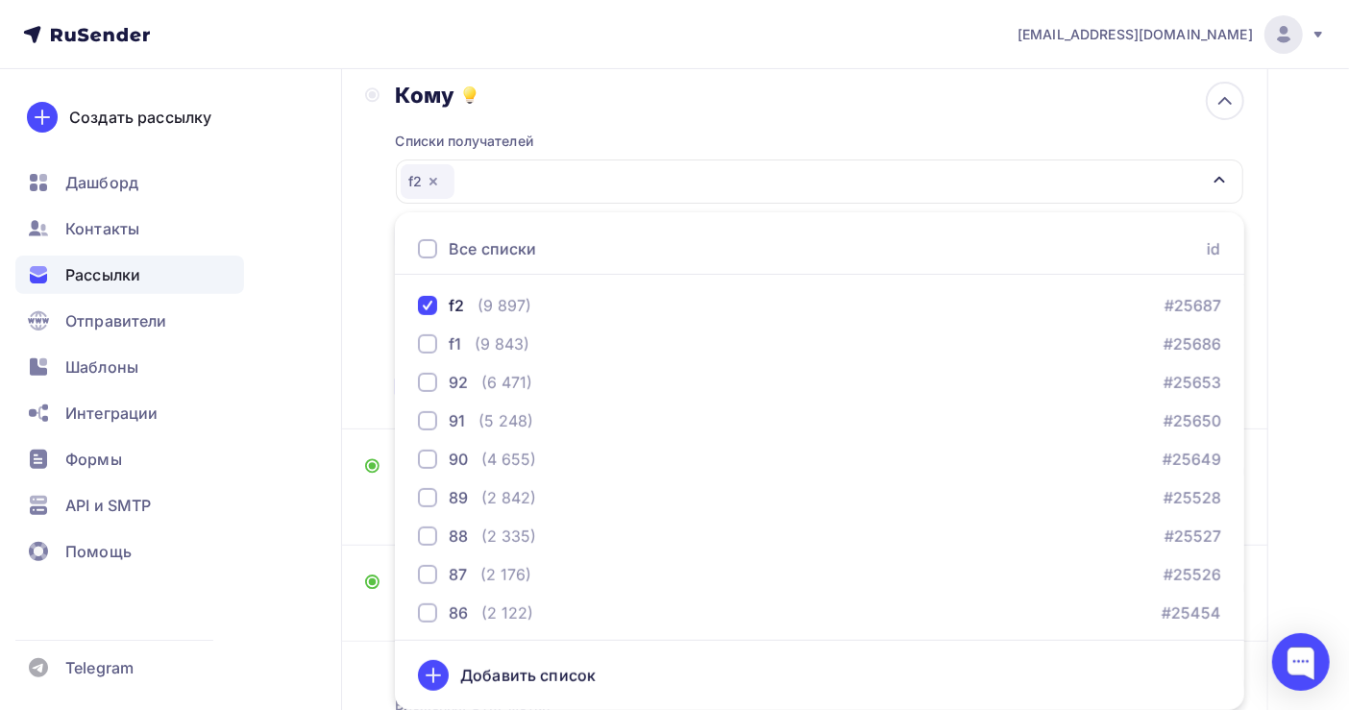
click at [1313, 389] on div "Назад Копия Копия Копия Копия НДС, налог на прибыль, НДФЛ, Страховые взносы. На…" at bounding box center [674, 323] width 1349 height 1079
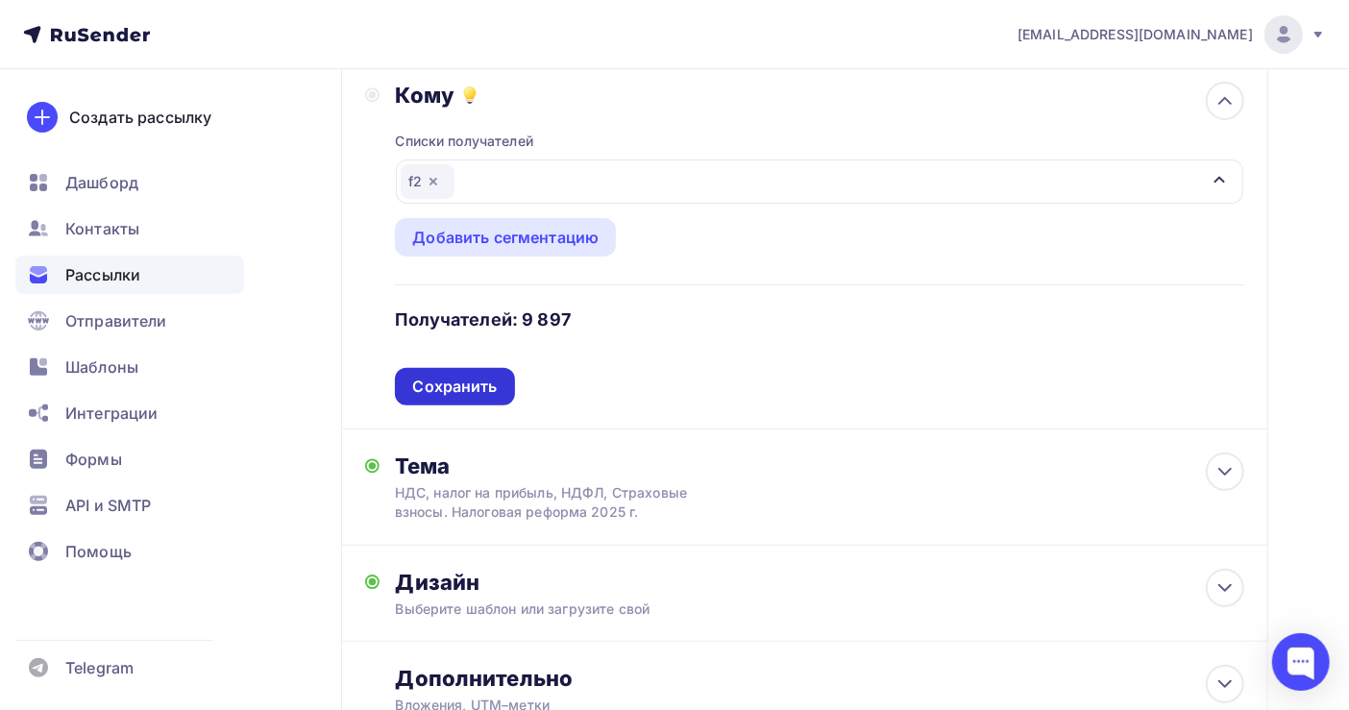
click at [489, 389] on div "Сохранить" at bounding box center [454, 387] width 85 height 22
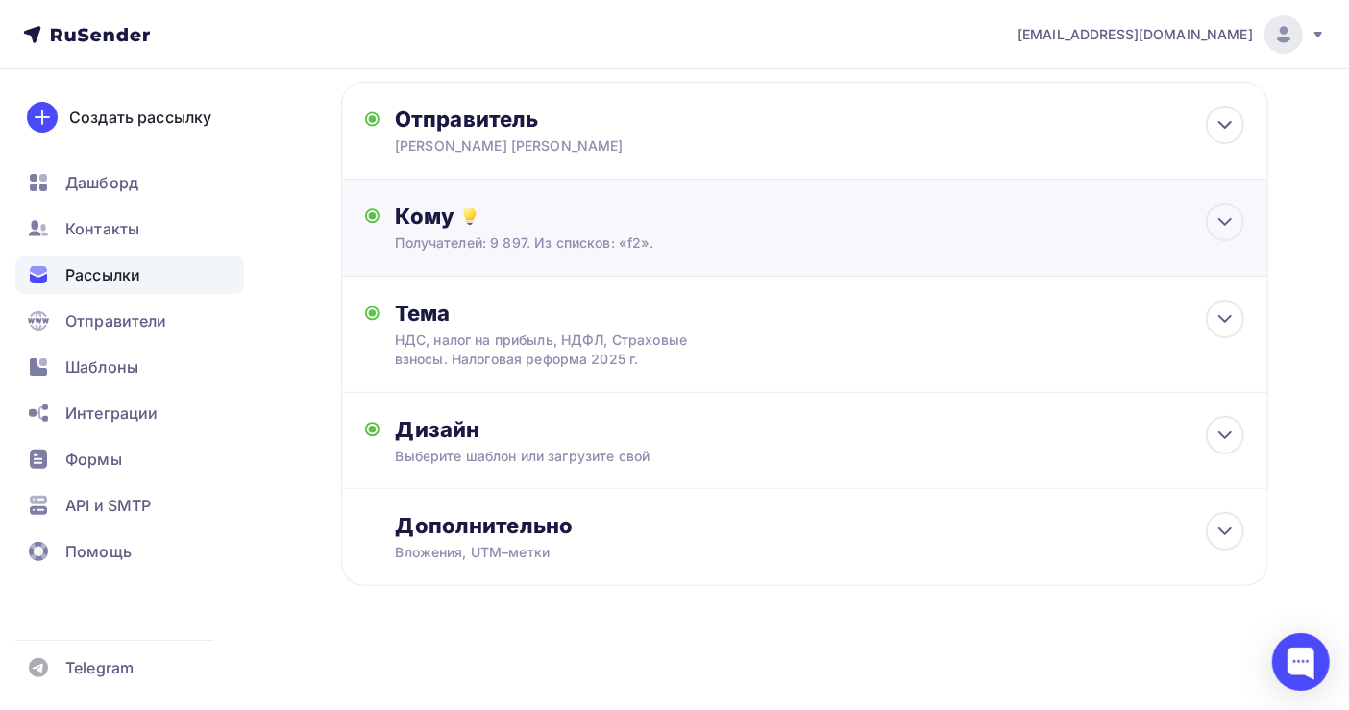
scroll to position [166, 0]
click at [1230, 321] on icon at bounding box center [1225, 319] width 23 height 23
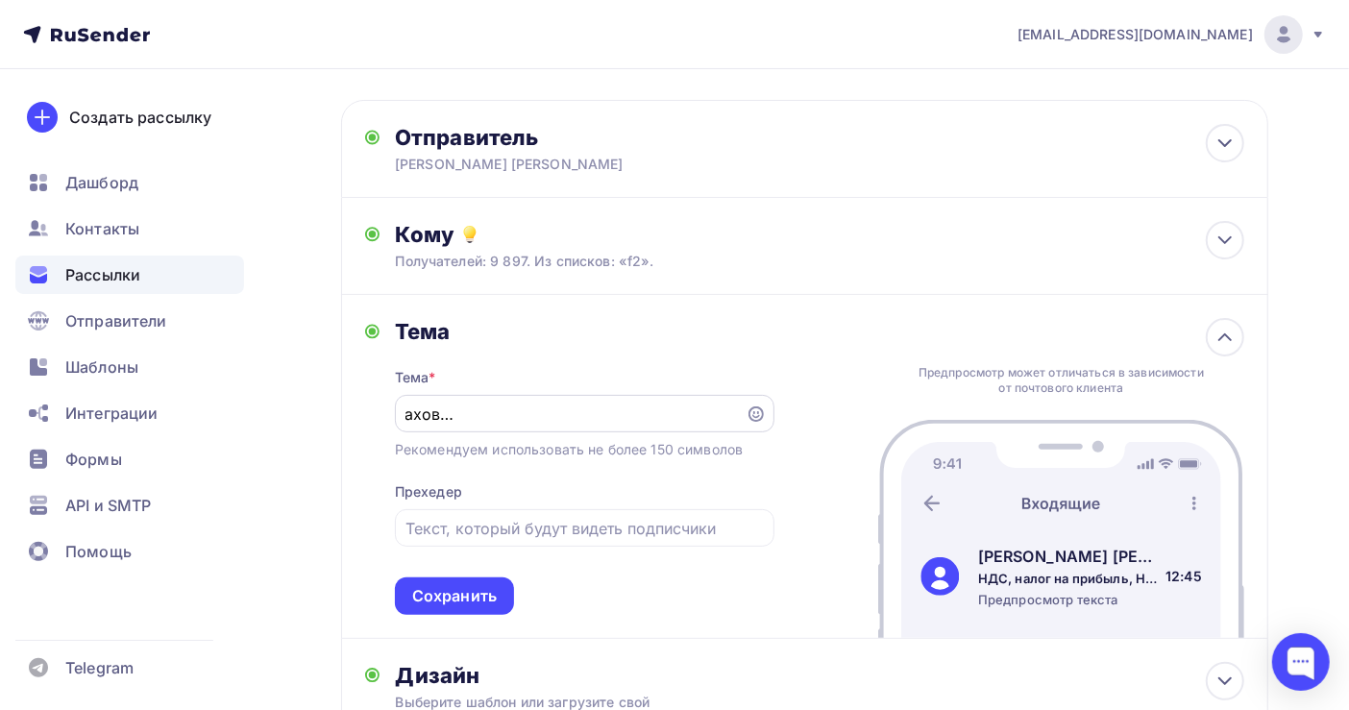
scroll to position [0, 0]
drag, startPoint x: 737, startPoint y: 415, endPoint x: 339, endPoint y: 411, distance: 397.9
click at [339, 411] on div "Назад Копия Копия Копия Копия НДС, налог на прибыль, НДФЛ, Страховые взносы. На…" at bounding box center [674, 439] width 1349 height 1033
drag, startPoint x: 339, startPoint y: 411, endPoint x: 441, endPoint y: 598, distance: 212.5
click at [441, 598] on div "Сохранить" at bounding box center [454, 596] width 85 height 22
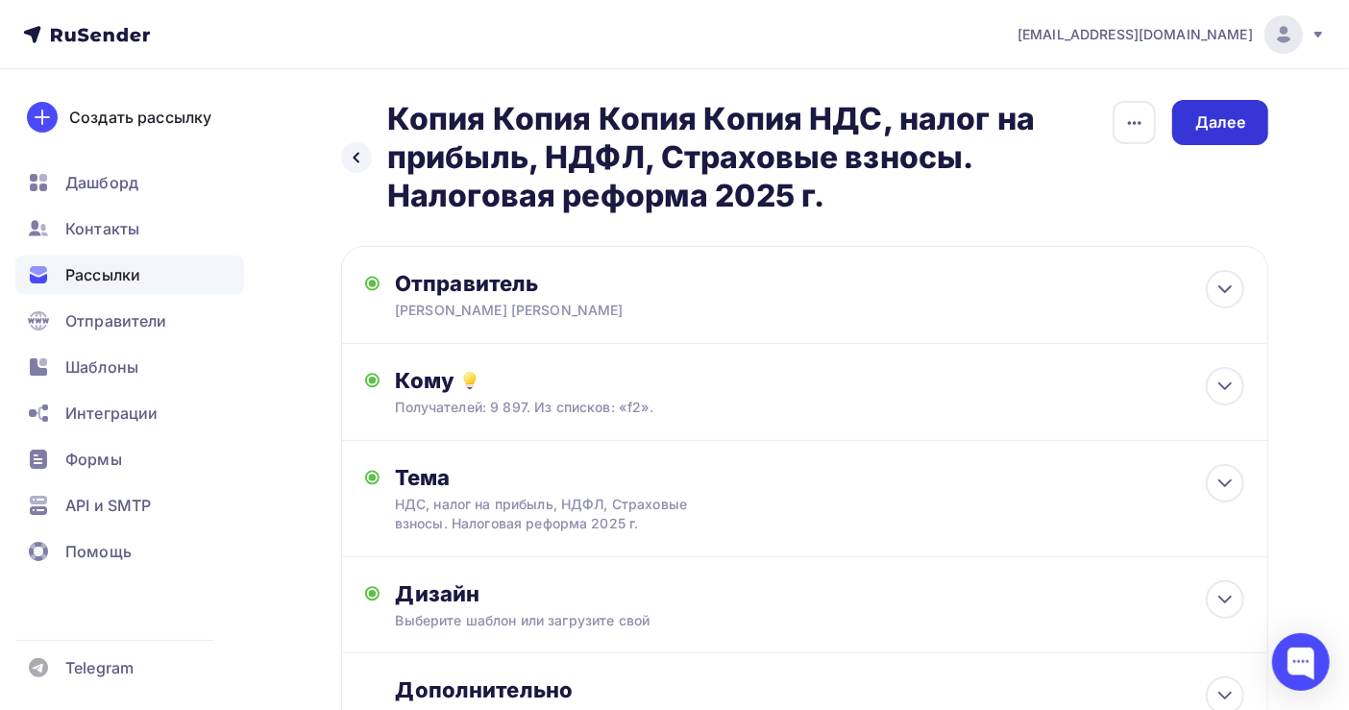
click at [1226, 130] on div "Далее" at bounding box center [1221, 122] width 50 height 22
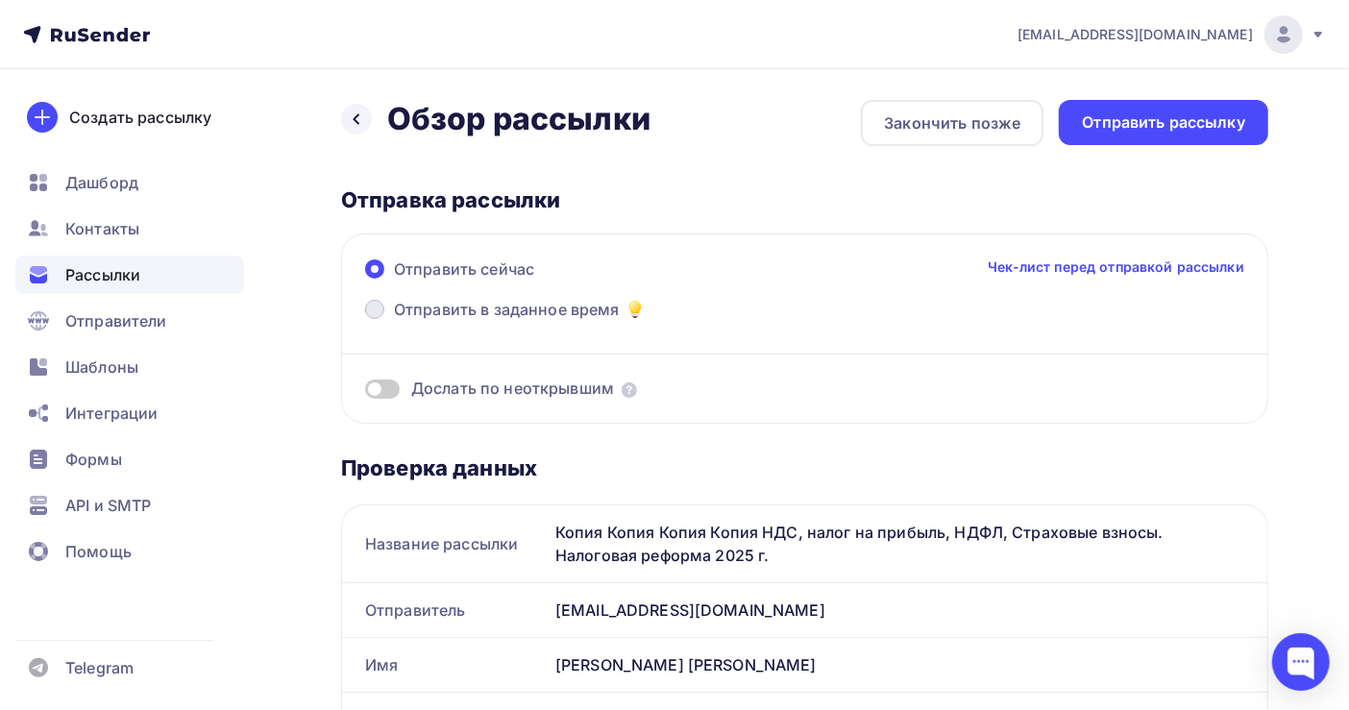
click at [509, 316] on span "Отправить в заданное время" at bounding box center [507, 309] width 226 height 23
click at [394, 321] on input "Отправить в заданное время" at bounding box center [394, 321] width 0 height 0
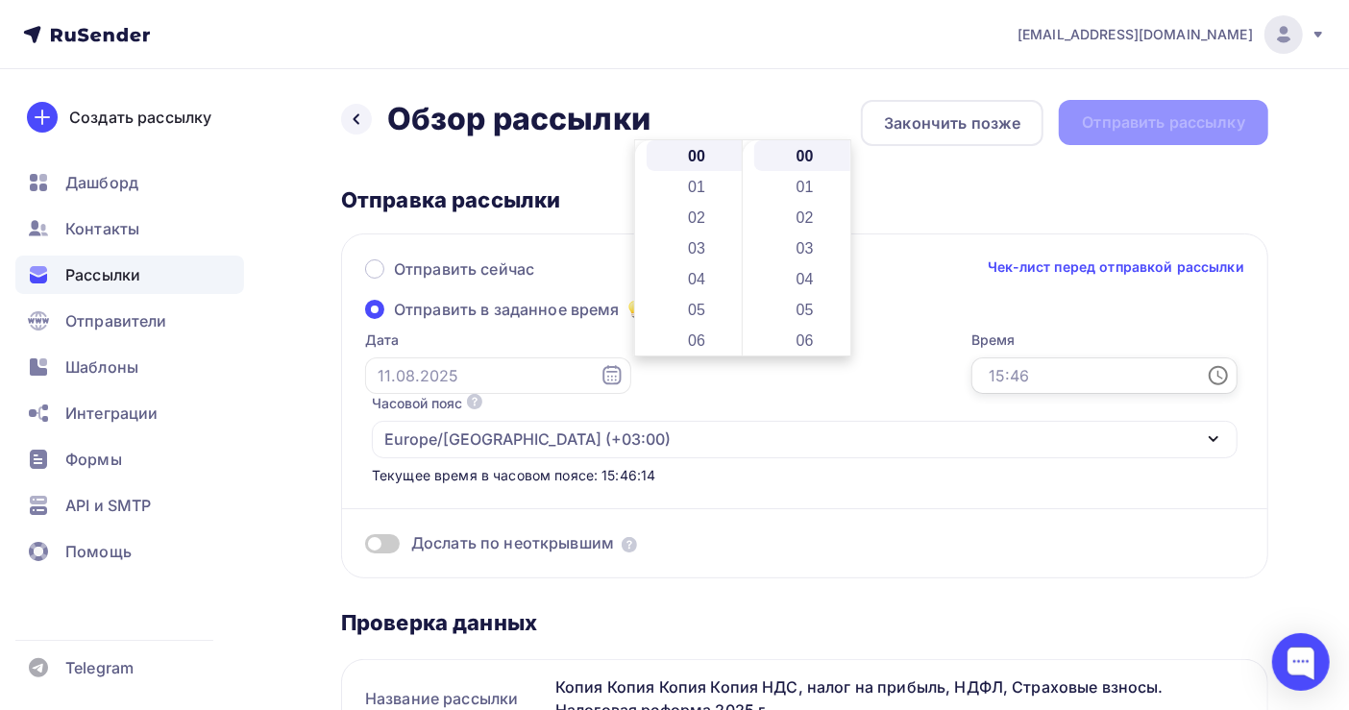
click at [972, 373] on input "text" at bounding box center [1105, 376] width 266 height 37
click at [711, 253] on li "22" at bounding box center [699, 253] width 104 height 31
click at [798, 338] on li "06" at bounding box center [806, 340] width 104 height 31
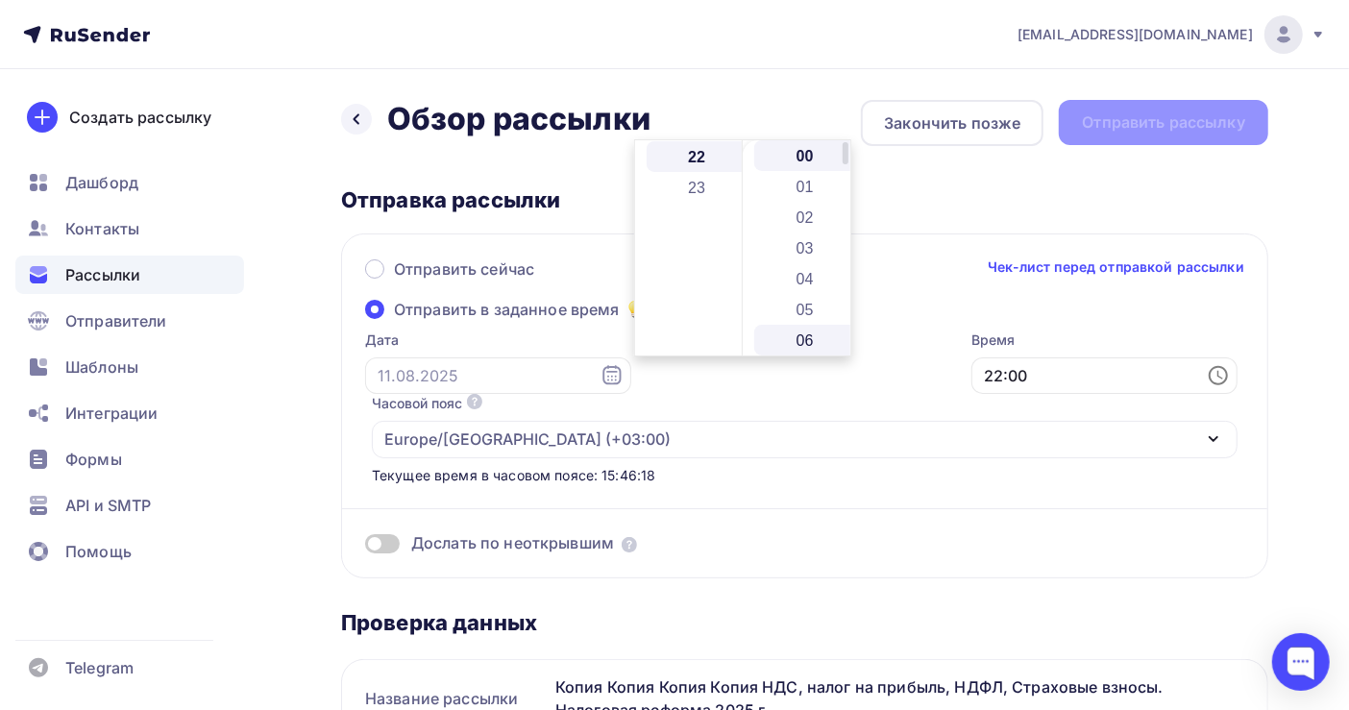
type input "22:06"
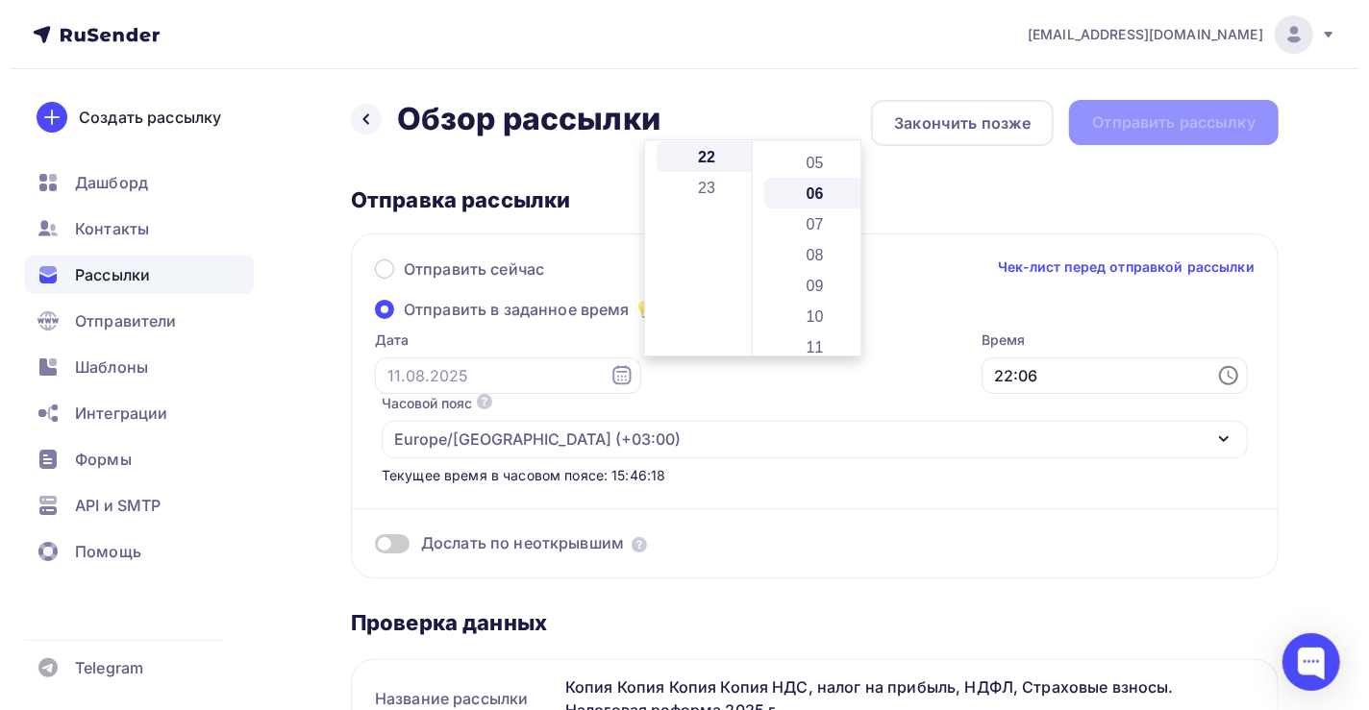
scroll to position [184, 0]
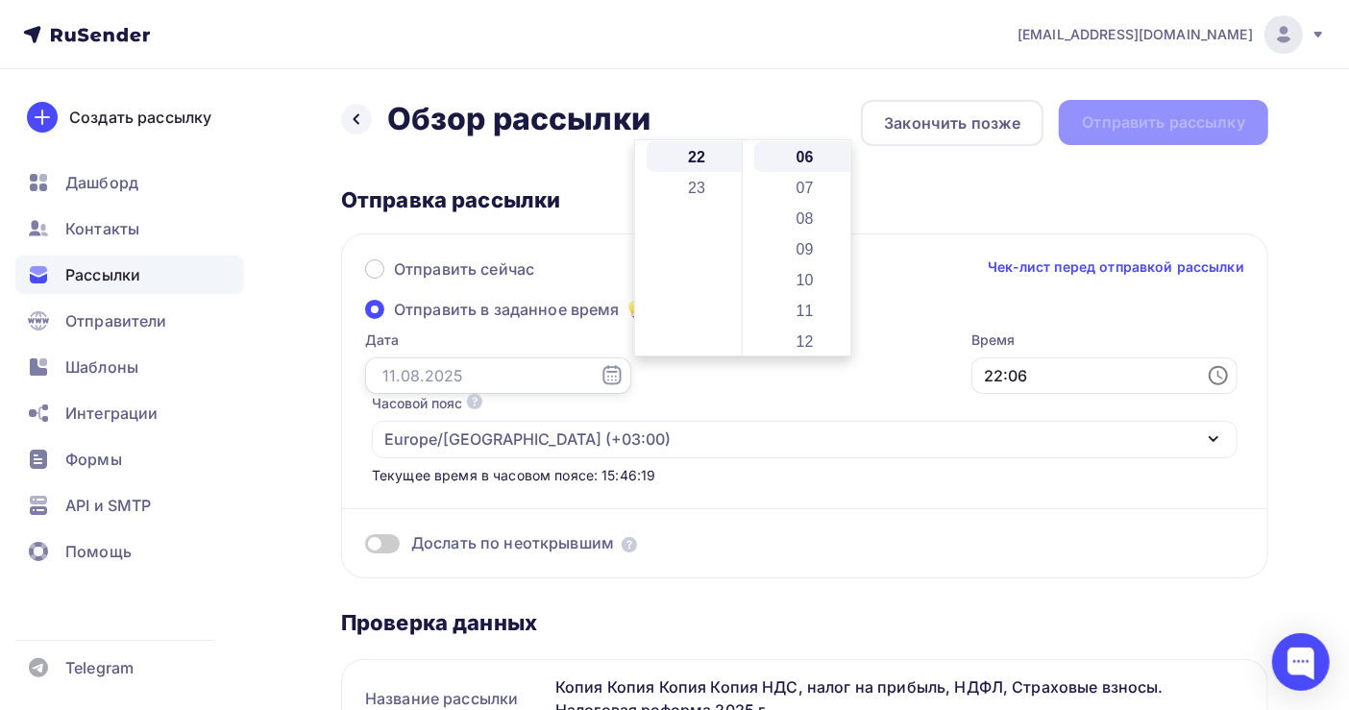
click at [406, 379] on input "text" at bounding box center [498, 376] width 266 height 37
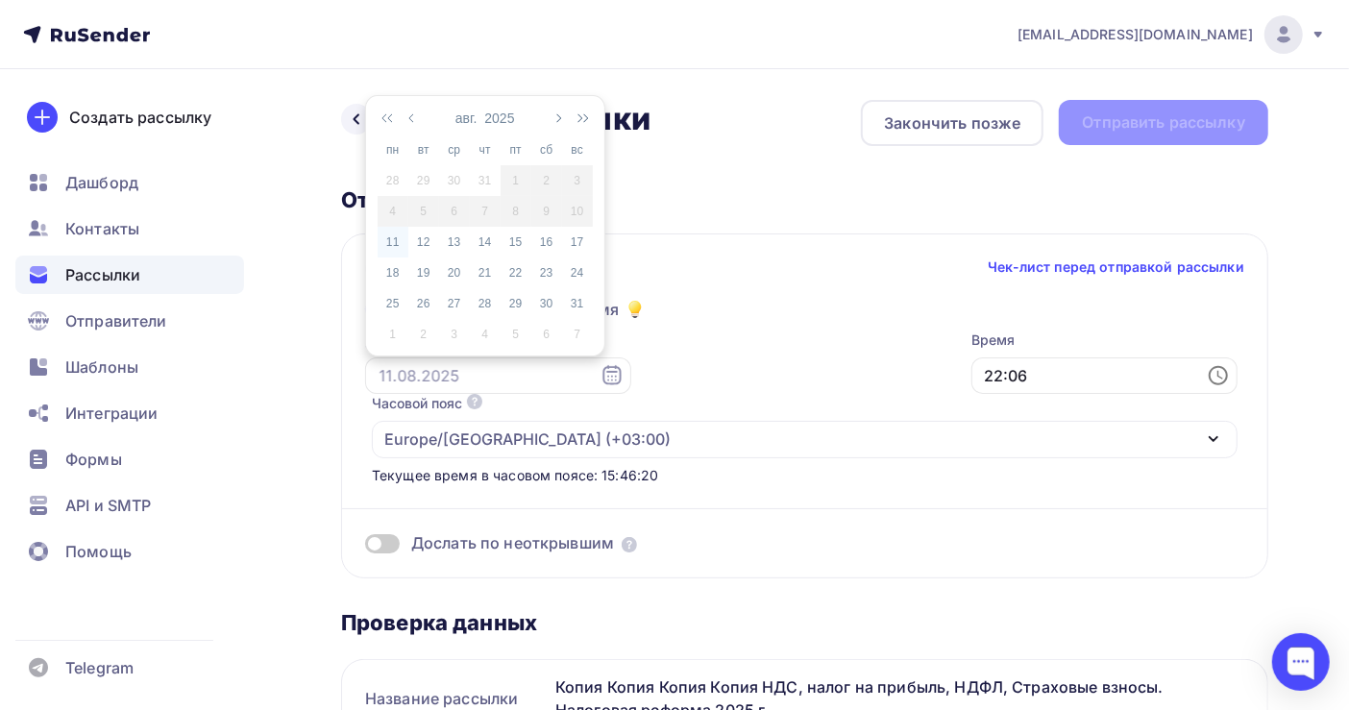
click at [395, 243] on div "11" at bounding box center [393, 242] width 31 height 17
type input "11.08.2025"
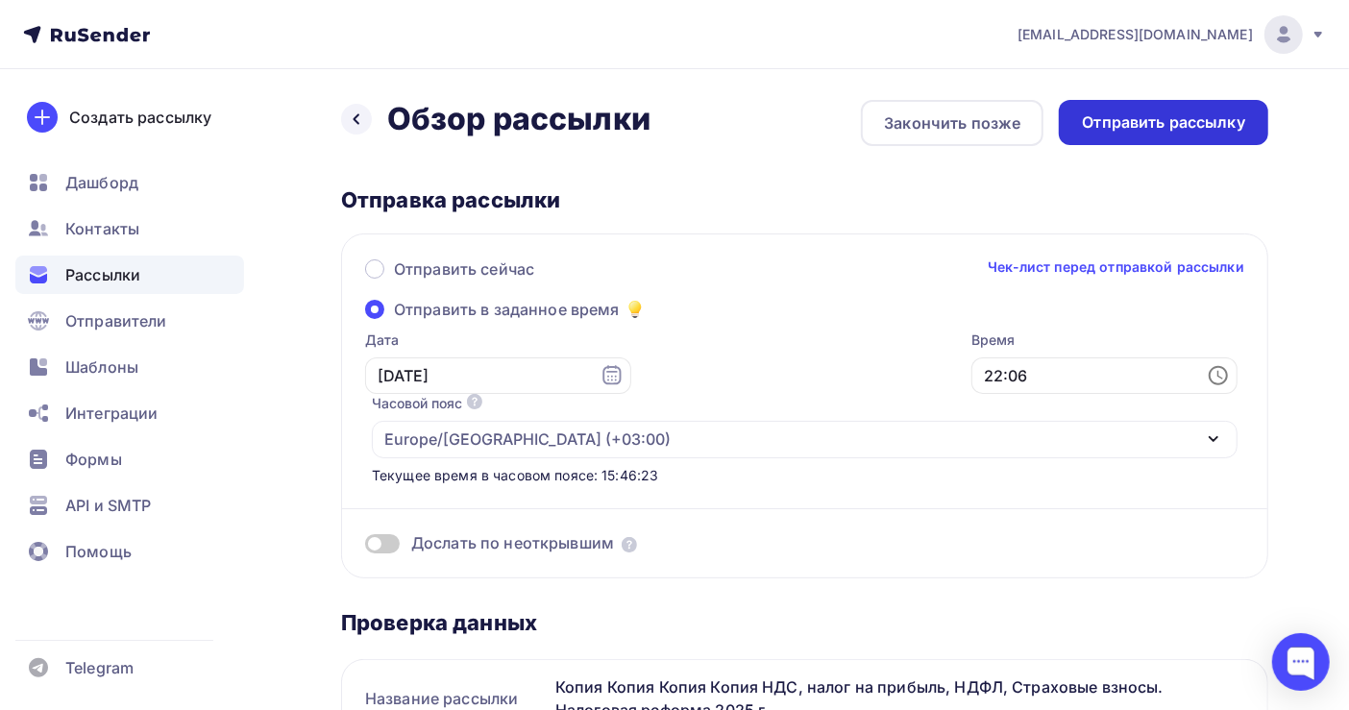
click at [1182, 119] on div "Отправить рассылку" at bounding box center [1163, 122] width 163 height 22
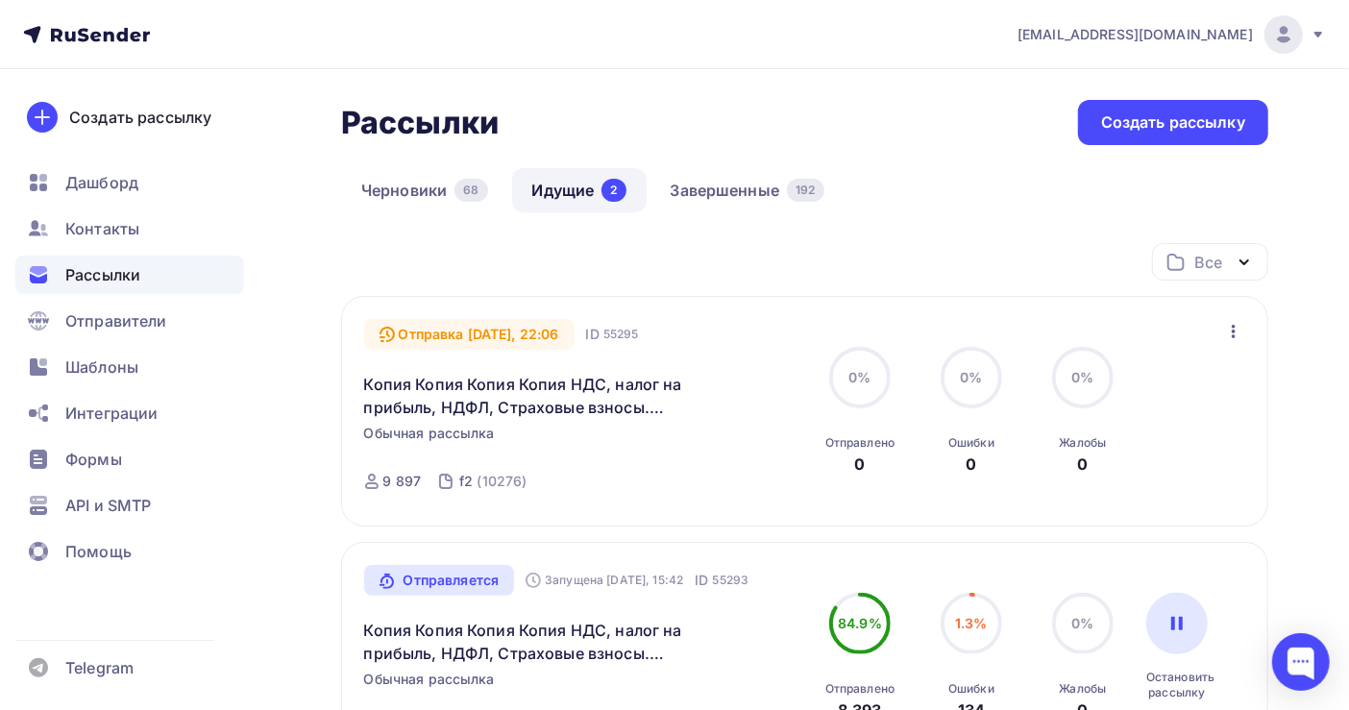
scroll to position [128, 0]
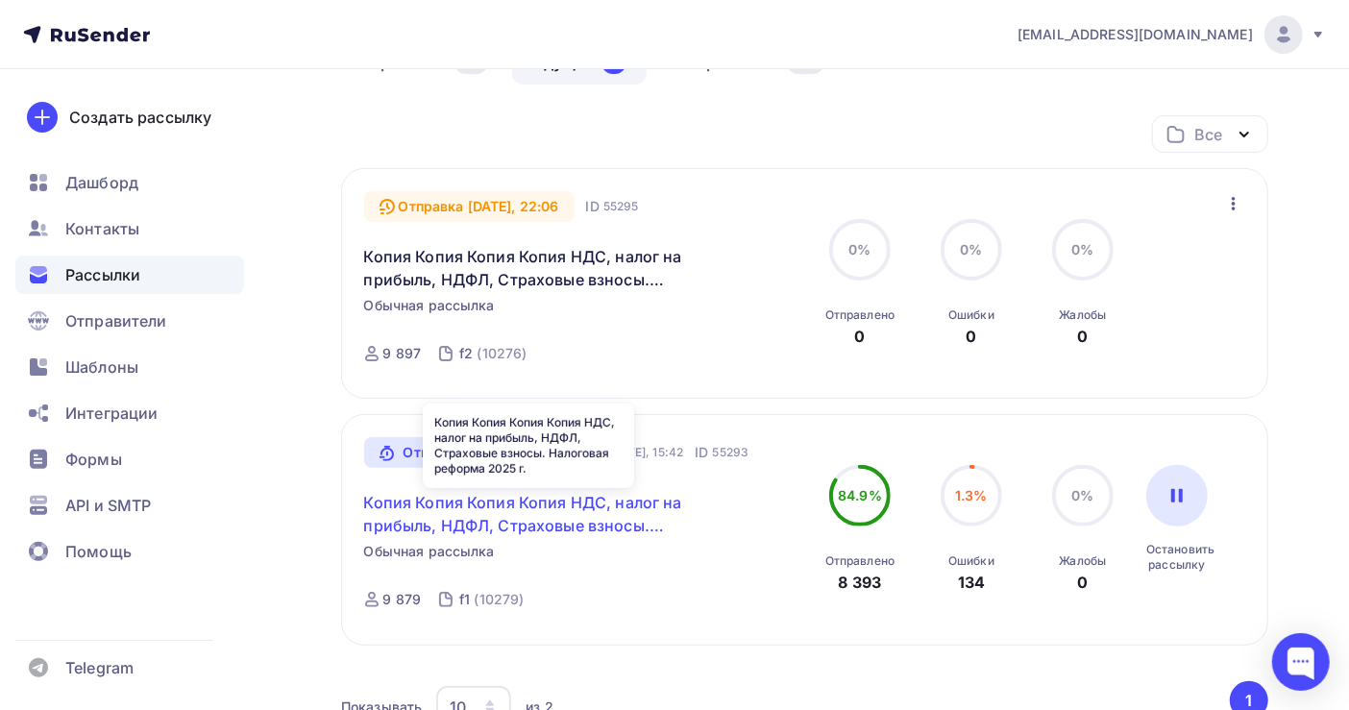
click at [523, 510] on link "Копия Копия Копия Копия НДС, налог на прибыль, НДФЛ, Страховые взносы. Налогова…" at bounding box center [529, 514] width 330 height 46
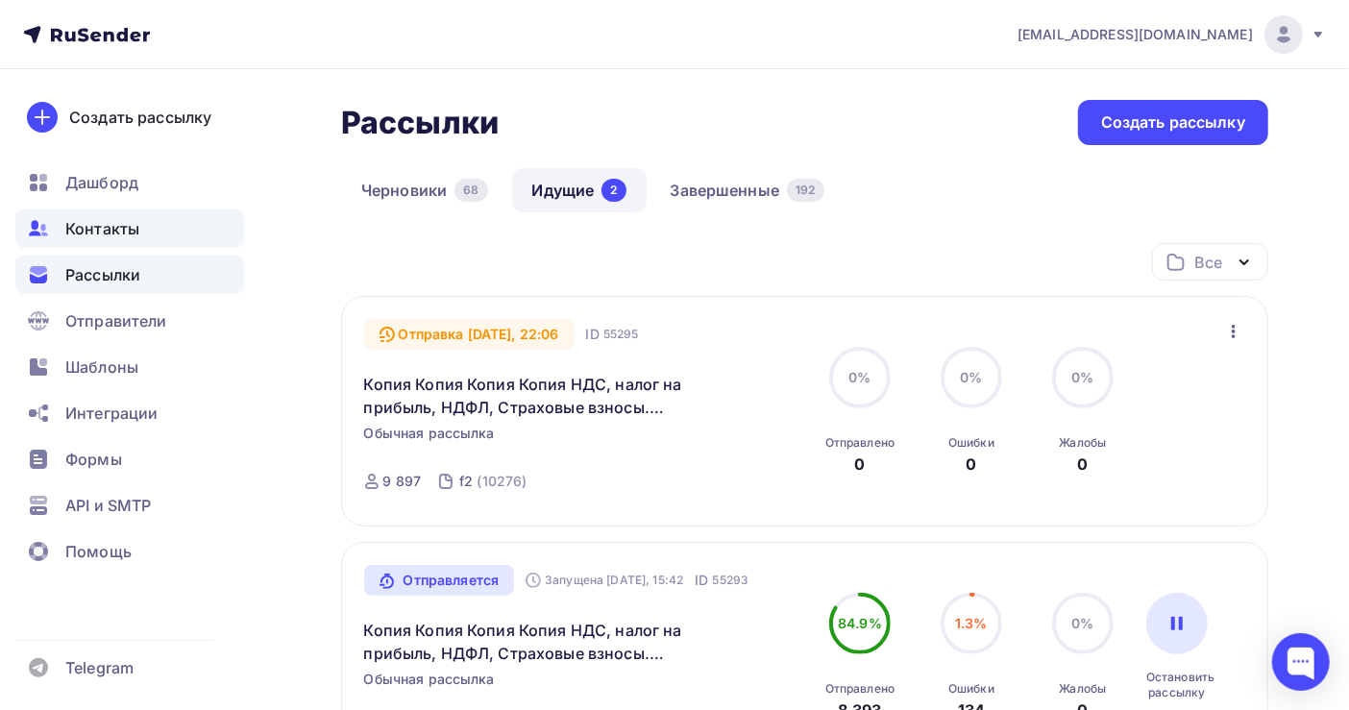
click at [93, 228] on span "Контакты" at bounding box center [102, 228] width 74 height 23
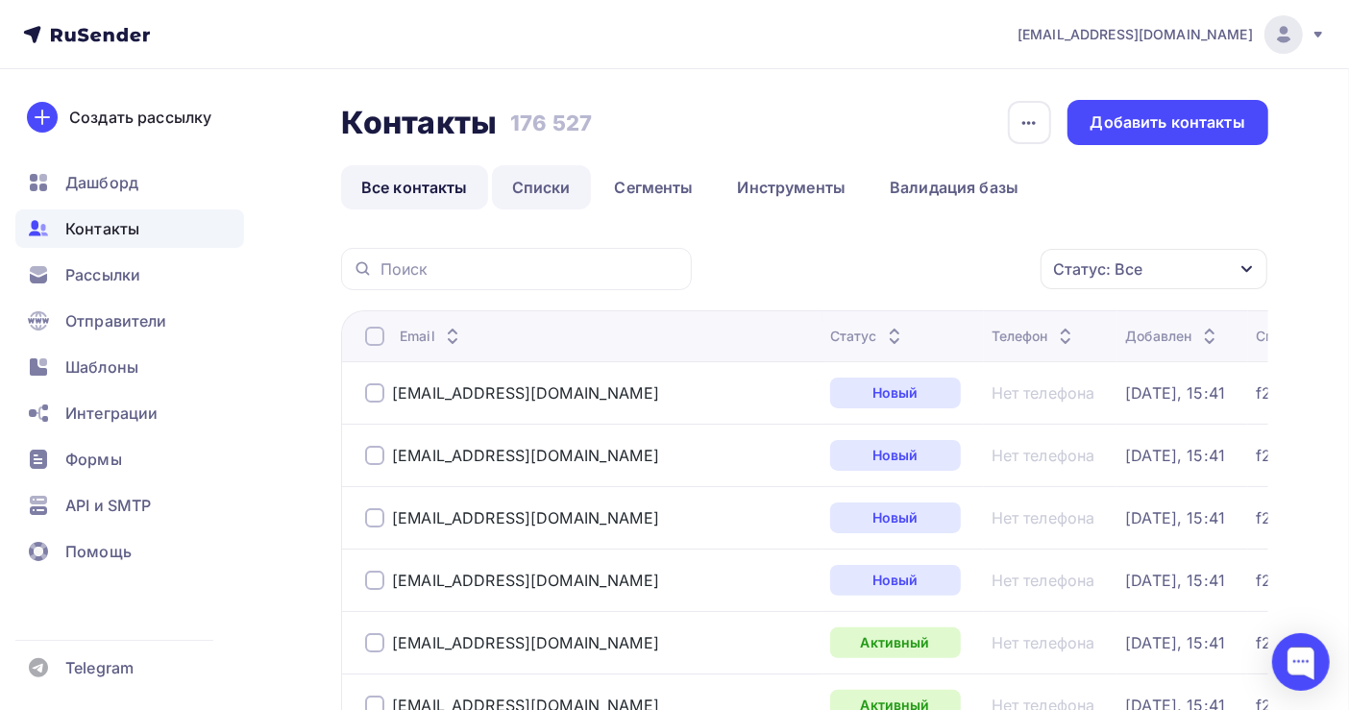
click at [542, 188] on link "Списки" at bounding box center [541, 187] width 99 height 44
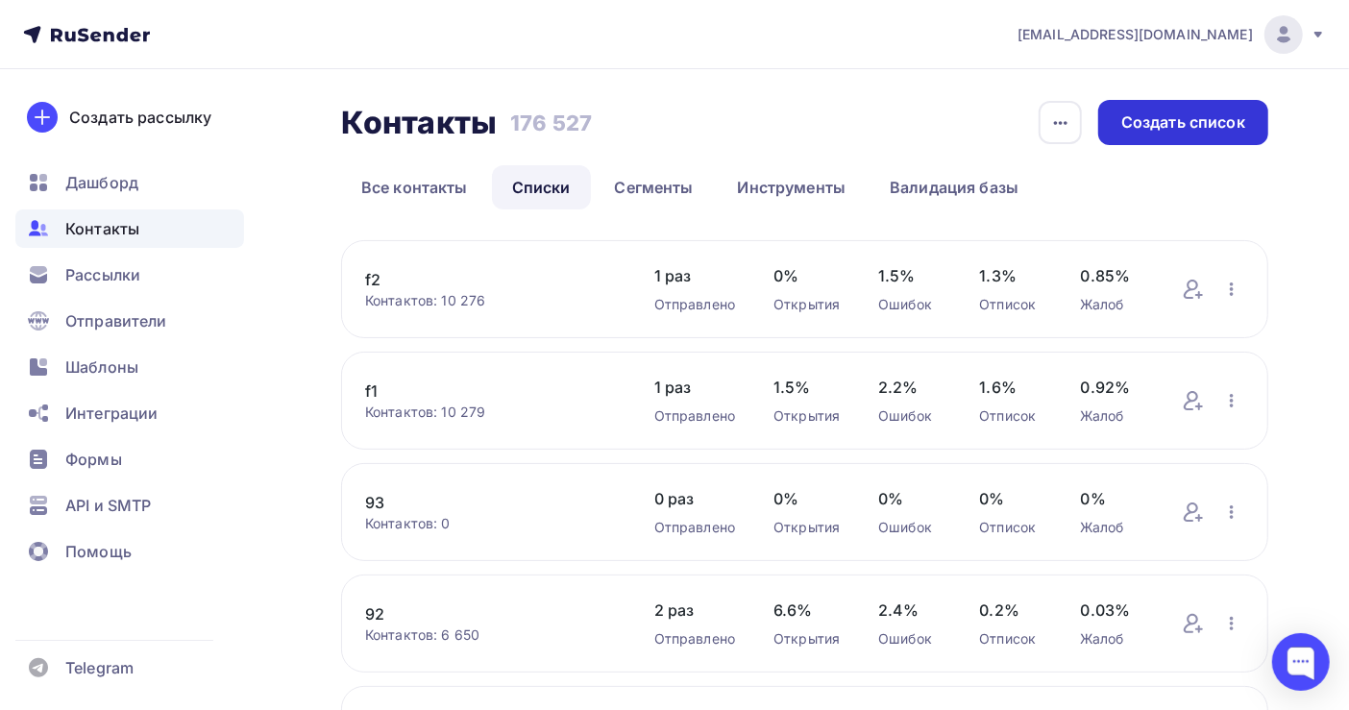
click at [1160, 117] on div "Создать список" at bounding box center [1184, 122] width 124 height 22
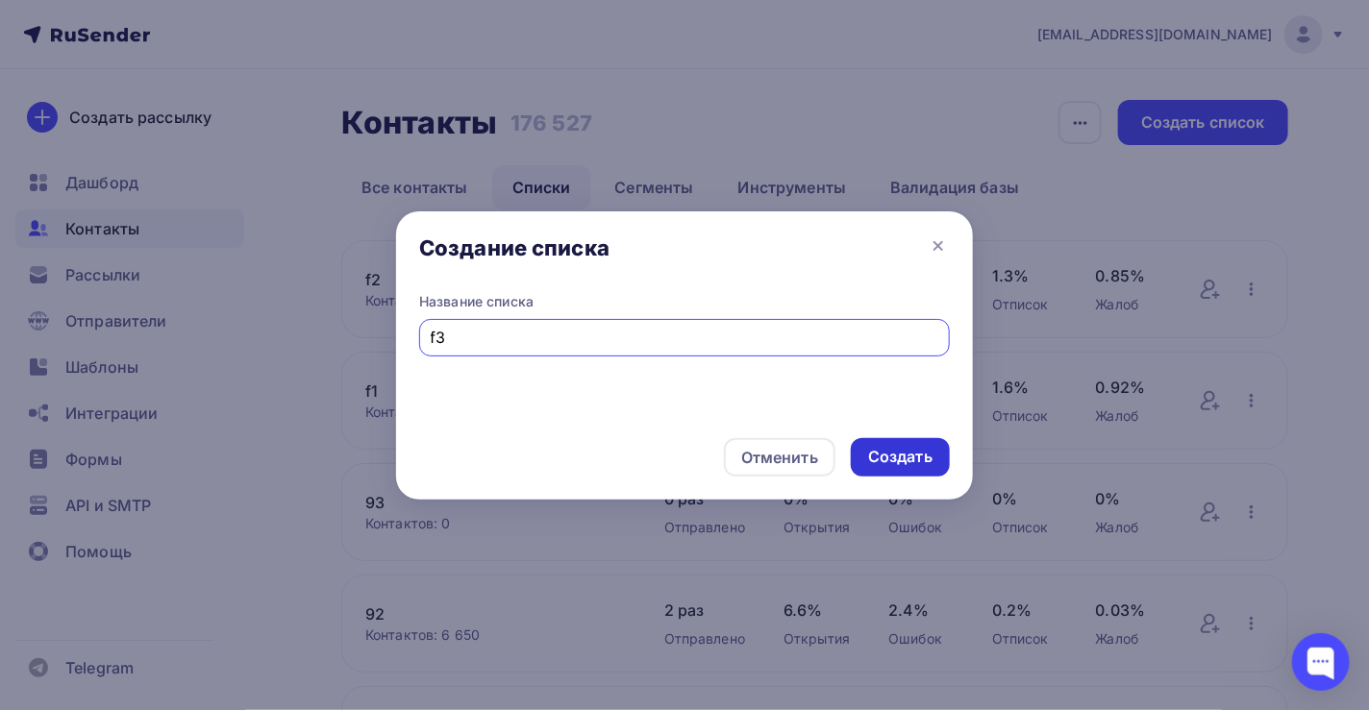
type input "f3"
click at [917, 455] on div "Создать" at bounding box center [900, 457] width 64 height 22
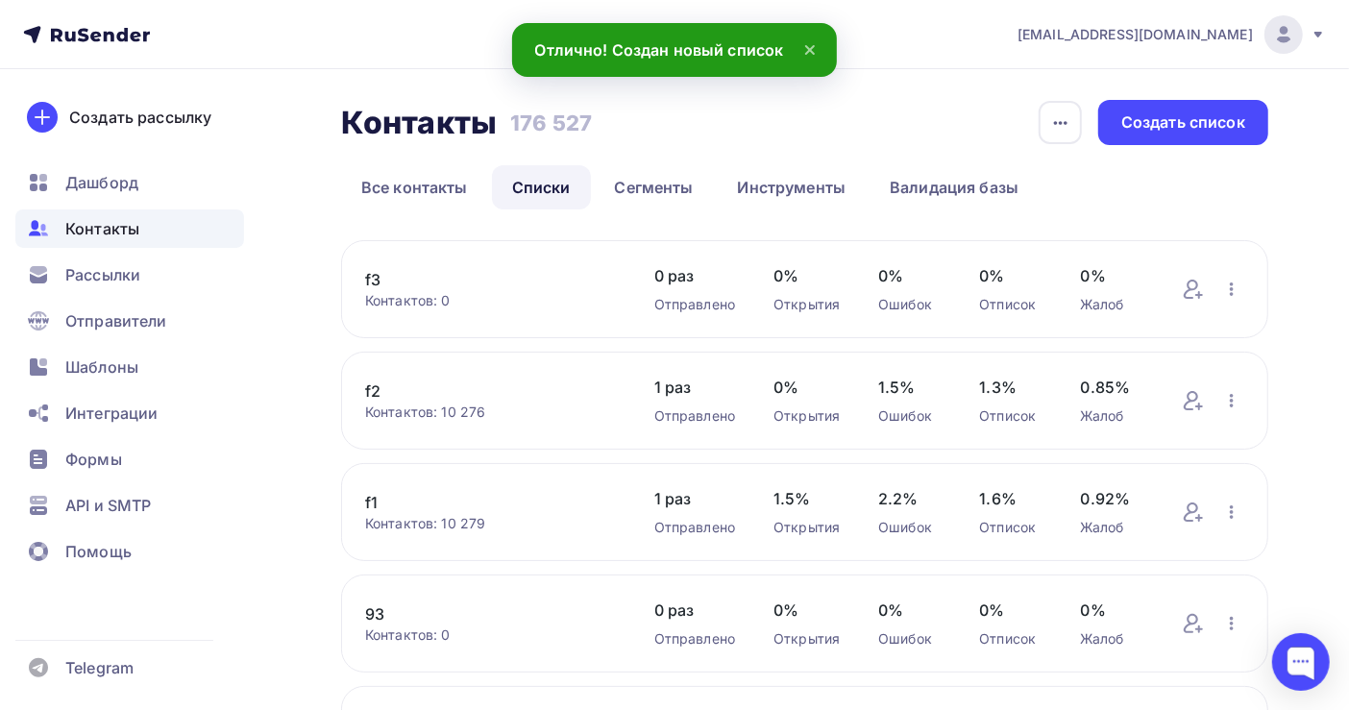
click at [371, 275] on link "f3" at bounding box center [490, 279] width 251 height 23
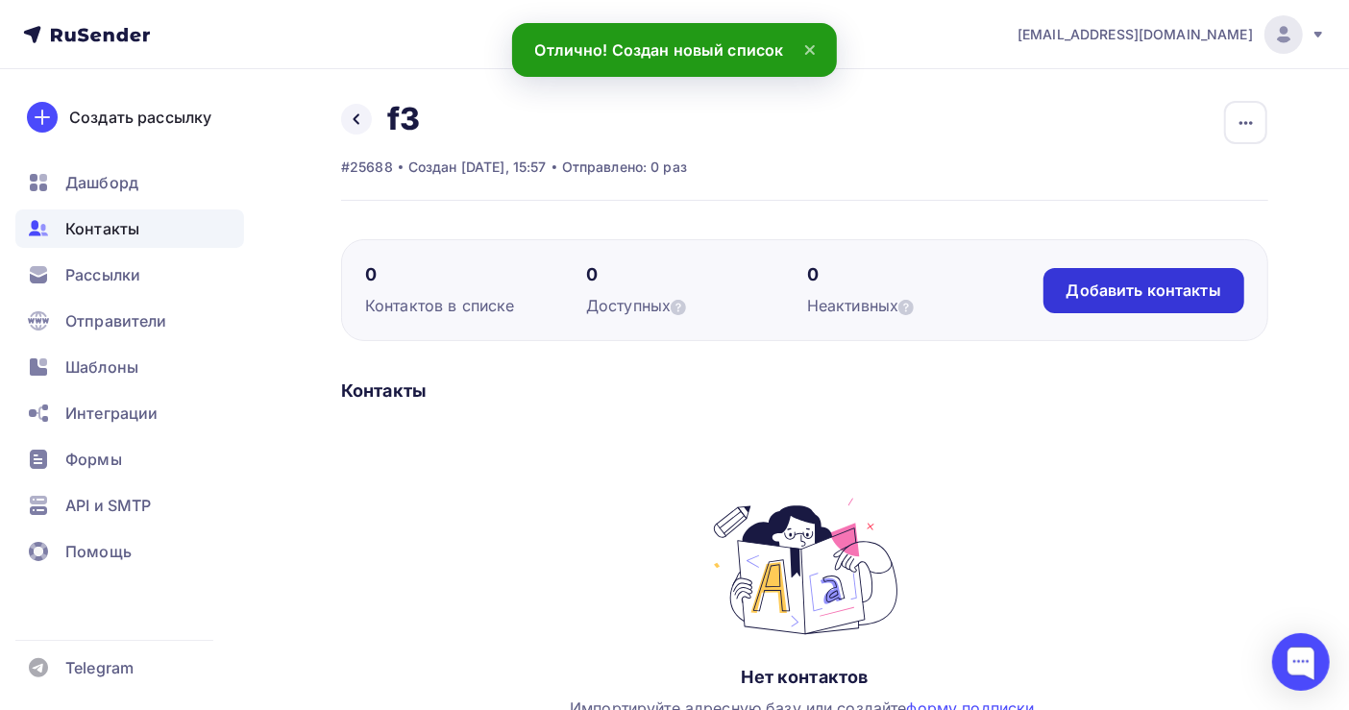
click at [1108, 278] on div "Добавить контакты" at bounding box center [1144, 290] width 201 height 45
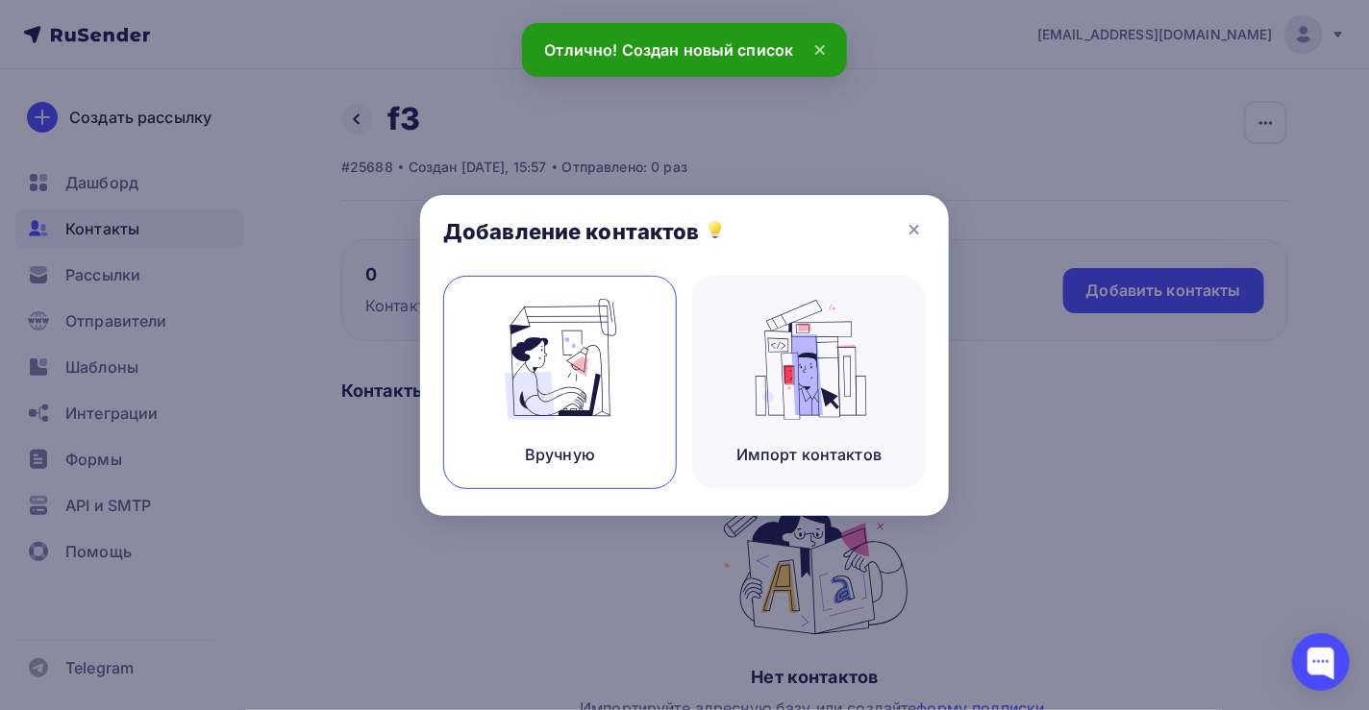
click at [556, 397] on img at bounding box center [560, 359] width 129 height 121
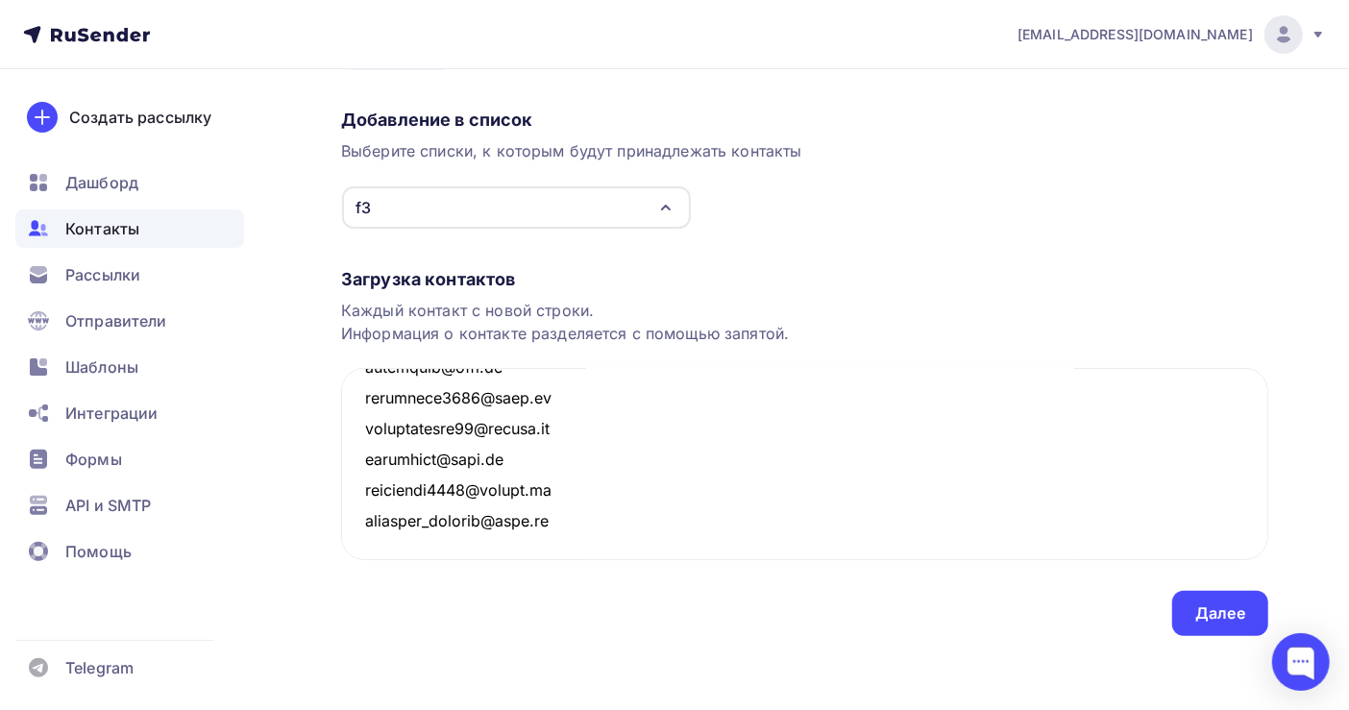
scroll to position [134, 0]
type textarea "alen_group@bk.ru alena.kiseleva.2002@yandex.ru alevspb@gmail.com alex.malahova@…"
click at [1197, 612] on div "Далее" at bounding box center [1221, 613] width 50 height 22
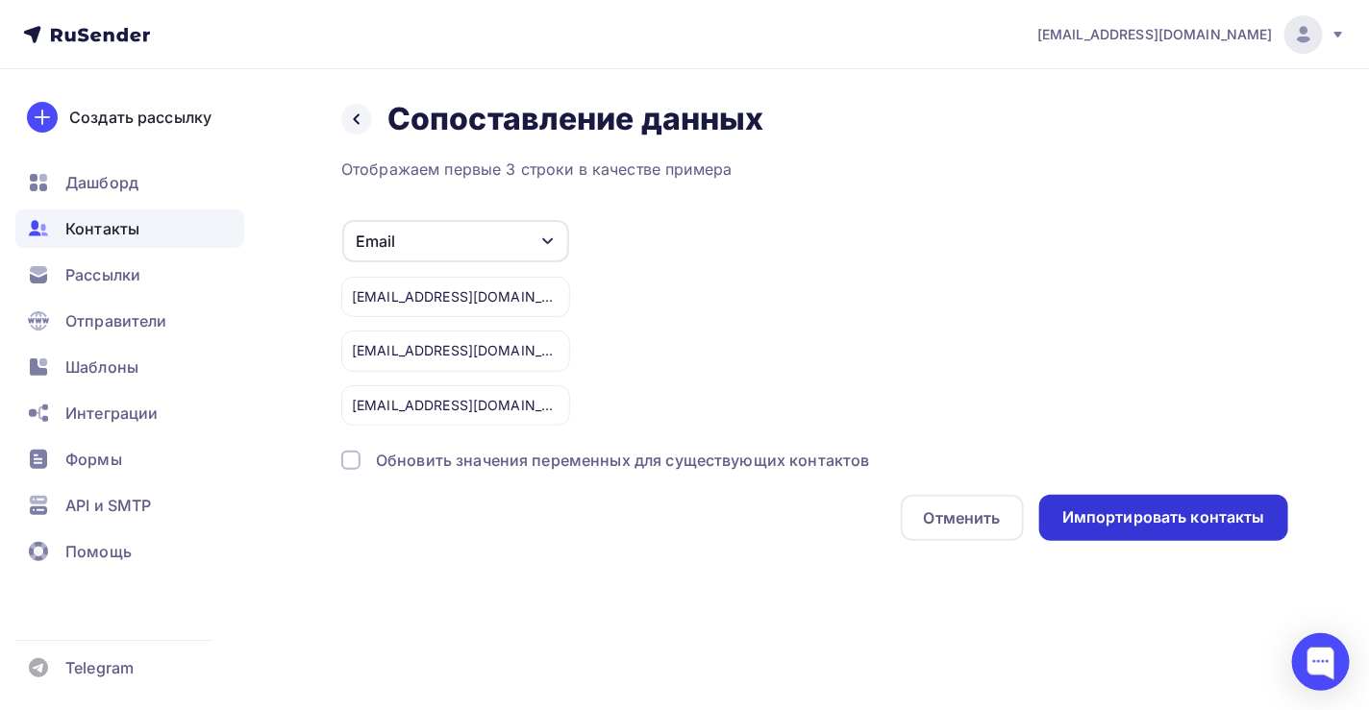
click at [1181, 524] on div "Импортировать контакты" at bounding box center [1163, 518] width 203 height 22
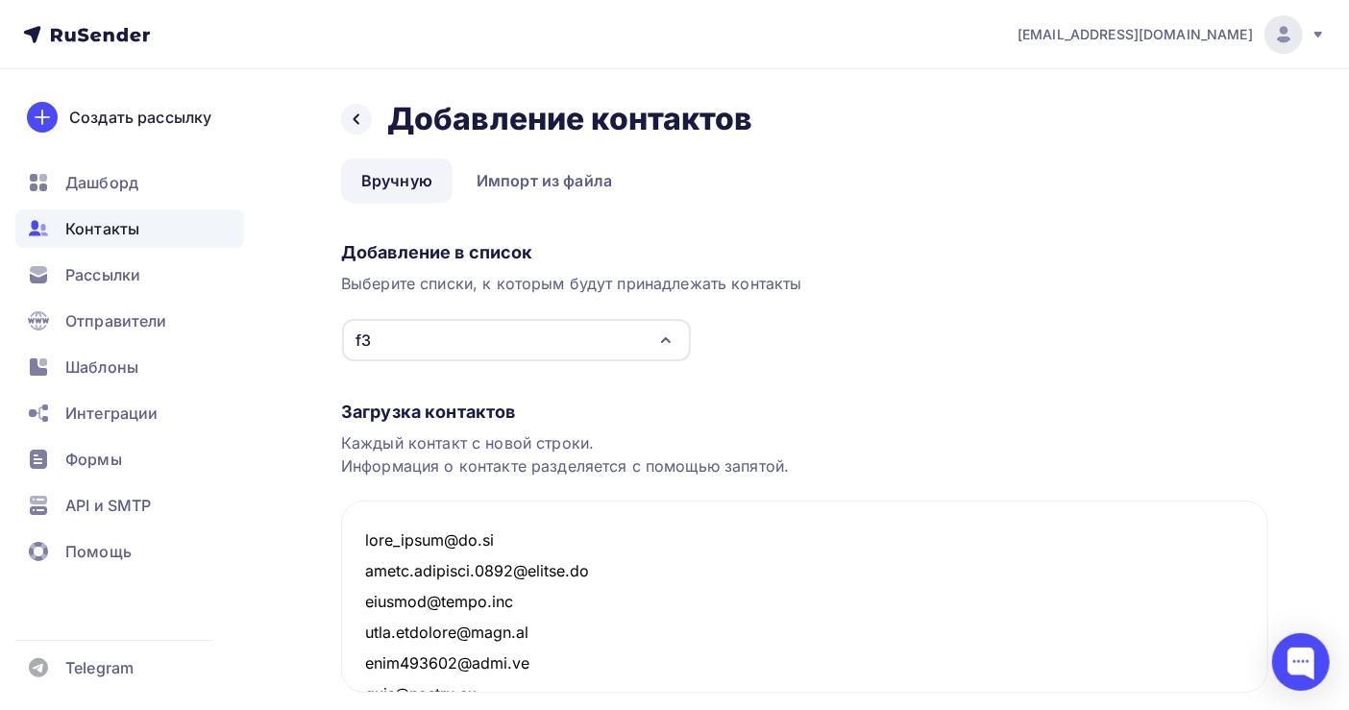
scroll to position [401287, 0]
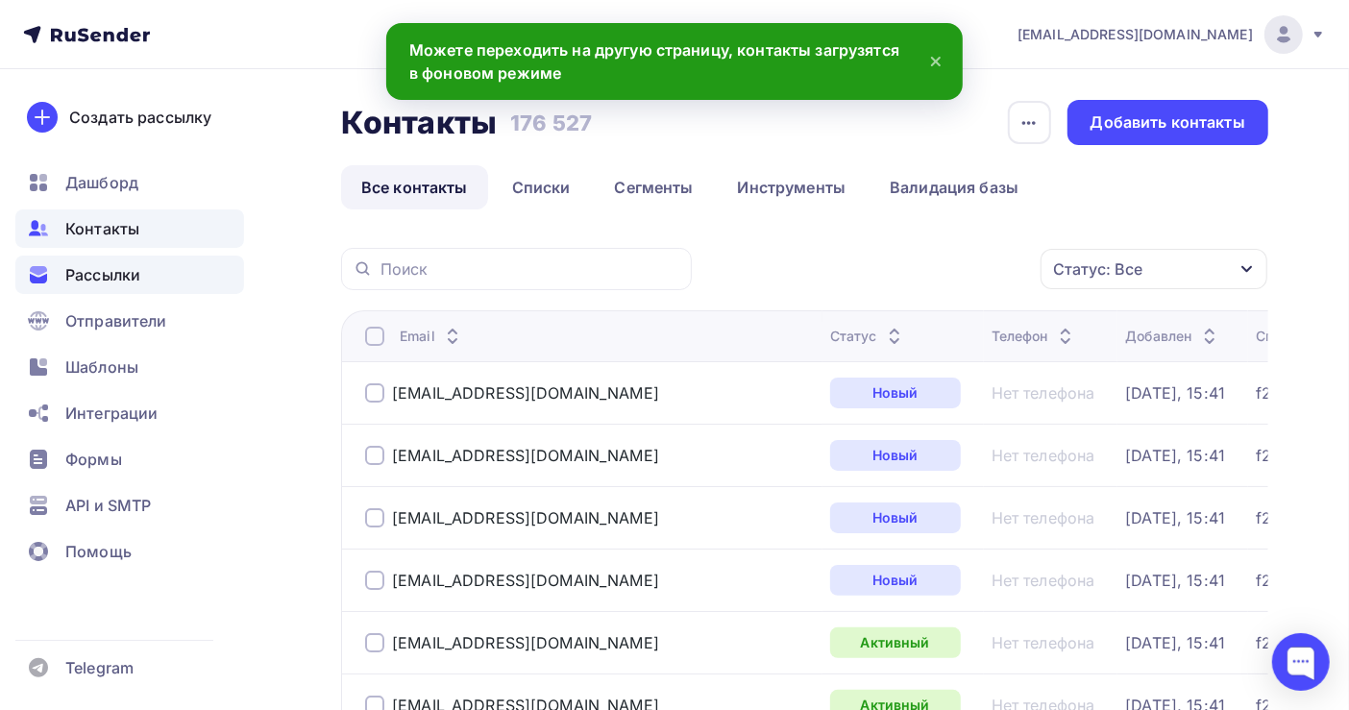
click at [87, 275] on span "Рассылки" at bounding box center [102, 274] width 75 height 23
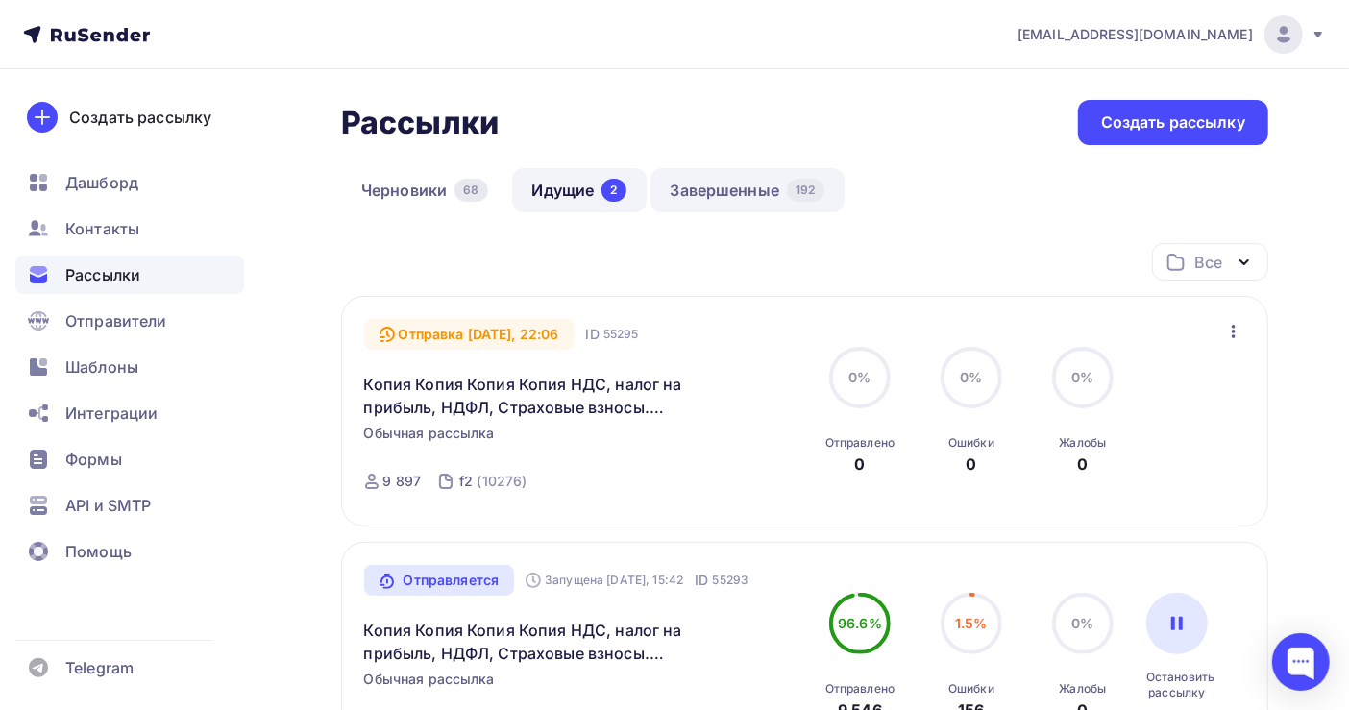
click at [754, 205] on link "Завершенные 192" at bounding box center [748, 190] width 194 height 44
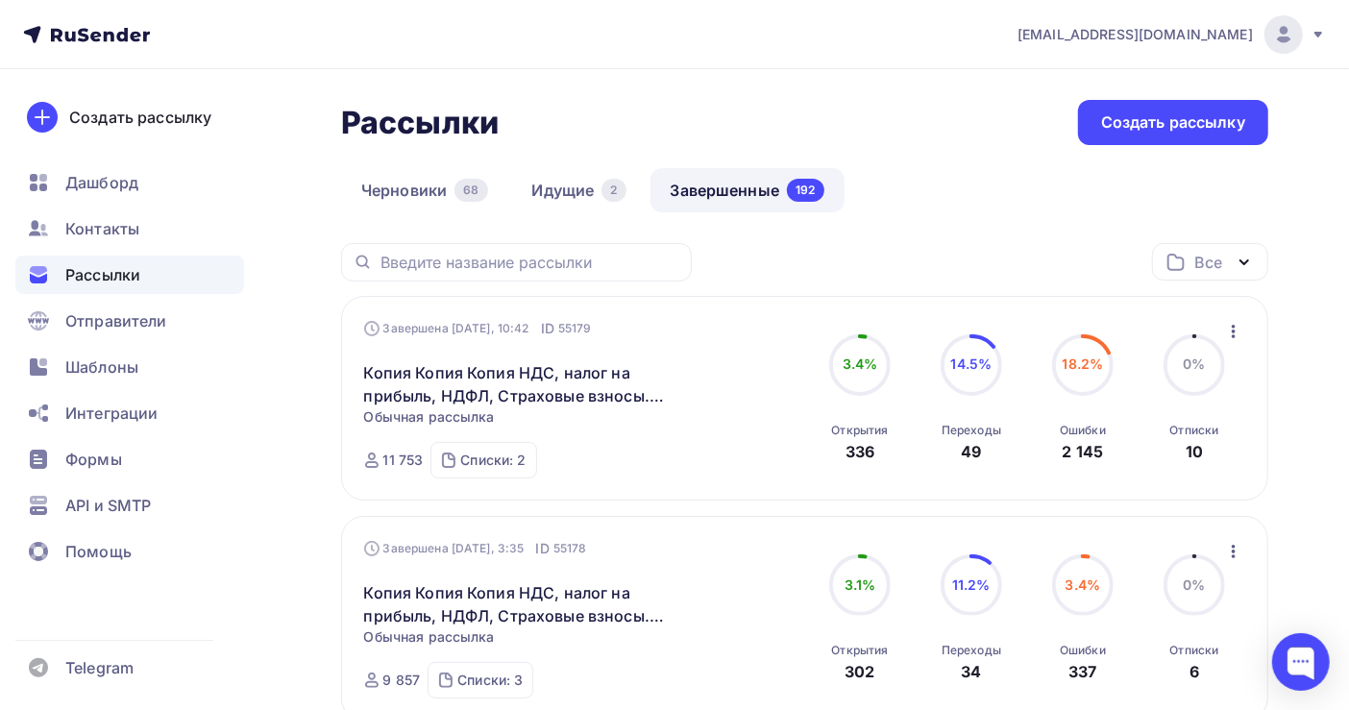
click at [1227, 334] on icon "button" at bounding box center [1234, 331] width 23 height 23
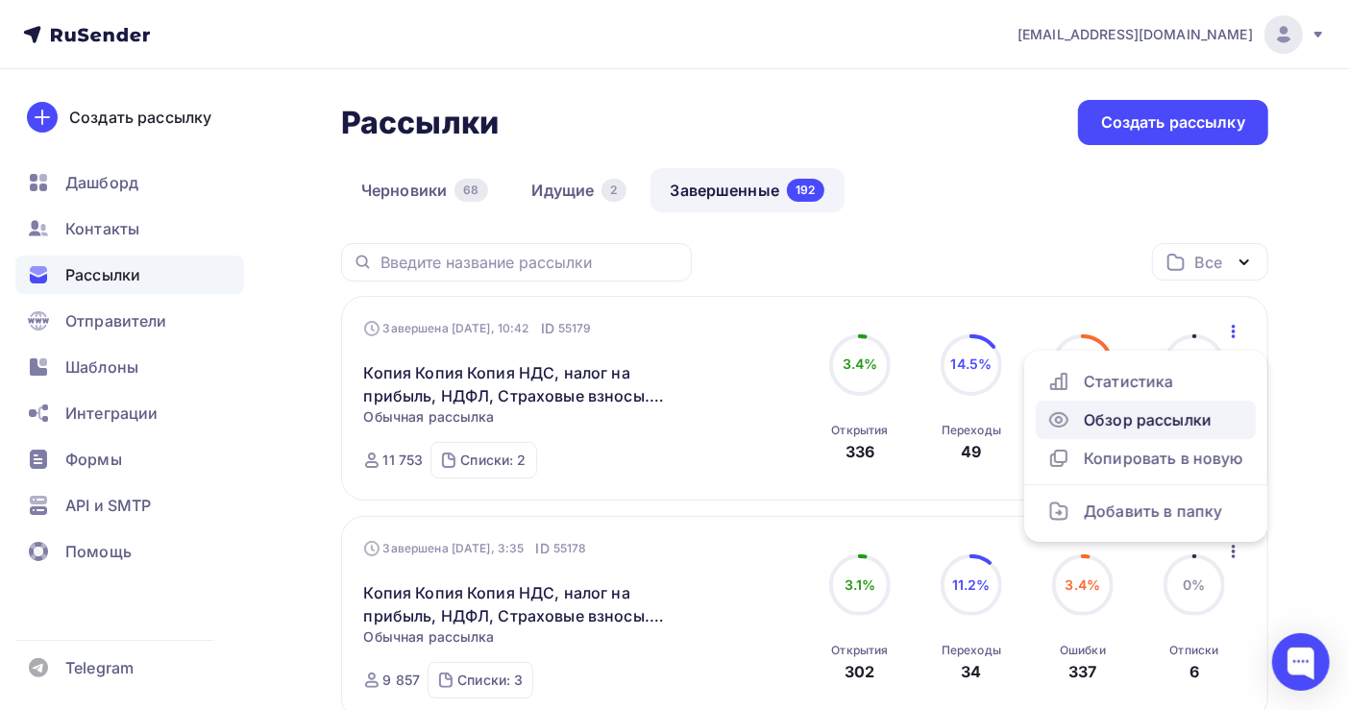
click at [1133, 423] on div "Обзор рассылки" at bounding box center [1146, 419] width 197 height 23
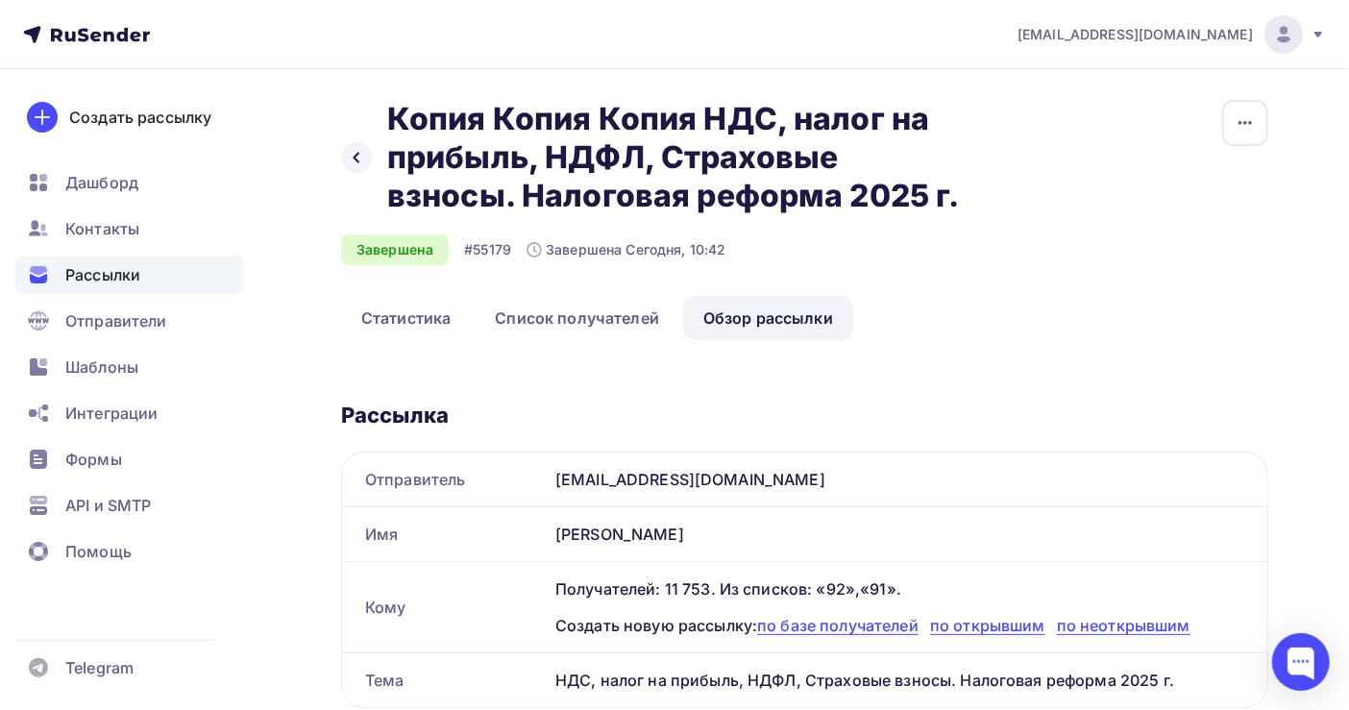
click at [85, 272] on span "Рассылки" at bounding box center [102, 274] width 75 height 23
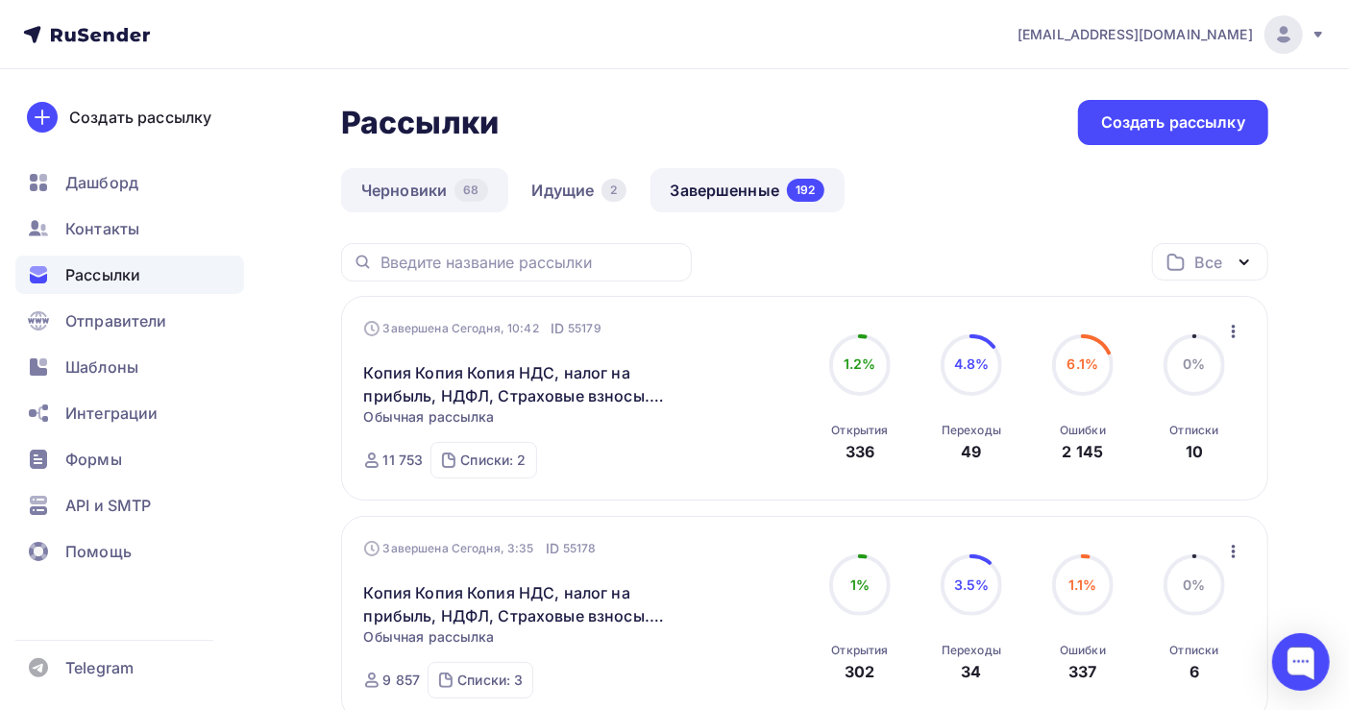
click at [374, 186] on link "Черновики 68" at bounding box center [424, 190] width 167 height 44
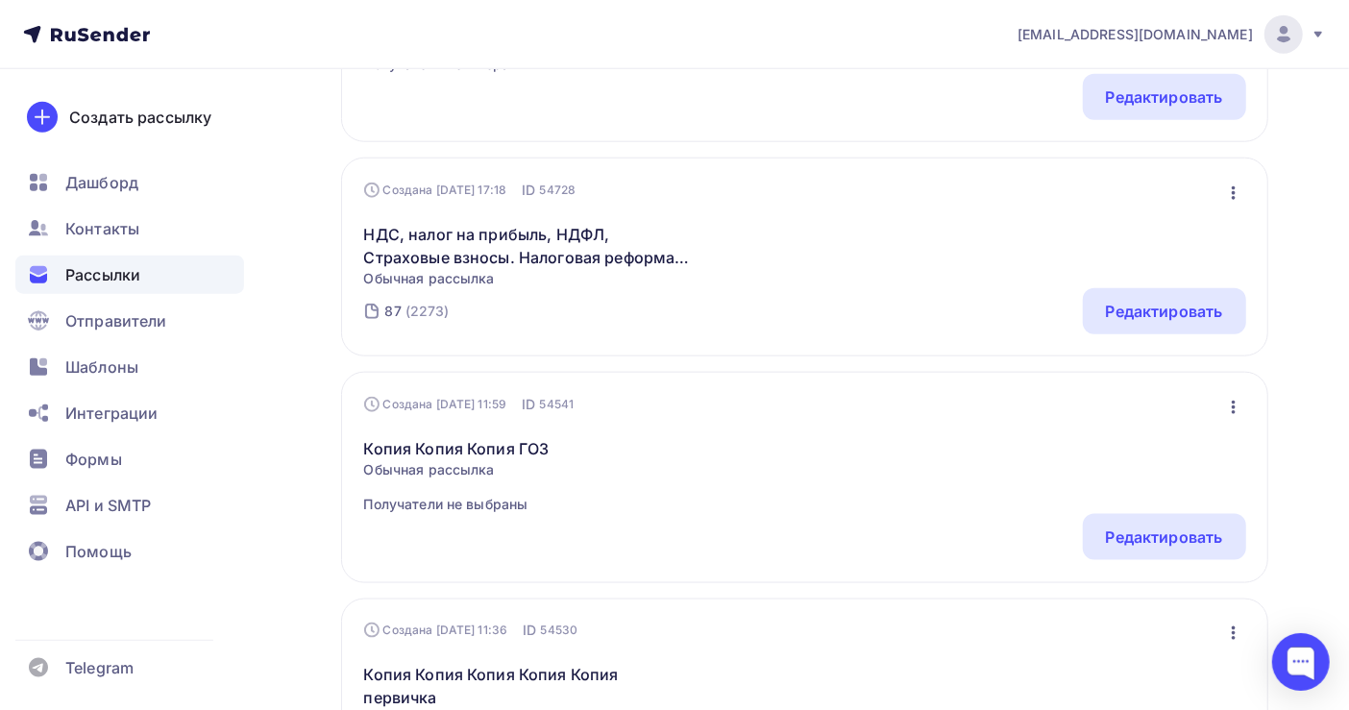
scroll to position [768, 0]
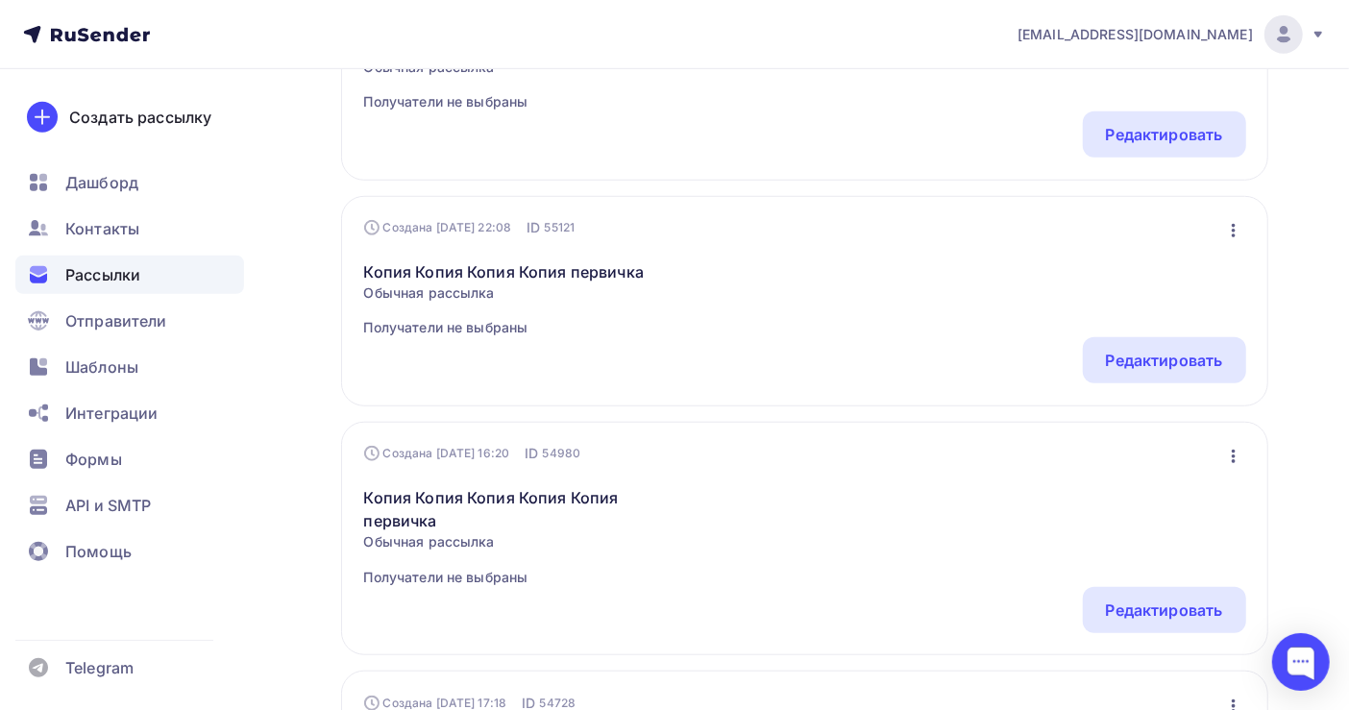
click at [98, 273] on span "Рассылки" at bounding box center [102, 274] width 75 height 23
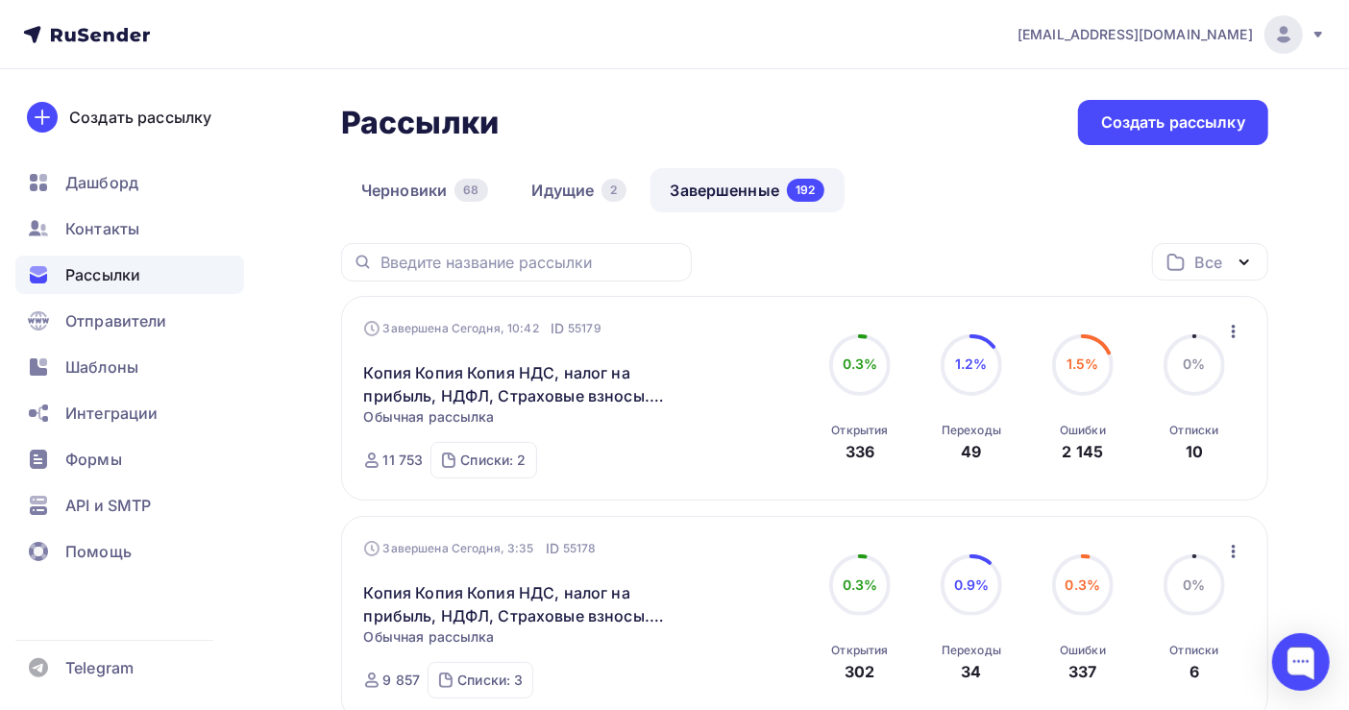
click at [726, 182] on link "Завершенные 192" at bounding box center [748, 190] width 194 height 44
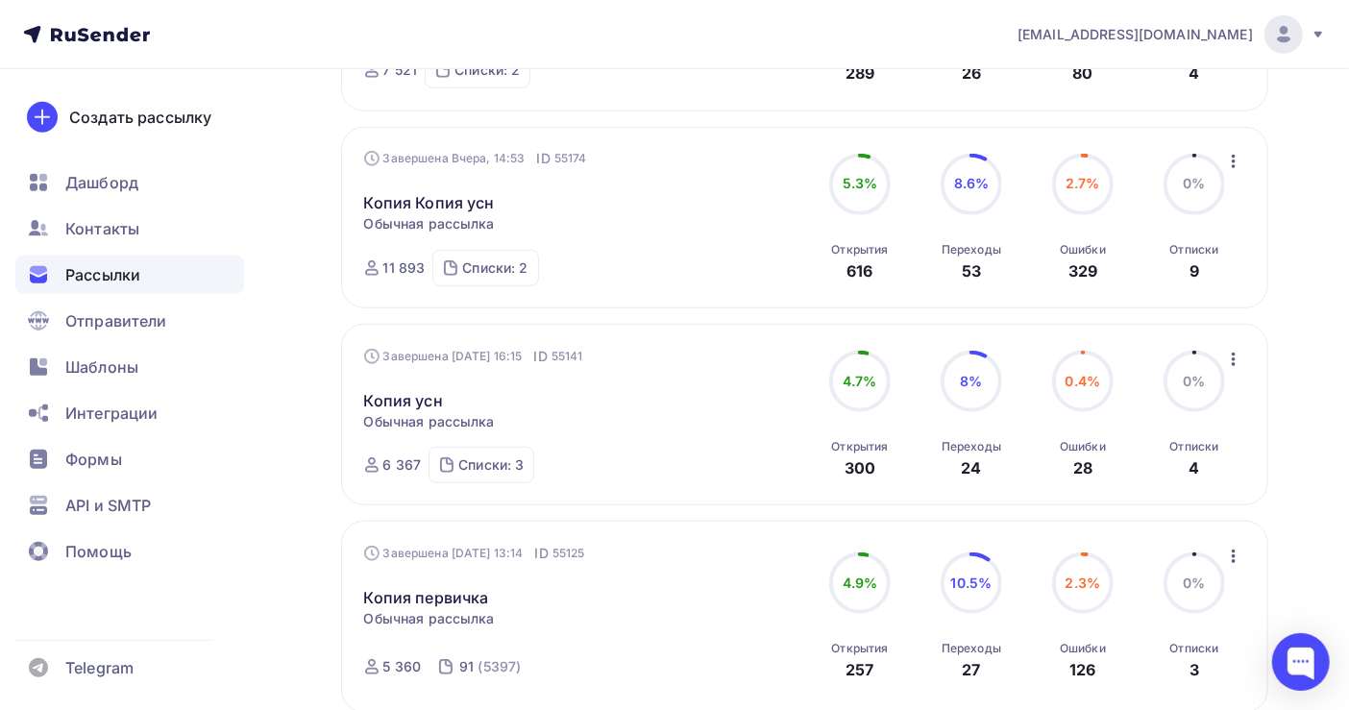
scroll to position [1025, 0]
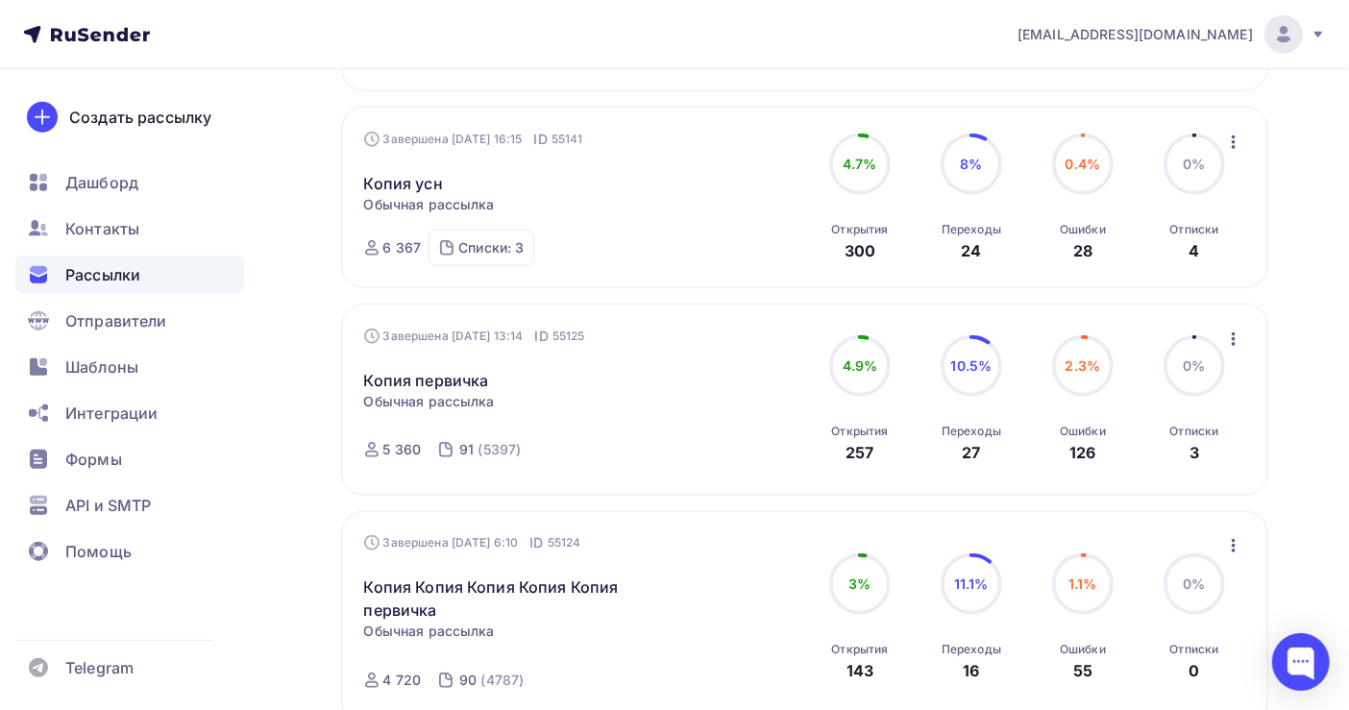
click at [1230, 342] on icon "button" at bounding box center [1234, 339] width 23 height 23
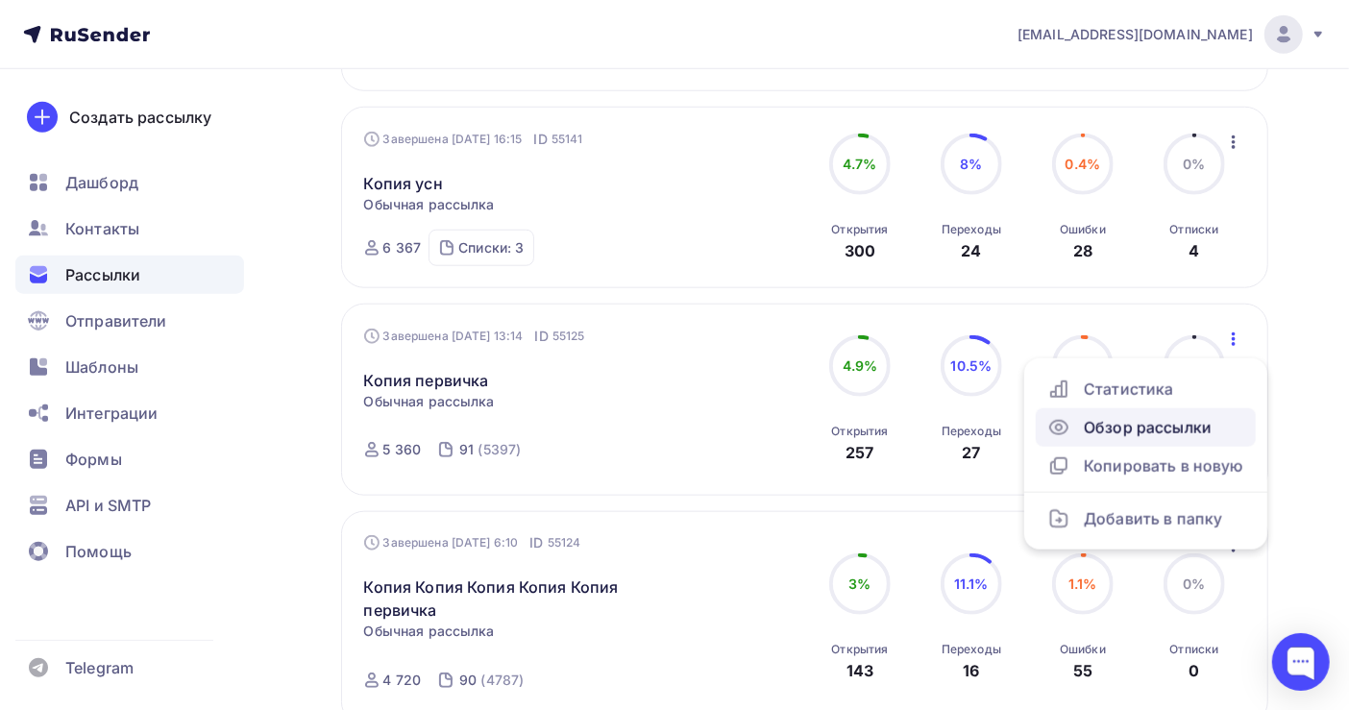
click at [1183, 427] on div "Обзор рассылки" at bounding box center [1146, 427] width 197 height 23
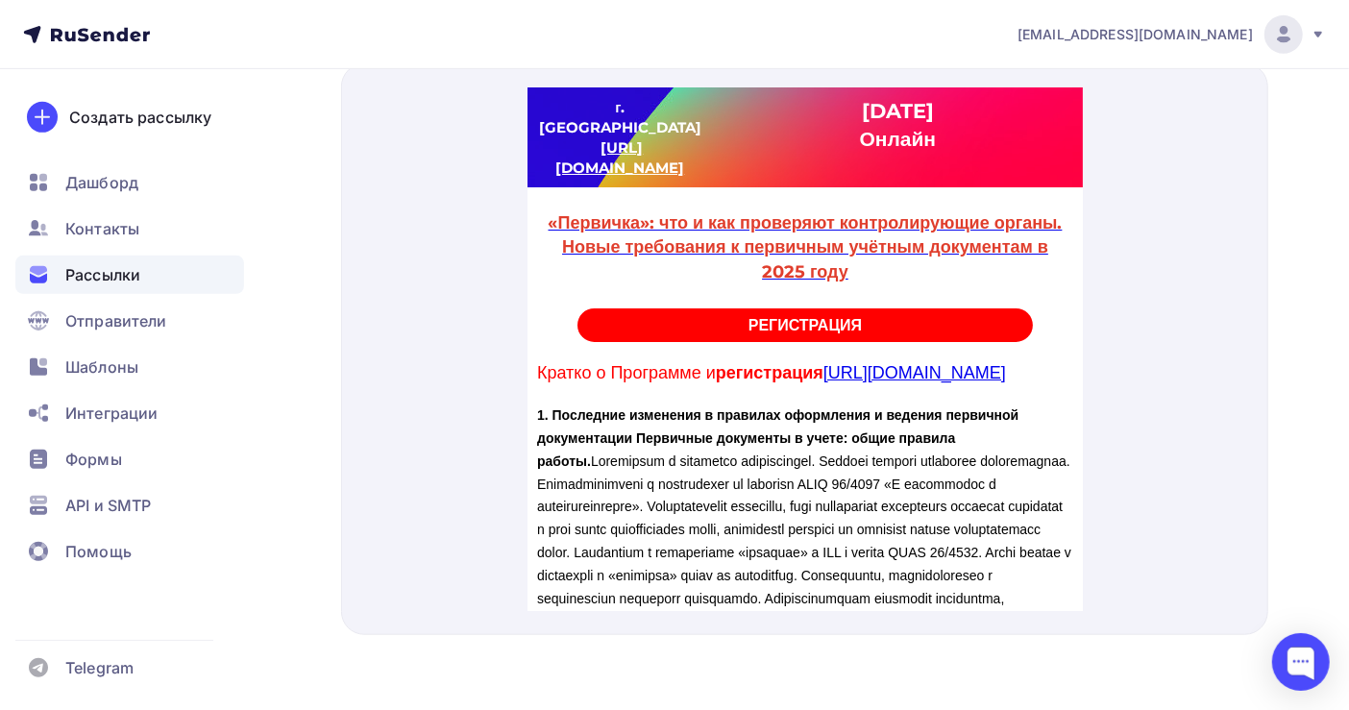
scroll to position [803, 0]
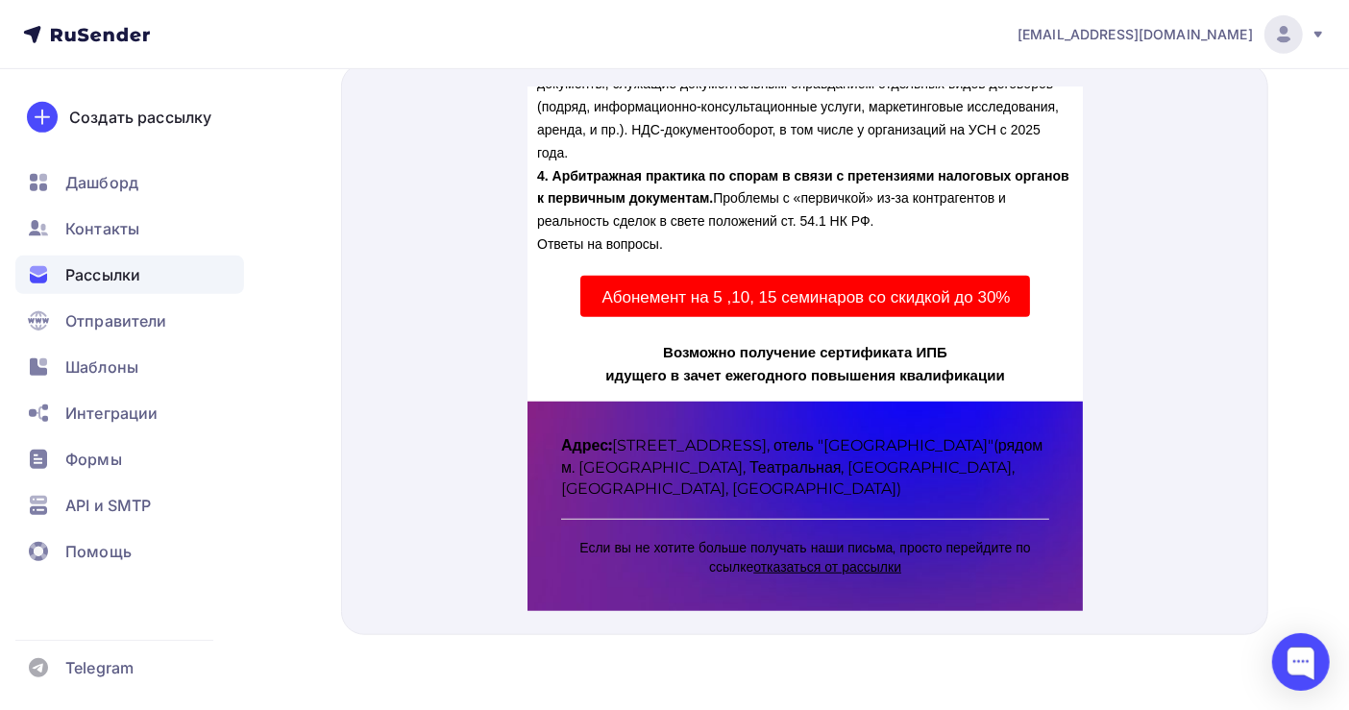
drag, startPoint x: 1072, startPoint y: 190, endPoint x: 1755, endPoint y: 491, distance: 746.6
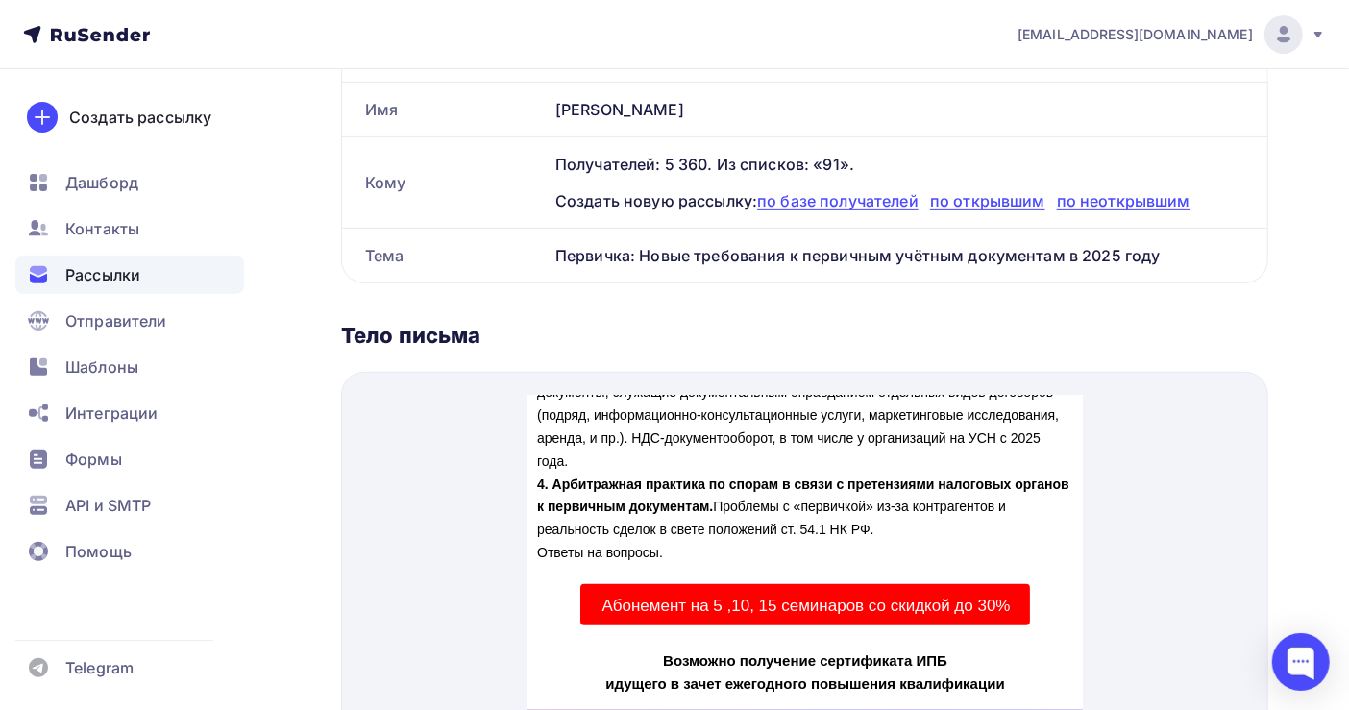
scroll to position [0, 0]
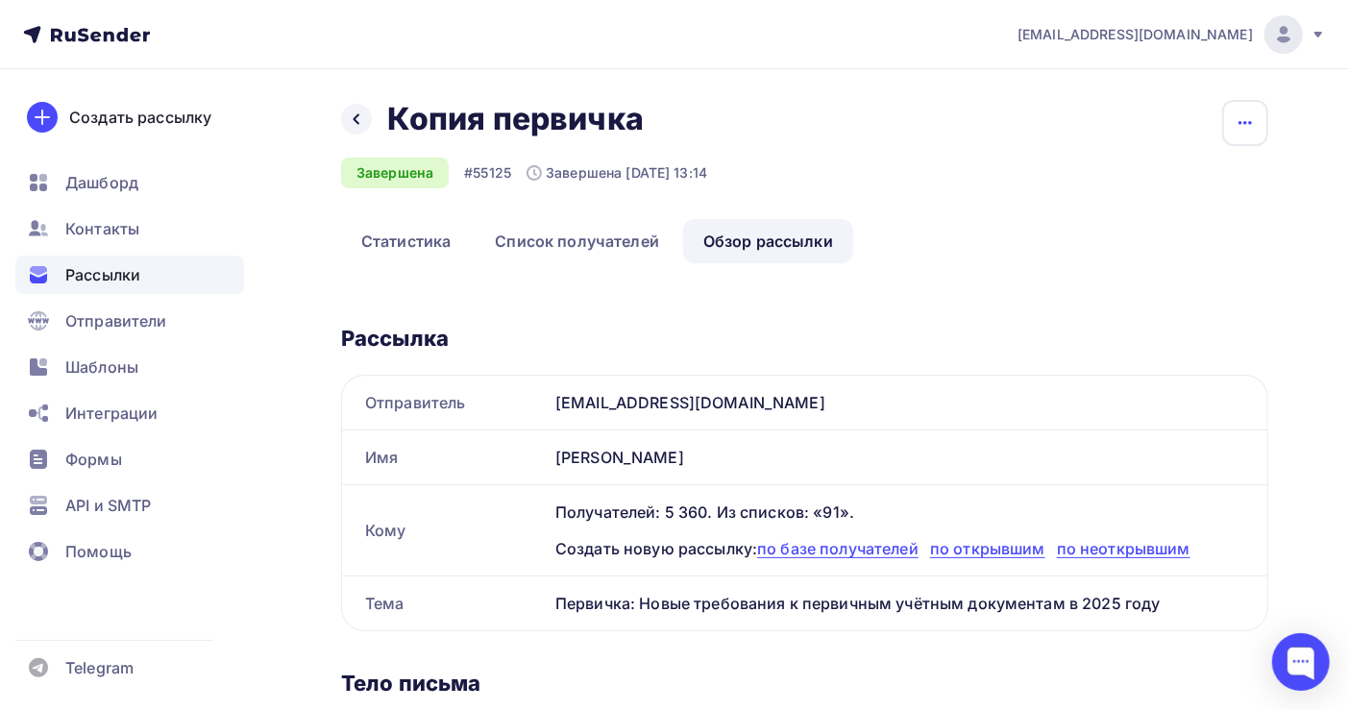
click at [1245, 128] on icon "button" at bounding box center [1245, 122] width 23 height 23
click at [1170, 177] on div "Копировать" at bounding box center [1172, 182] width 185 height 23
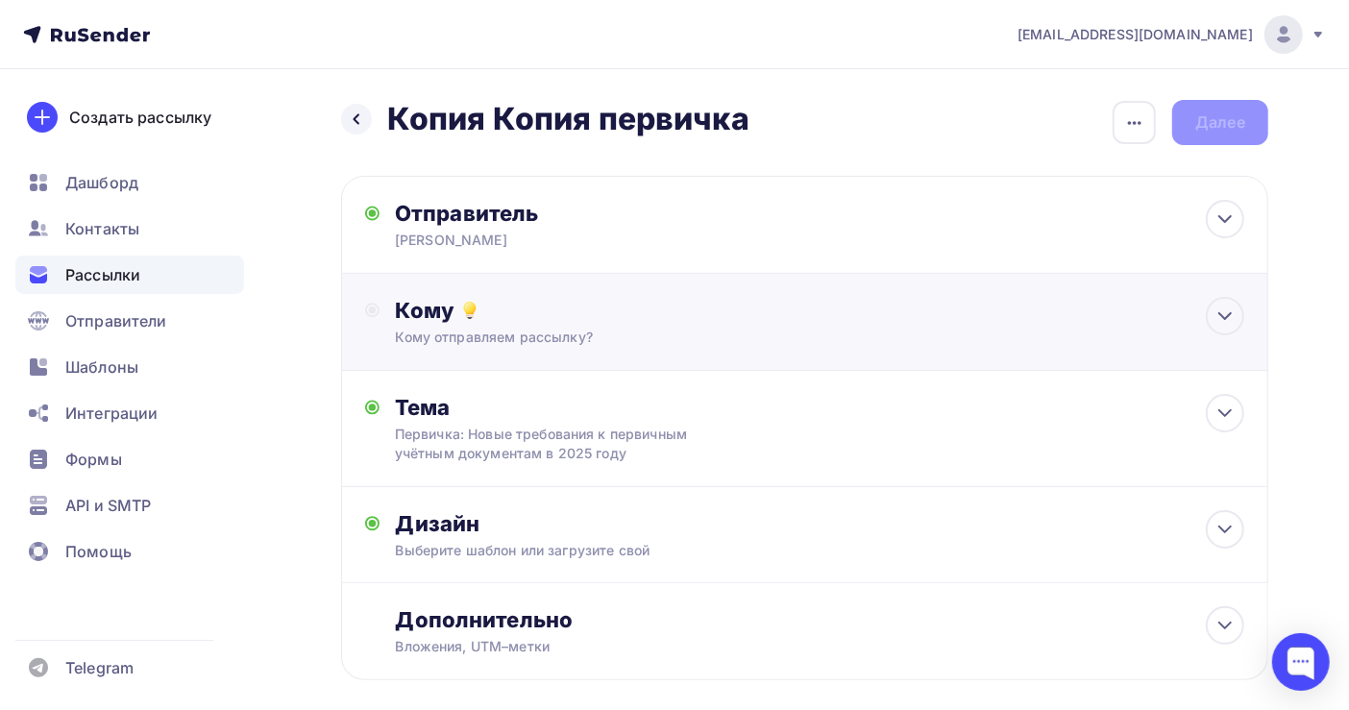
click at [553, 317] on div "Кому" at bounding box center [820, 310] width 850 height 27
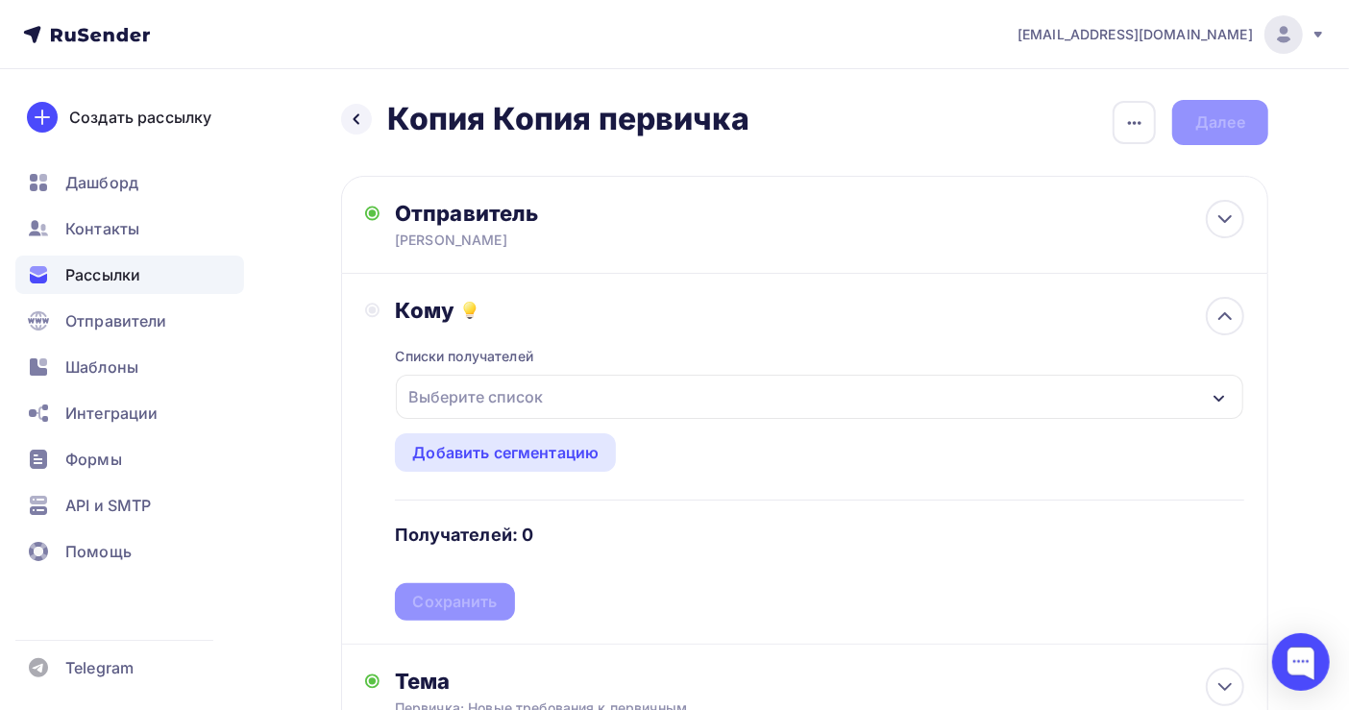
click at [521, 390] on div "Выберите список" at bounding box center [476, 397] width 150 height 35
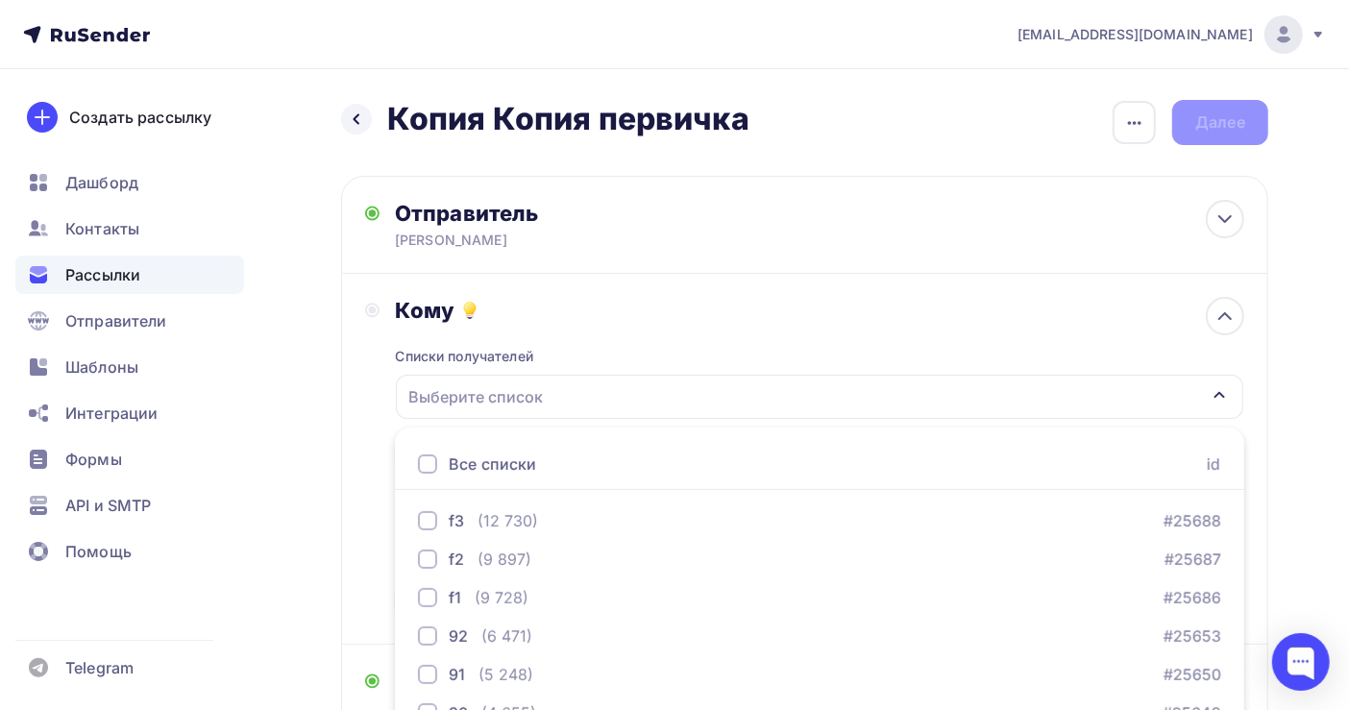
scroll to position [215, 0]
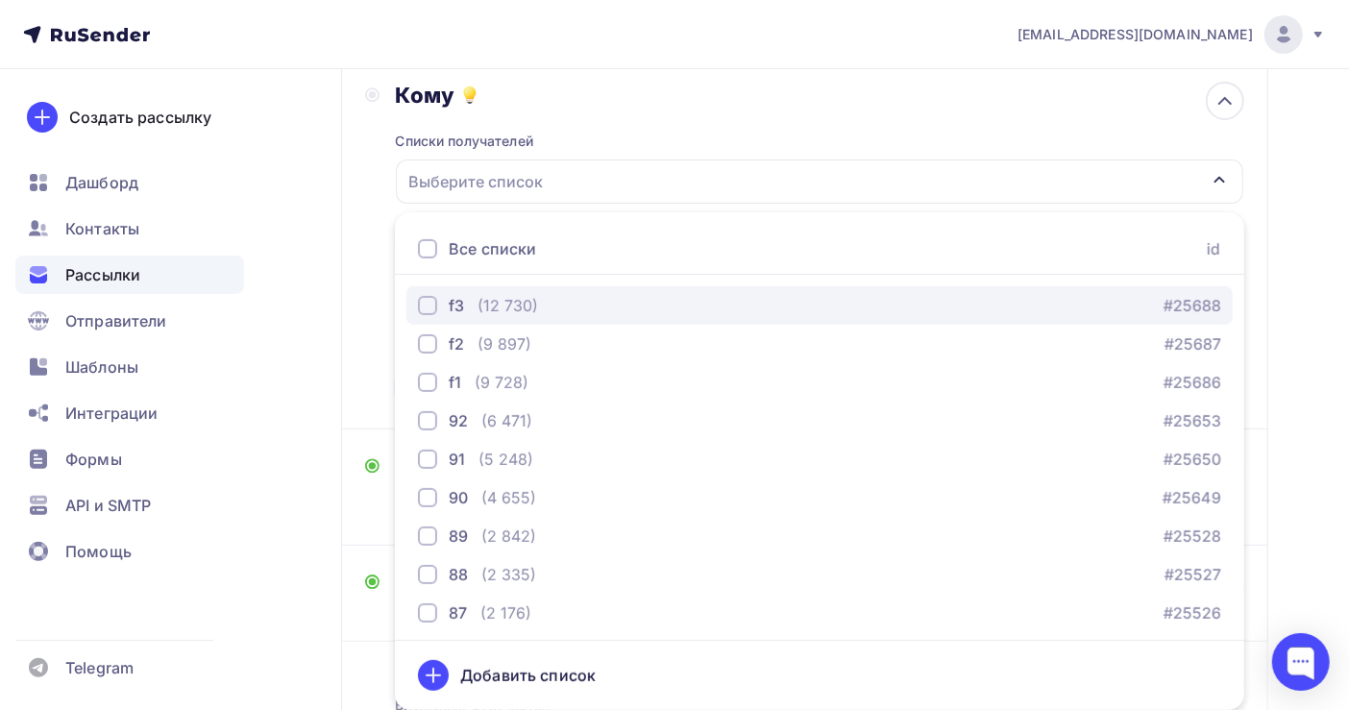
click at [523, 308] on div "(12 730)" at bounding box center [508, 305] width 61 height 23
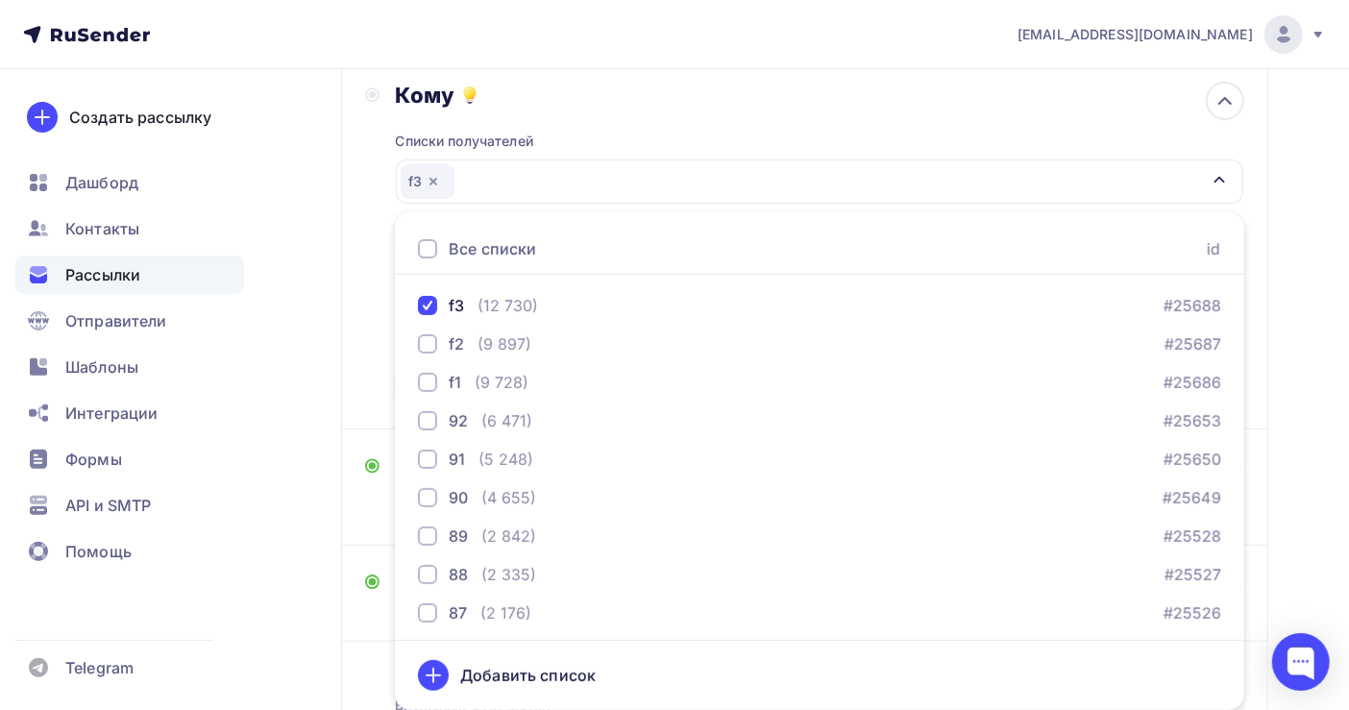
click at [1304, 381] on div "Назад Копия Копия первичка Копия Копия первичка Закончить позже Переименовать р…" at bounding box center [674, 358] width 1349 height 1009
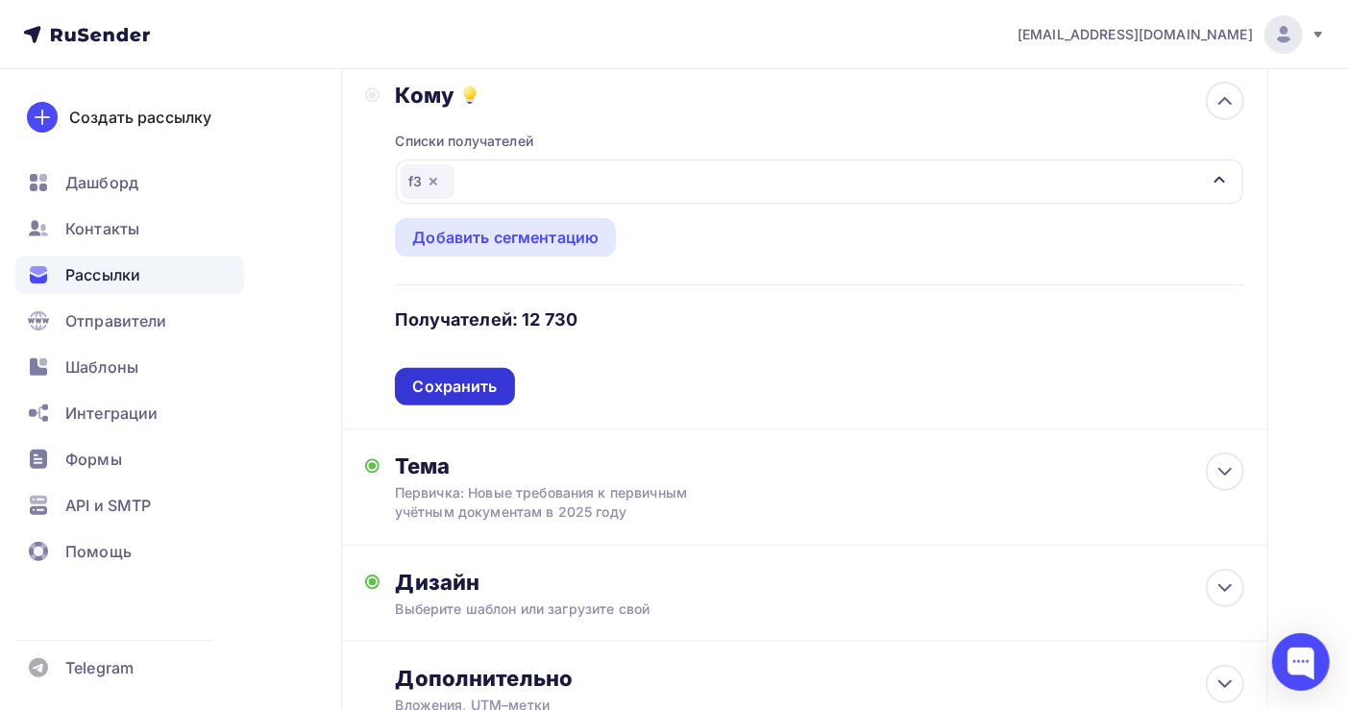
click at [464, 384] on div "Сохранить" at bounding box center [454, 387] width 85 height 22
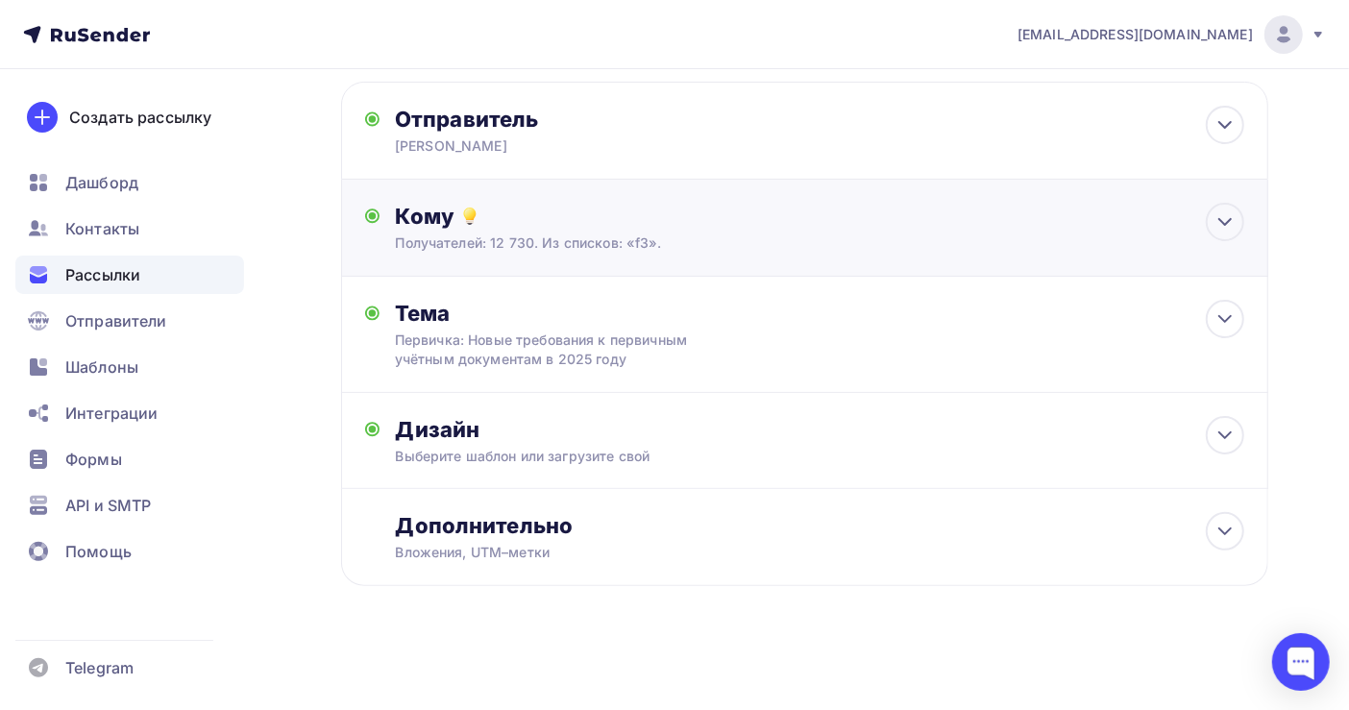
scroll to position [96, 0]
click at [1242, 321] on div at bounding box center [1225, 319] width 38 height 38
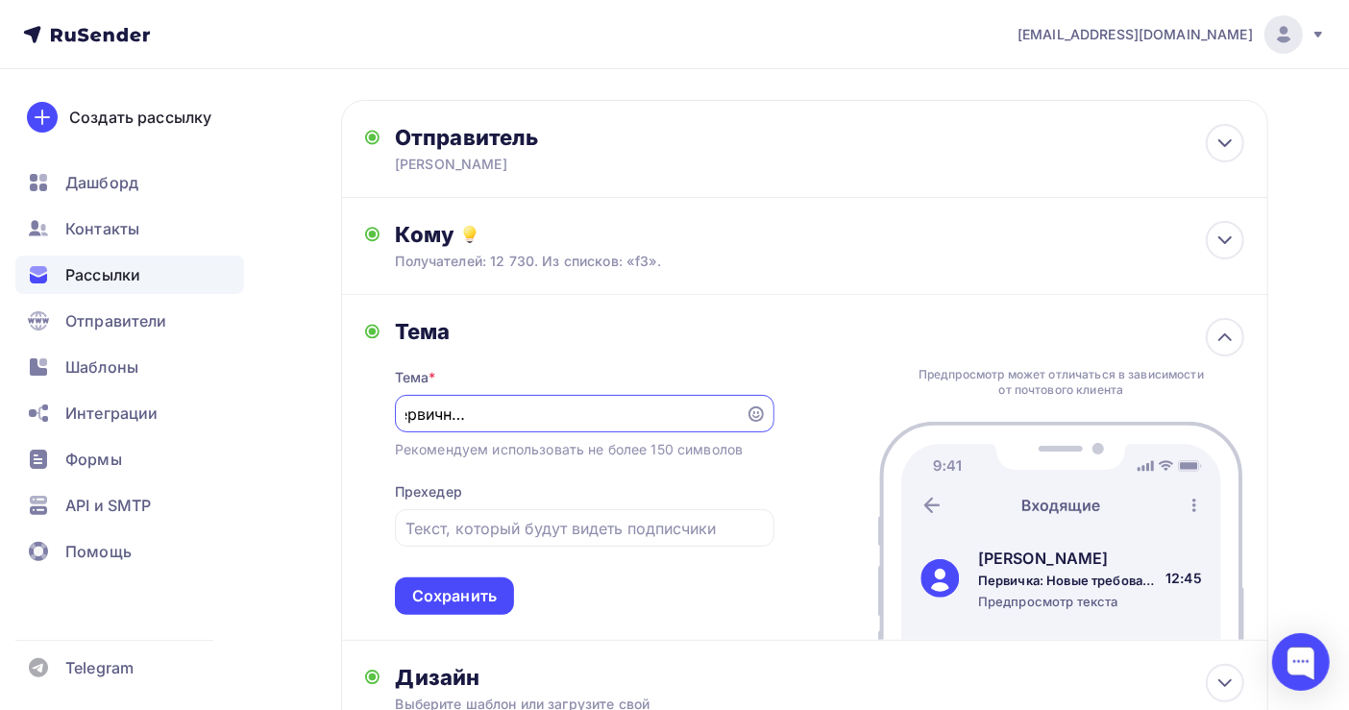
scroll to position [0, 0]
click at [408, 413] on input "Первичка: Новые требования к первичным учётным документам в 2025 году" at bounding box center [570, 414] width 329 height 23
drag, startPoint x: 733, startPoint y: 414, endPoint x: 643, endPoint y: 416, distance: 90.4
click at [643, 416] on input "Первичка: Новые требования к первичным учётным документам в 2025 году" at bounding box center [570, 414] width 329 height 23
drag, startPoint x: 708, startPoint y: 417, endPoint x: 282, endPoint y: 414, distance: 426.7
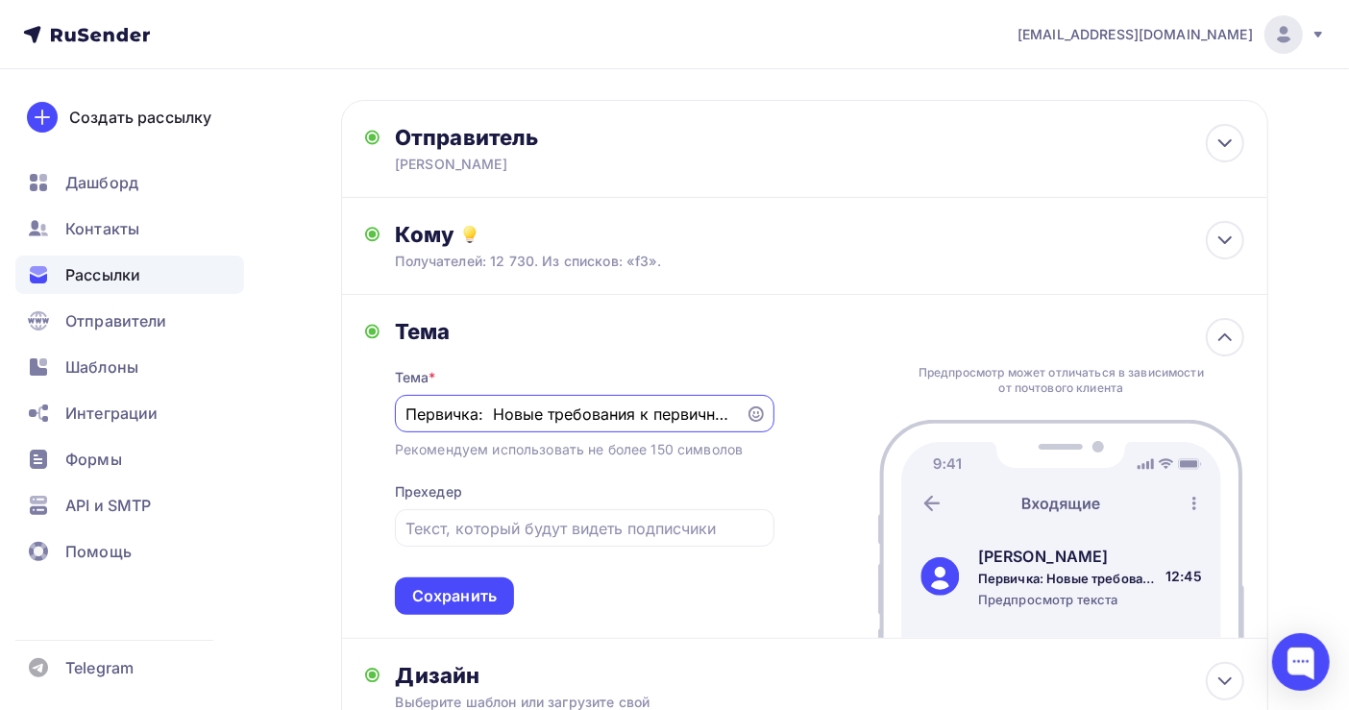
click at [282, 414] on div "Назад Копия Копия первичка Копия Копия первичка Закончить позже Переименовать р…" at bounding box center [674, 474] width 1349 height 963
click at [407, 410] on input "Первичка: Новые требования к первичным учётным документам" at bounding box center [570, 414] width 329 height 23
click at [410, 416] on input "Первичка: Новые требования к первичным учётным документам" at bounding box center [570, 414] width 329 height 23
click at [502, 414] on input "Первичка: Новые требования к первичным учётным документам" at bounding box center [570, 414] width 329 height 23
click at [619, 417] on input "Первичка: Новые требования к первичным учётным документам" at bounding box center [570, 414] width 329 height 23
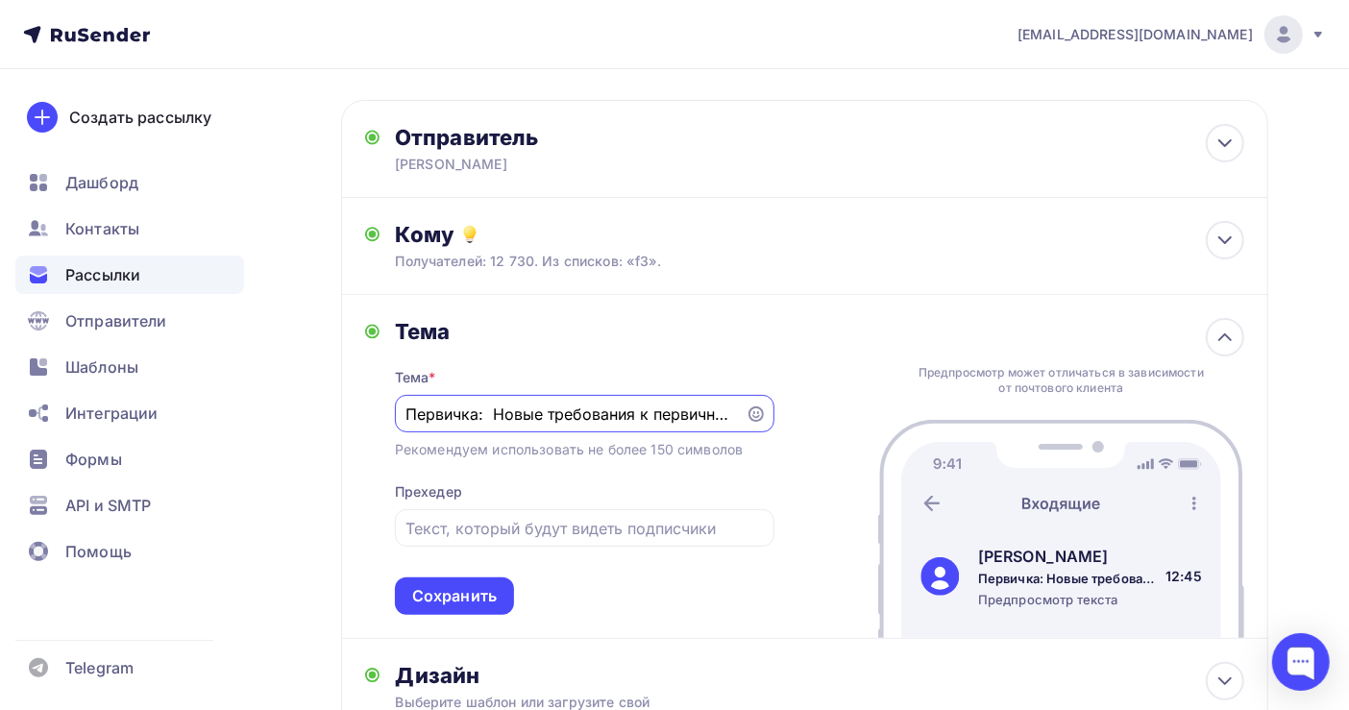
click at [408, 414] on input "Первичка: Новые требования к первичным учётным документам" at bounding box center [570, 414] width 329 height 23
type input "Гл бухгалтеру -Первичка: Новые требования к первичным учётным документам"
click at [490, 601] on div "Сохранить" at bounding box center [454, 596] width 85 height 22
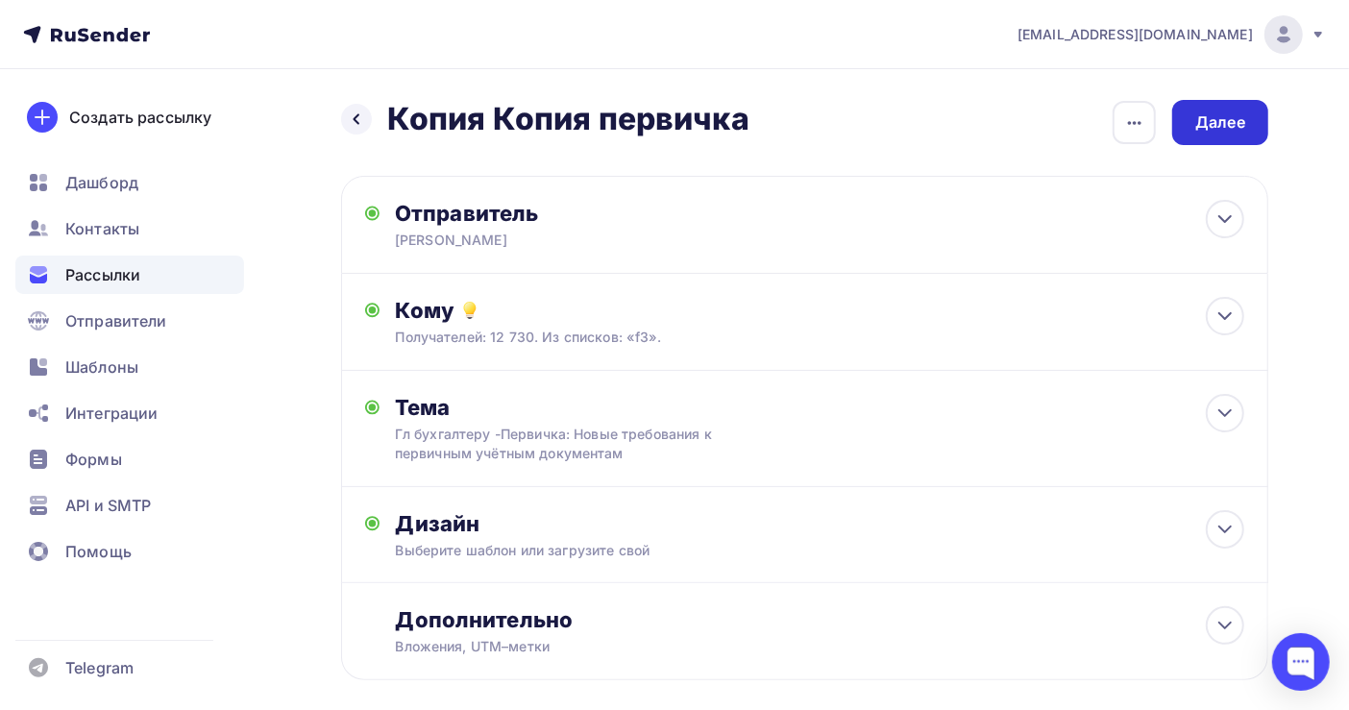
click at [1219, 125] on div "Далее" at bounding box center [1221, 122] width 50 height 22
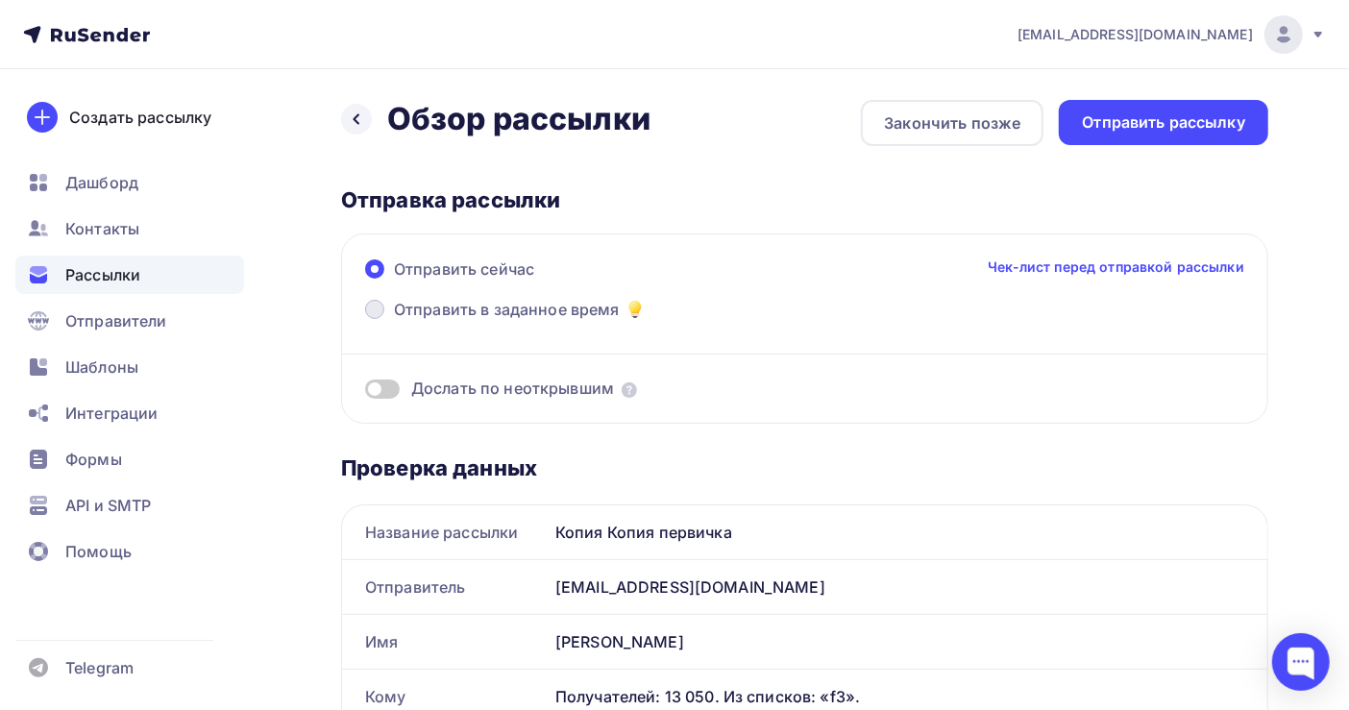
click at [523, 305] on span "Отправить в заданное время" at bounding box center [507, 309] width 226 height 23
click at [394, 321] on input "Отправить в заданное время" at bounding box center [394, 321] width 0 height 0
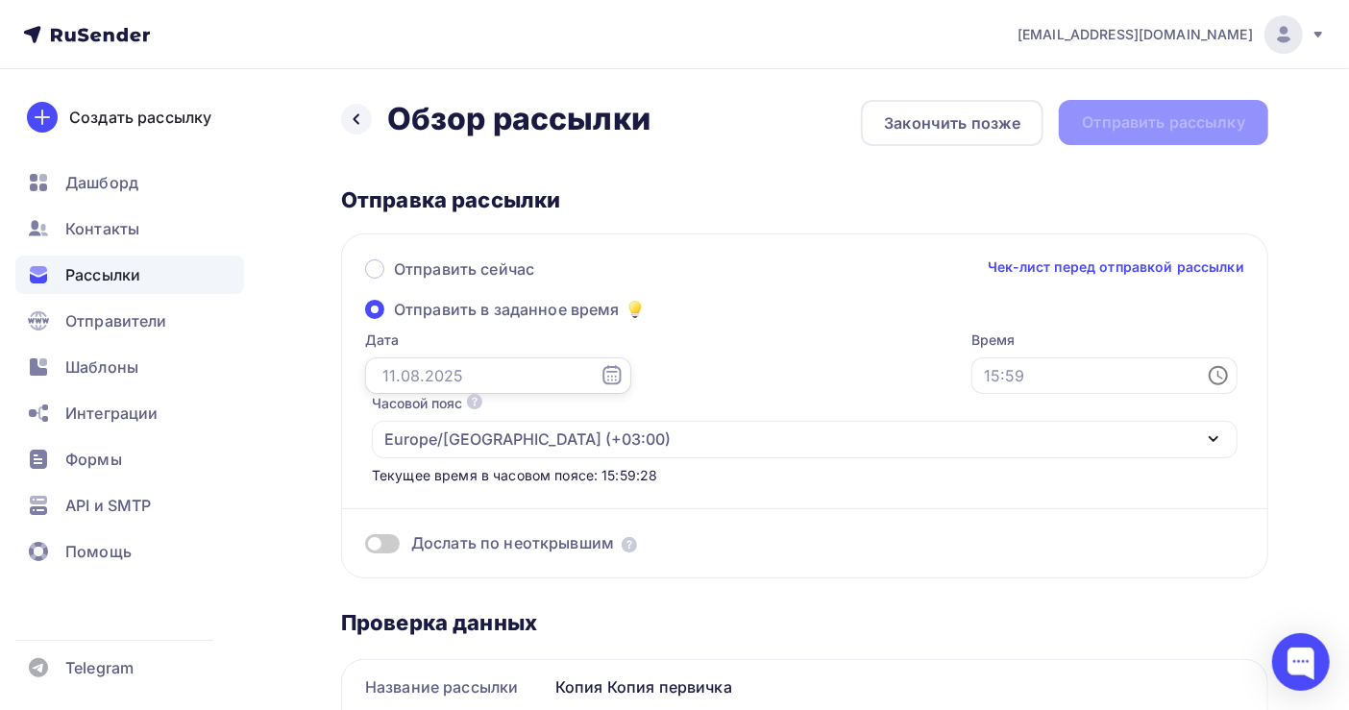
click at [436, 376] on input "text" at bounding box center [498, 376] width 266 height 37
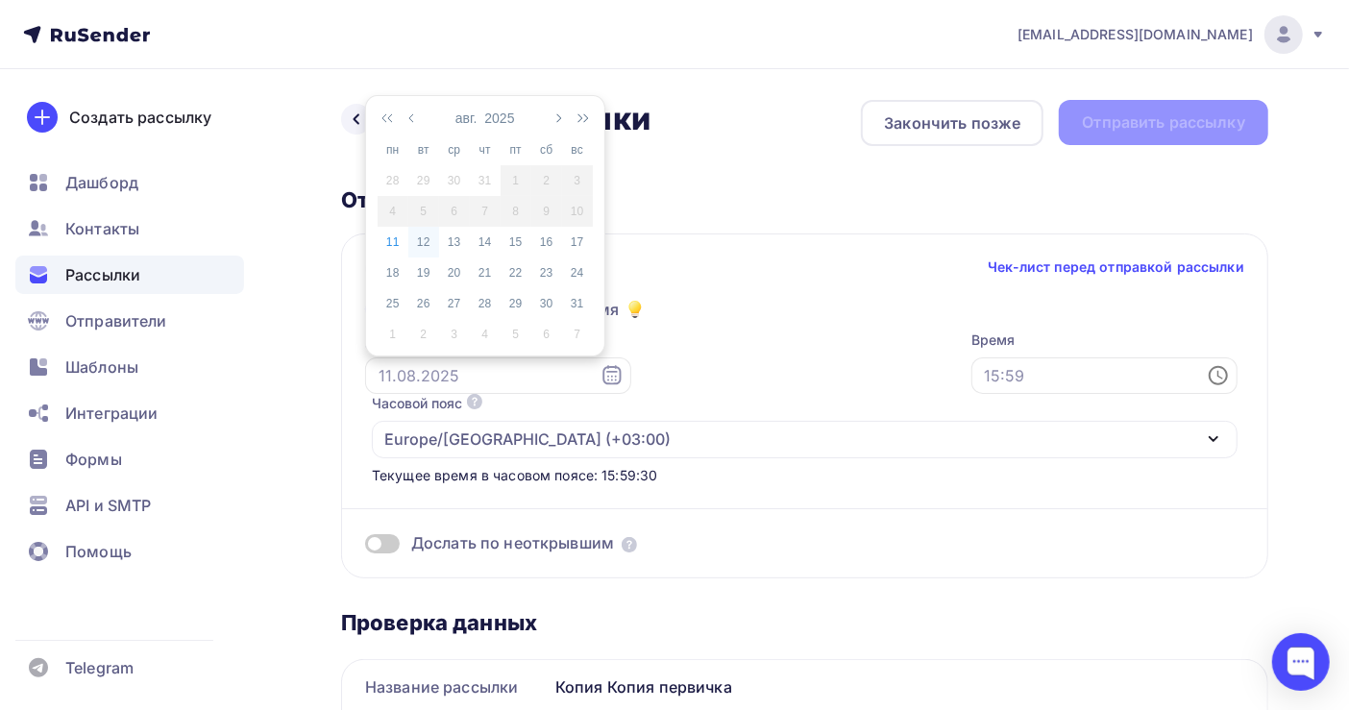
click at [425, 243] on div "12" at bounding box center [423, 242] width 31 height 17
type input "12.08.2025"
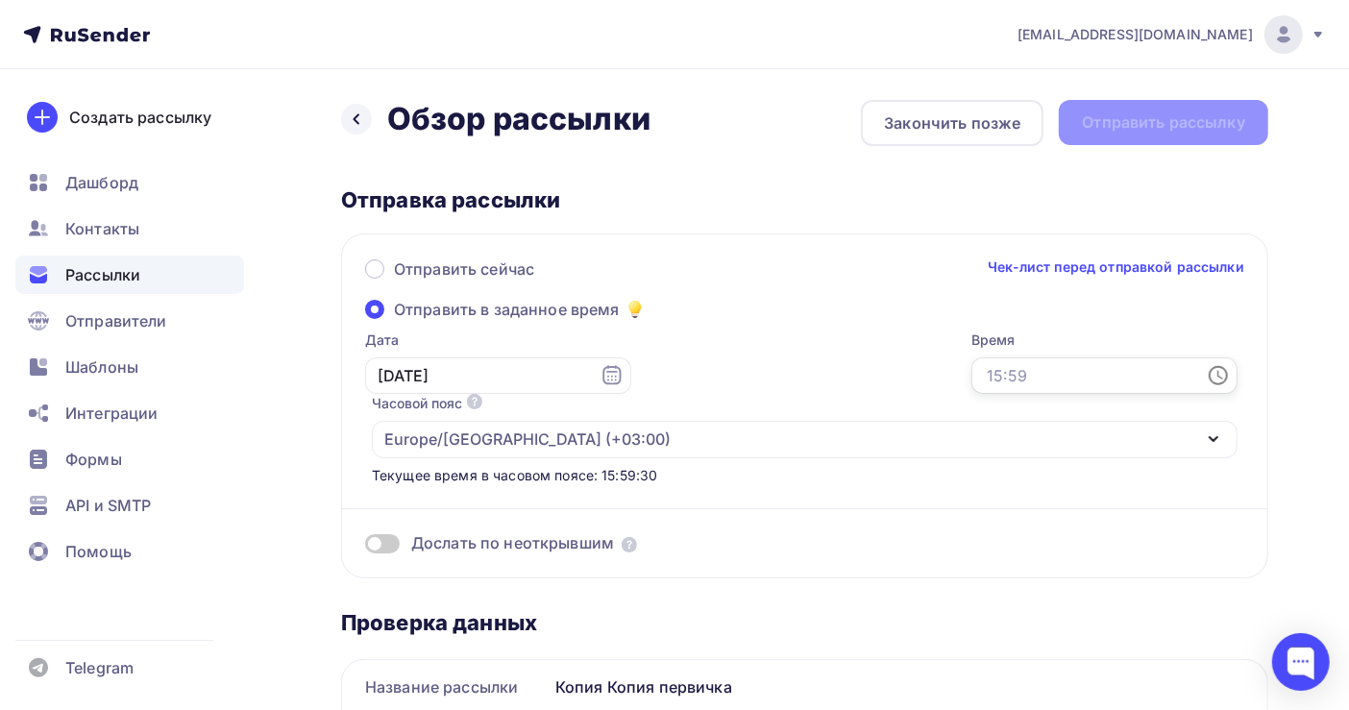
click at [972, 372] on input "text" at bounding box center [1105, 376] width 266 height 37
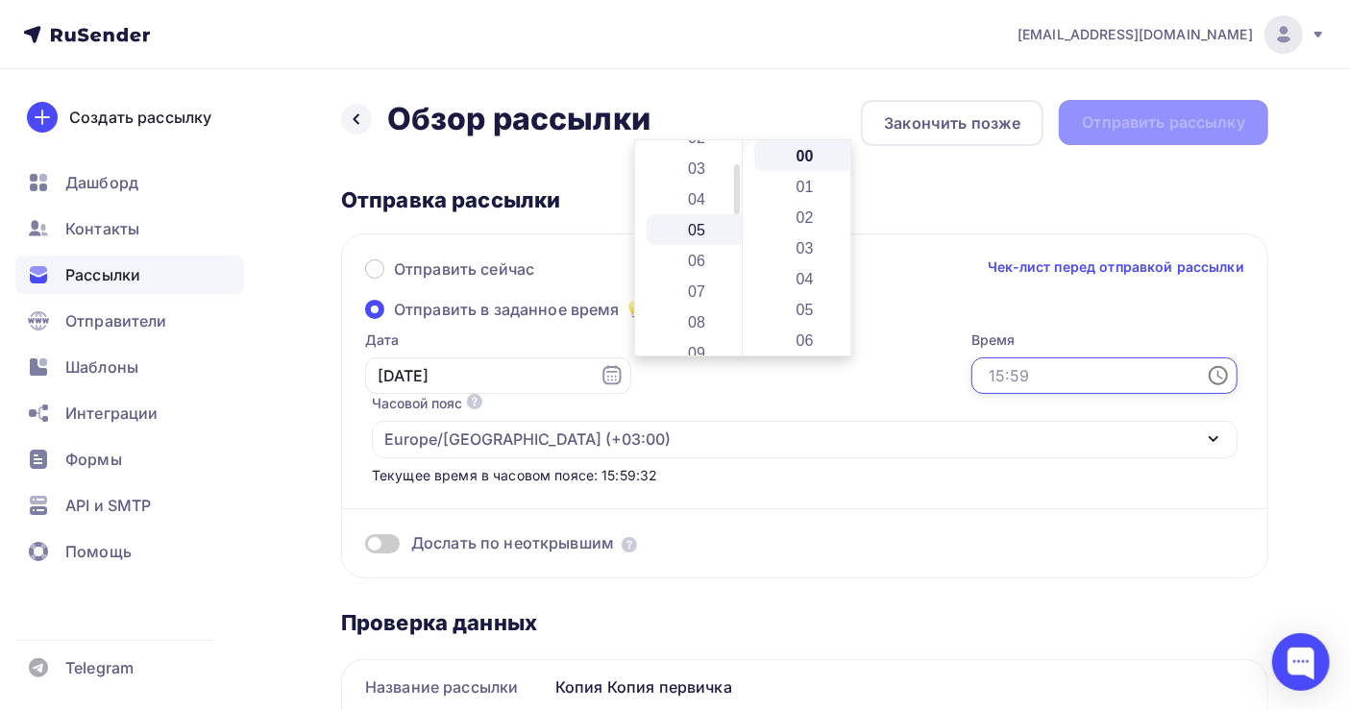
scroll to position [128, 0]
click at [704, 236] on li "07" at bounding box center [699, 243] width 104 height 31
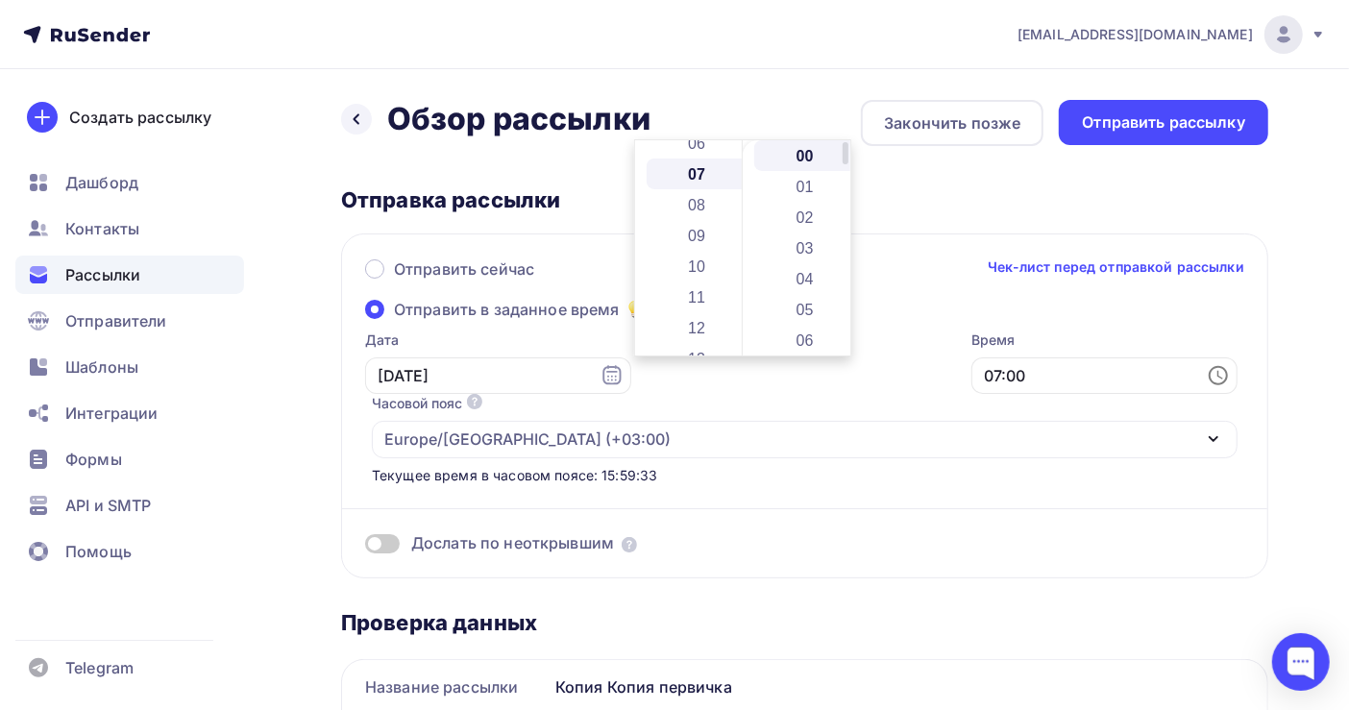
scroll to position [215, 0]
click at [806, 246] on li "03" at bounding box center [806, 248] width 104 height 31
type input "07:03"
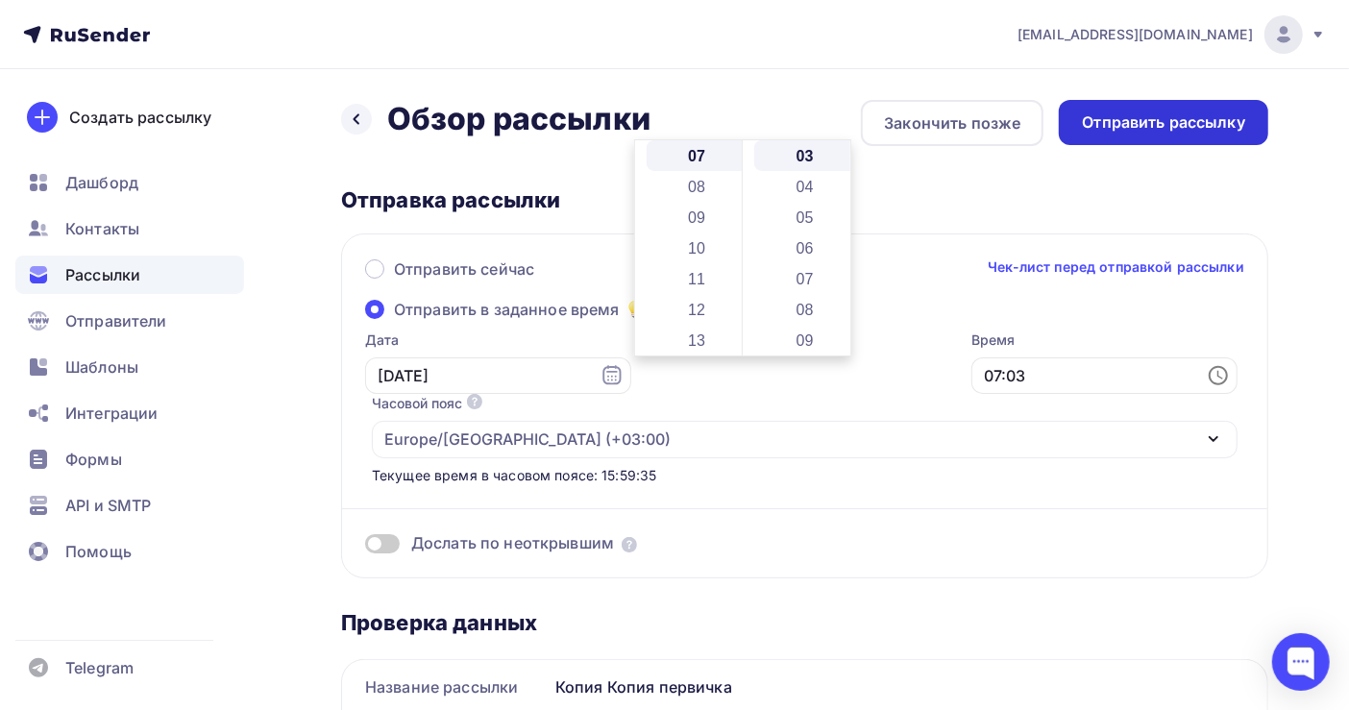
click at [1174, 113] on div "Отправить рассылку" at bounding box center [1163, 122] width 163 height 22
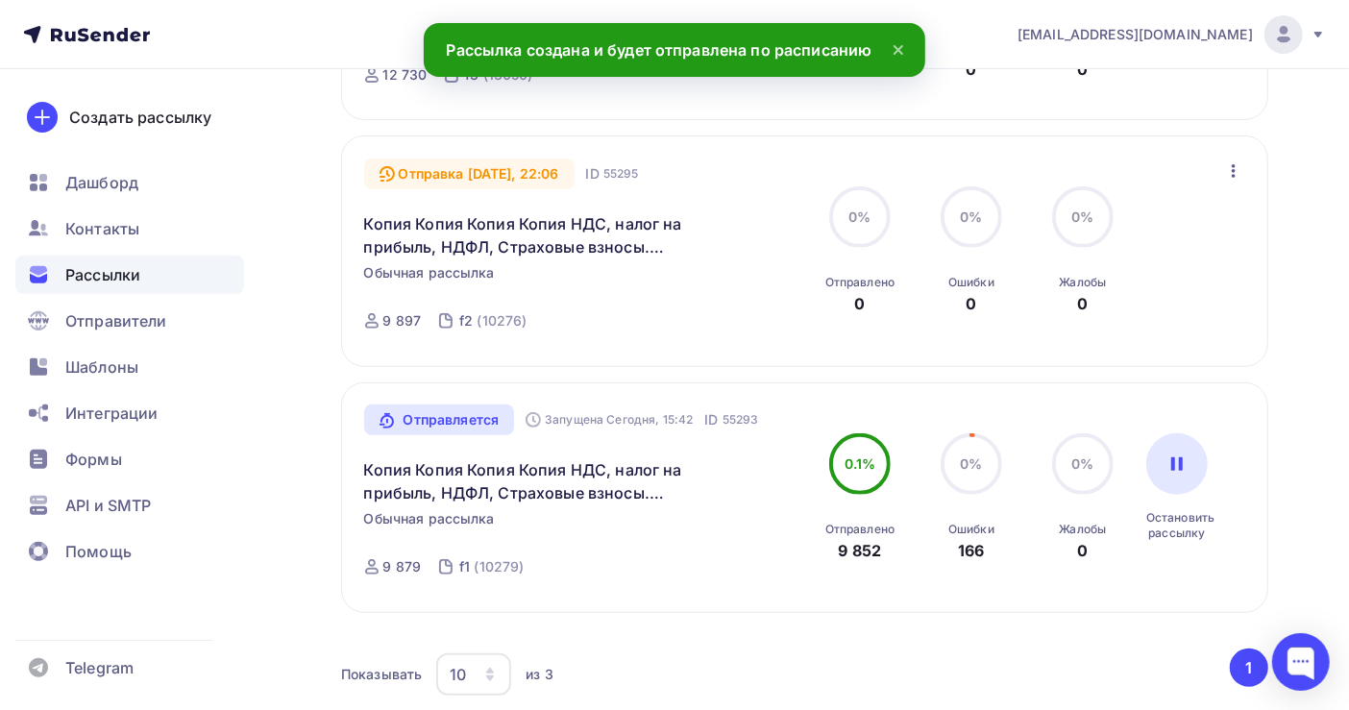
scroll to position [384, 0]
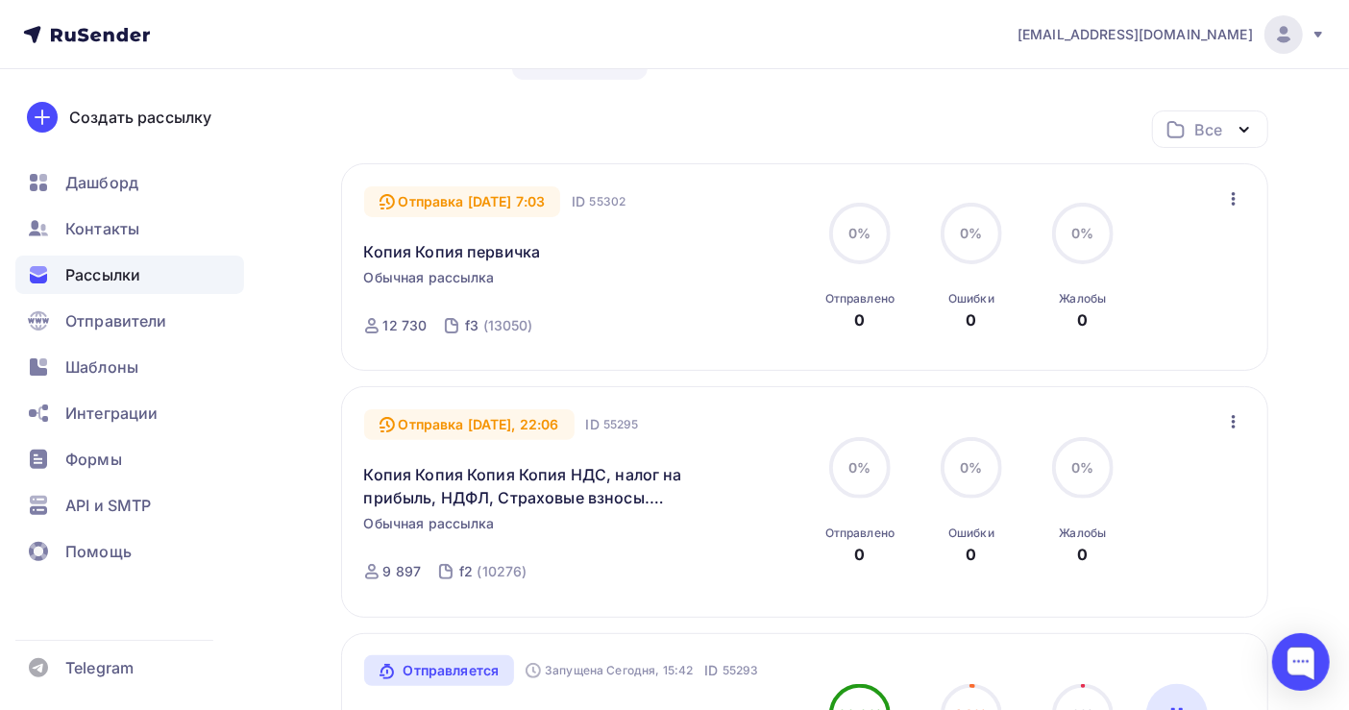
scroll to position [256, 0]
